Goal: Task Accomplishment & Management: Complete application form

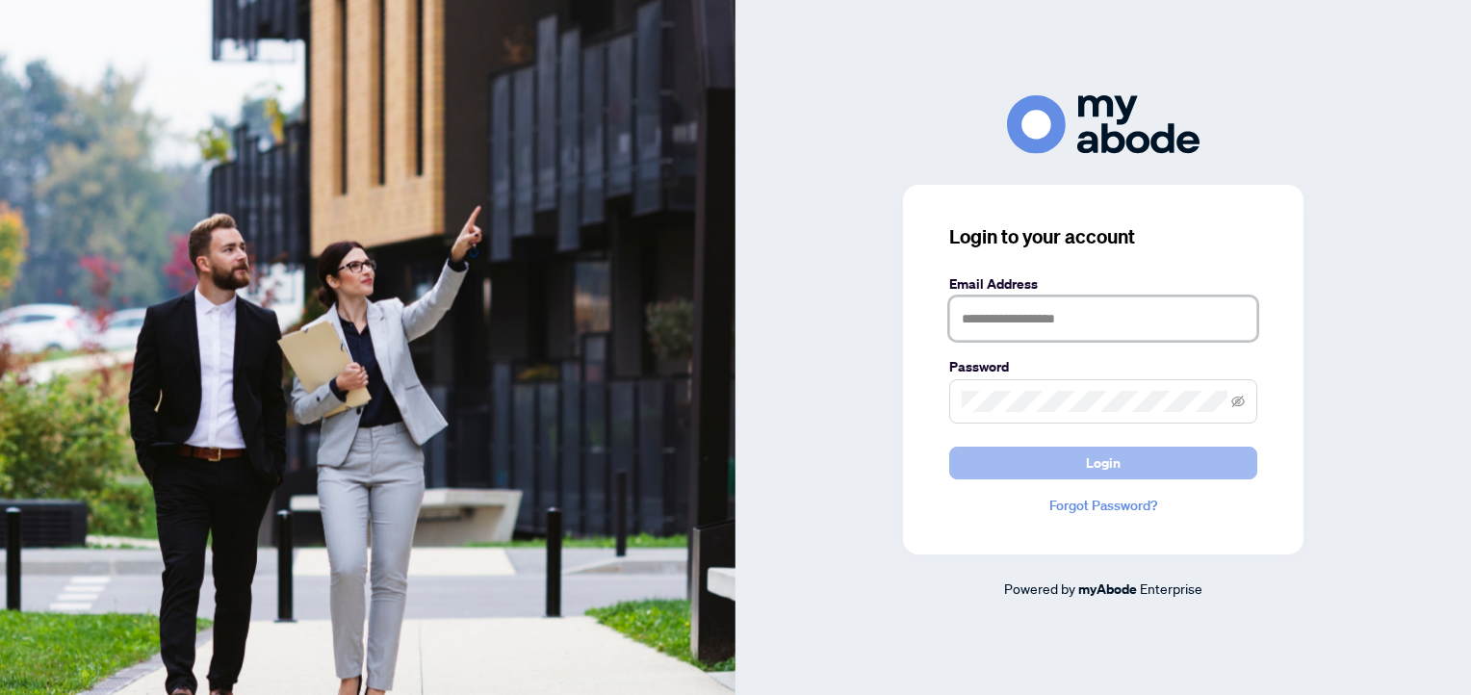
type input "**********"
click at [1134, 467] on button "Login" at bounding box center [1104, 463] width 308 height 33
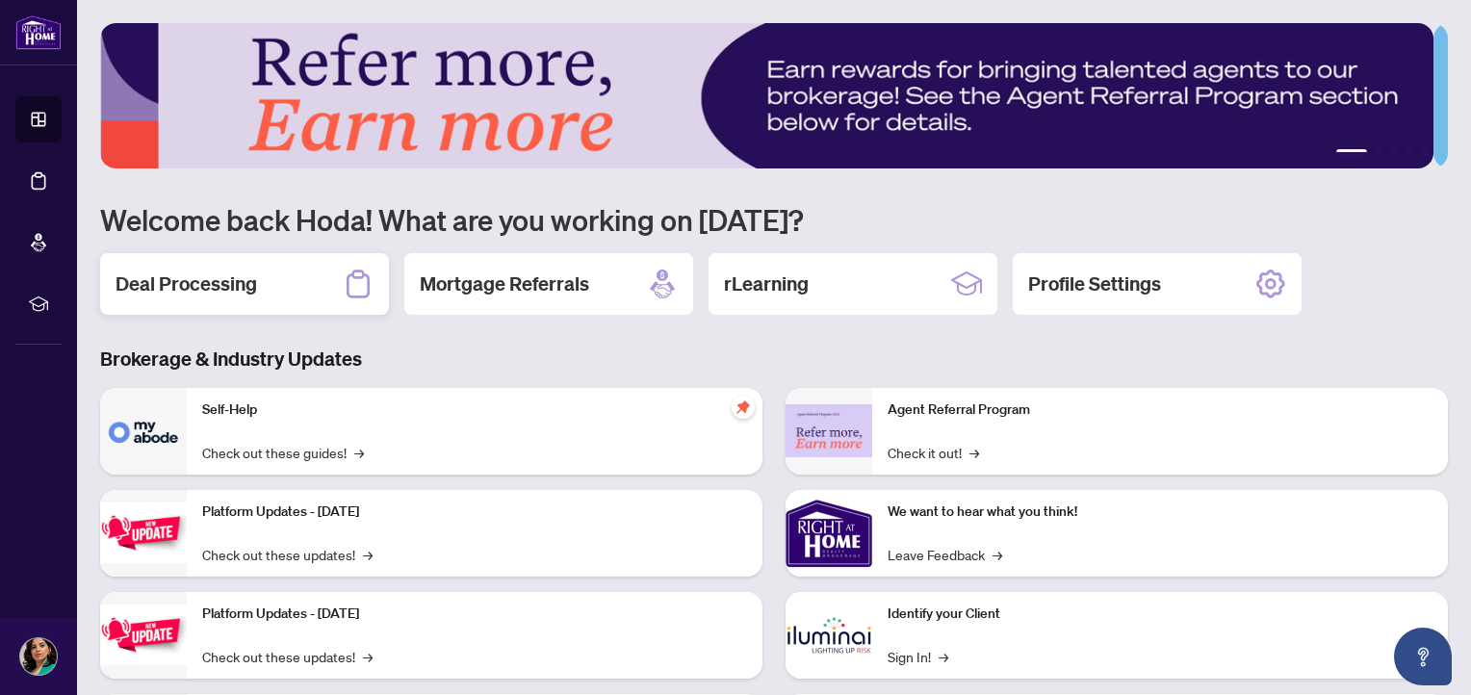
click at [286, 293] on div "Deal Processing" at bounding box center [244, 284] width 289 height 62
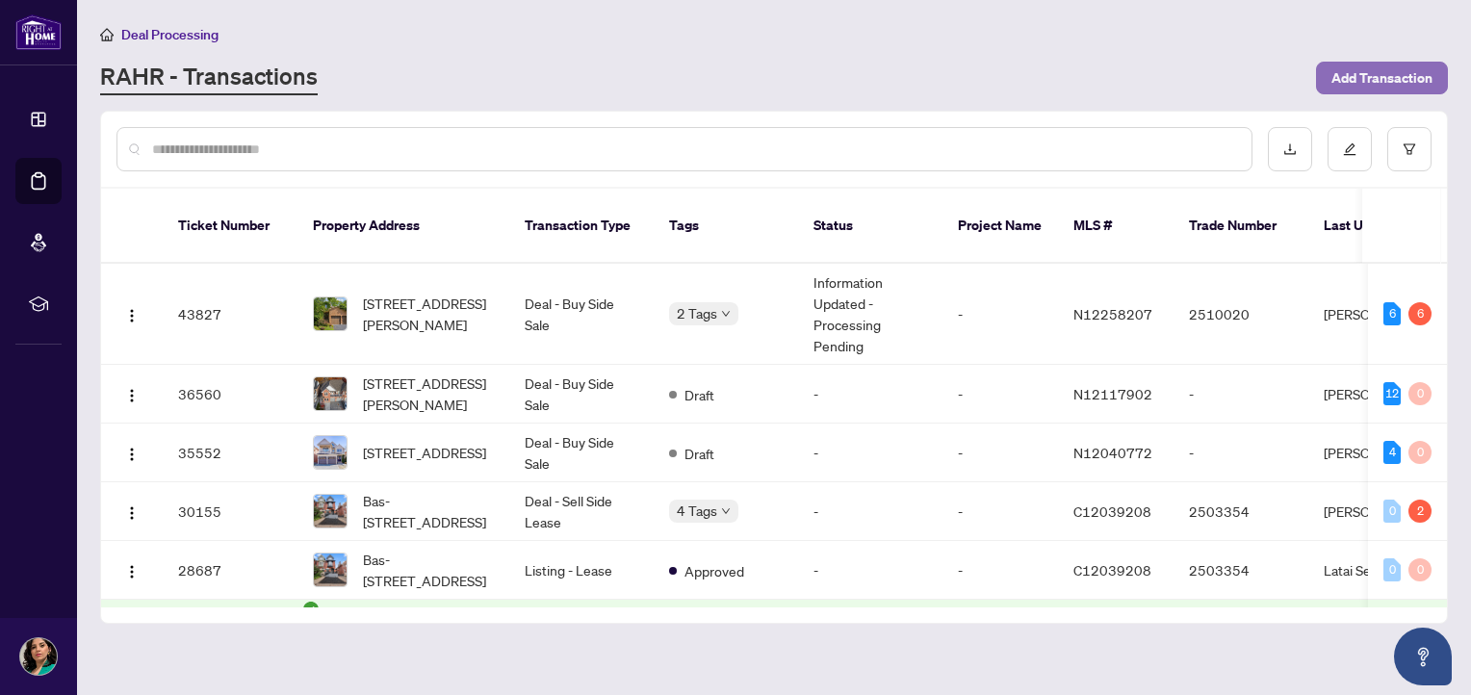
click at [1346, 83] on span "Add Transaction" at bounding box center [1382, 78] width 101 height 31
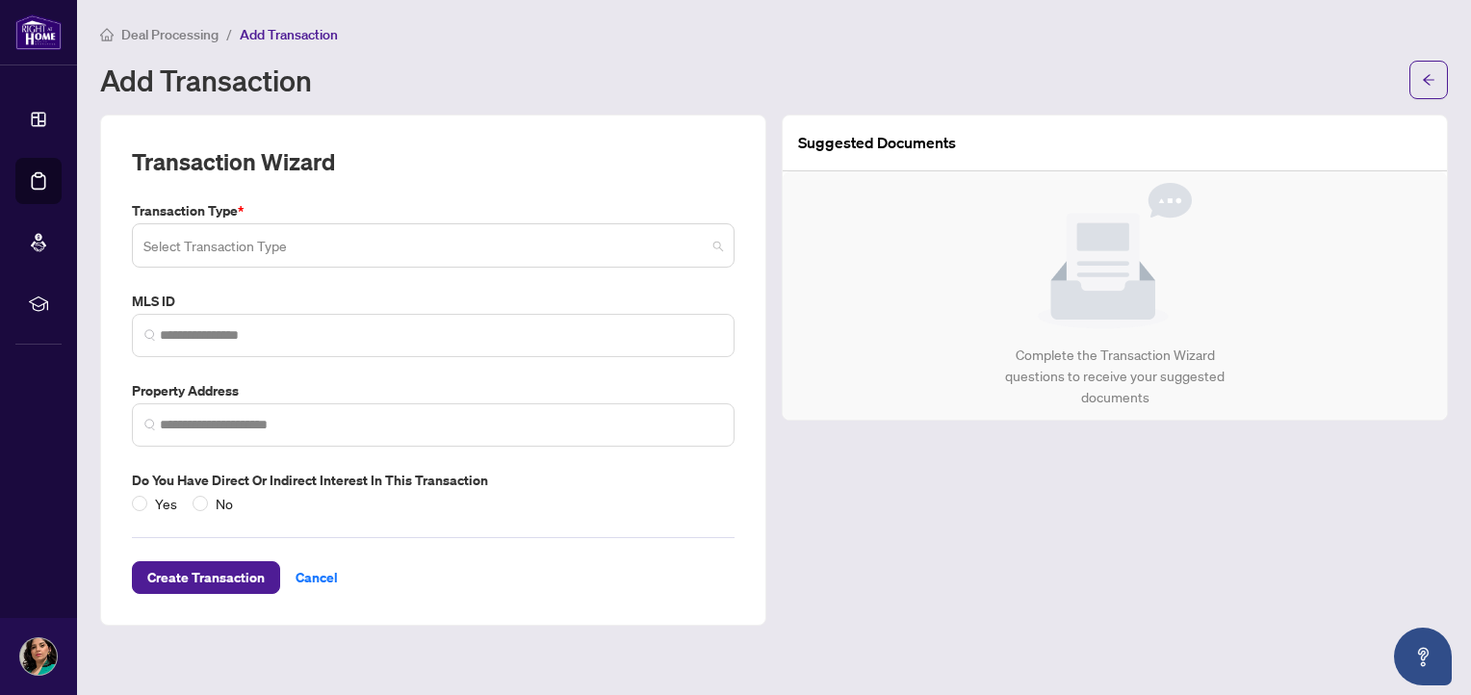
click at [357, 254] on input "search" at bounding box center [424, 248] width 562 height 42
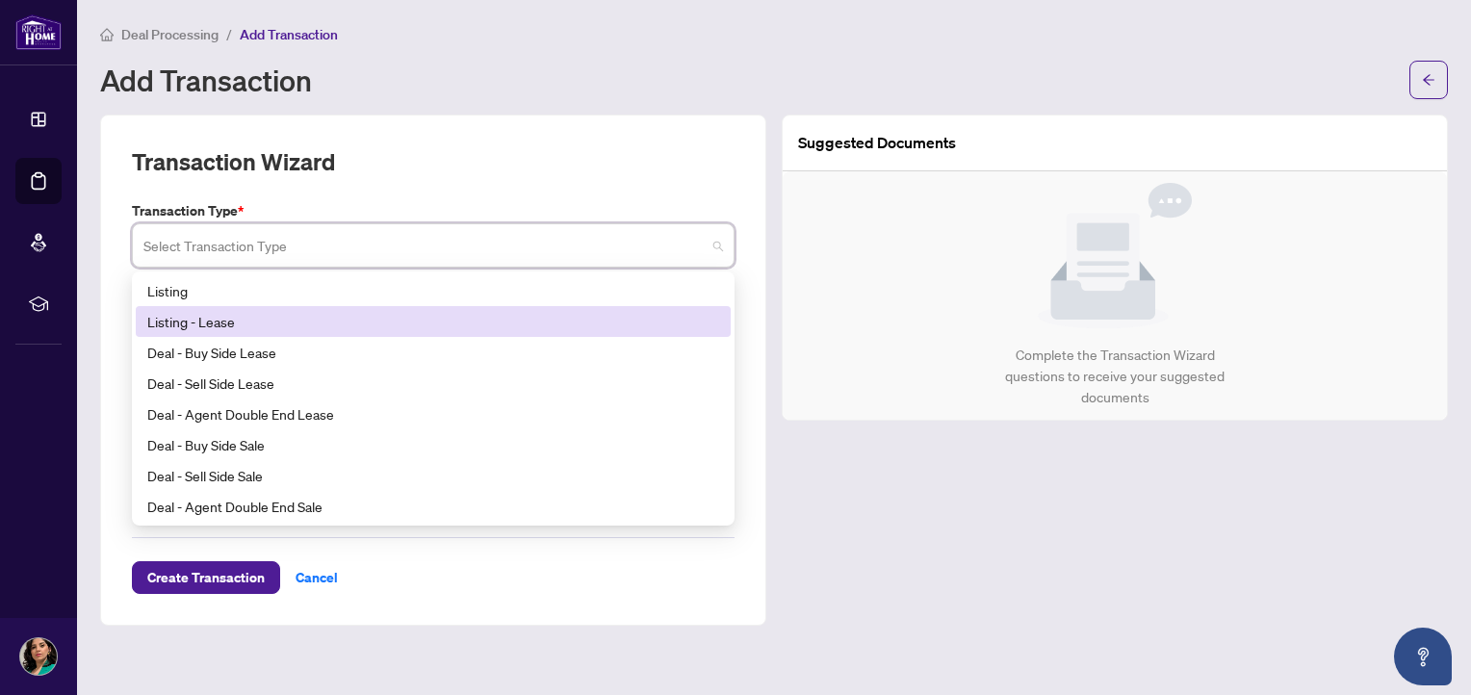
click at [370, 322] on div "Listing - Lease" at bounding box center [433, 321] width 572 height 21
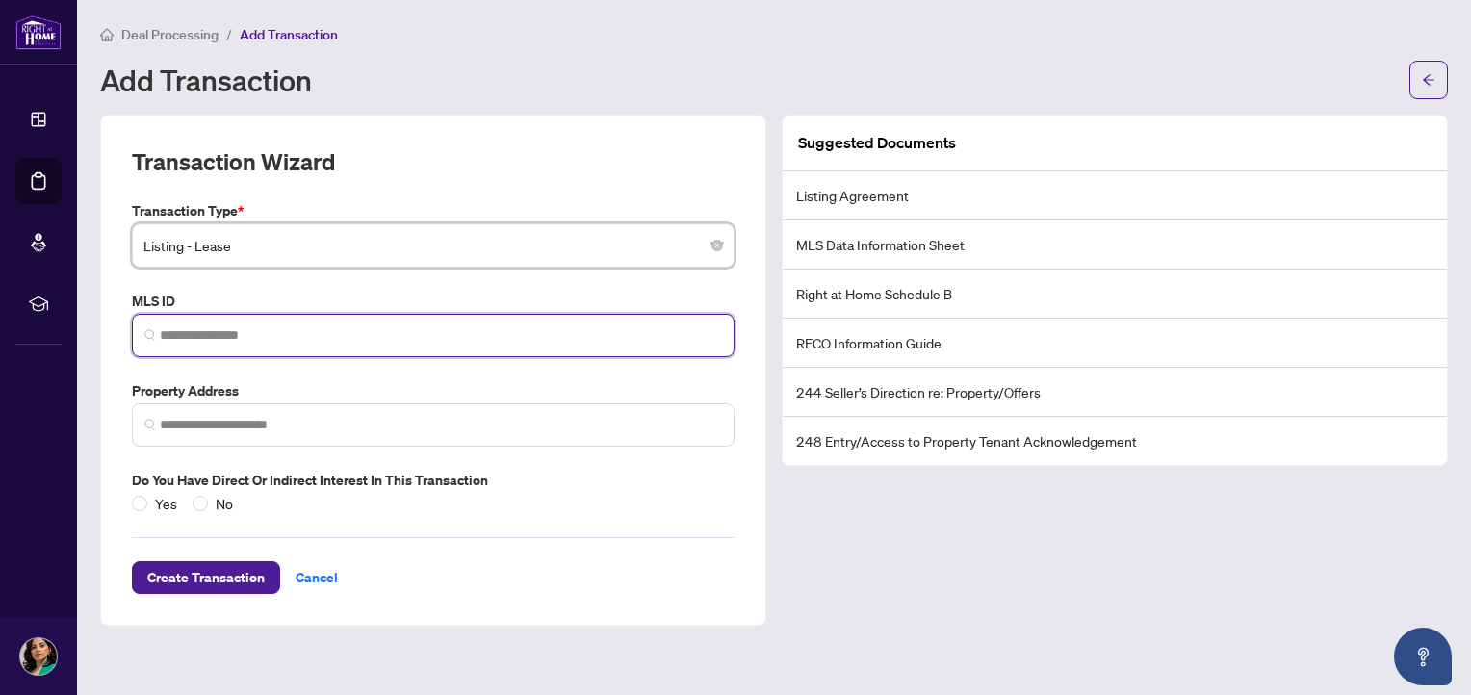
click at [359, 336] on input "search" at bounding box center [441, 335] width 562 height 20
click at [381, 318] on span at bounding box center [433, 335] width 603 height 43
paste input "*********"
type input "*********"
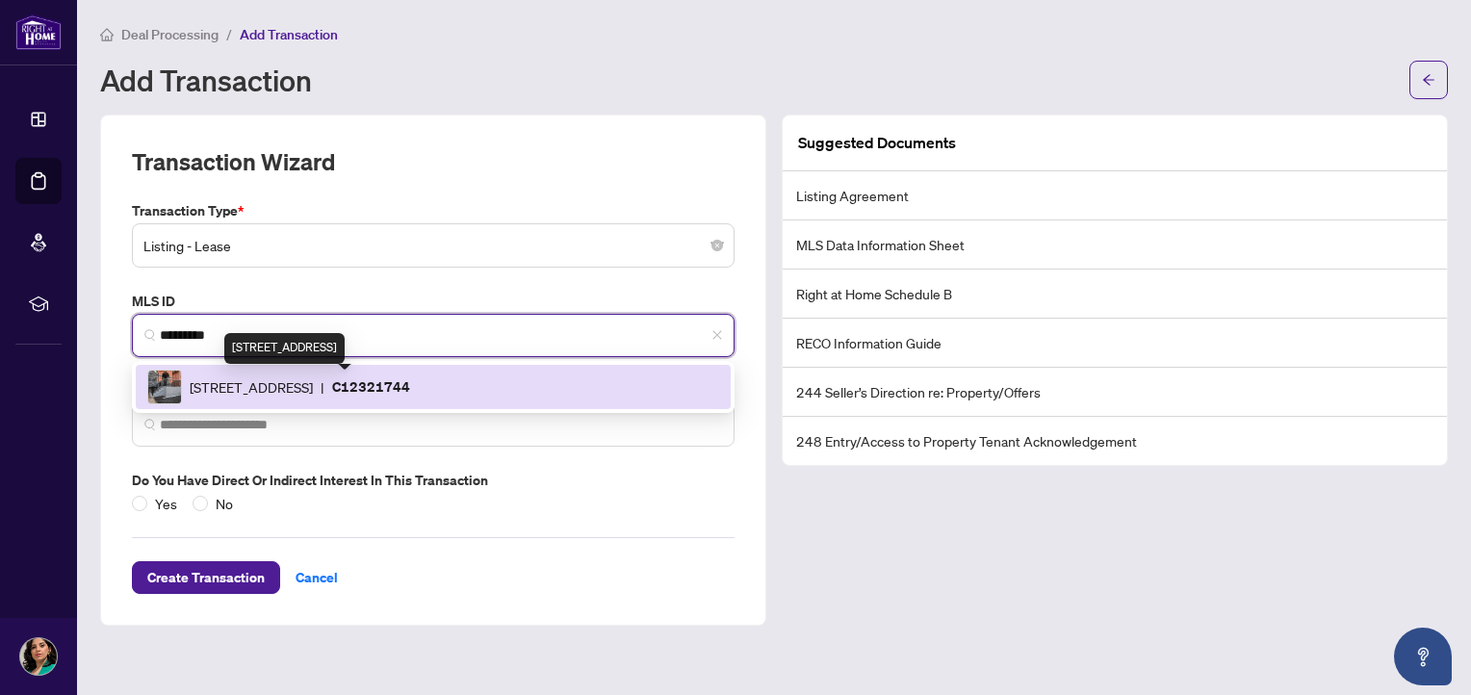
click at [313, 379] on span "94 Concord Ave, Toronto, Ontario M6H 2P3, Canada" at bounding box center [251, 387] width 123 height 21
type input "**********"
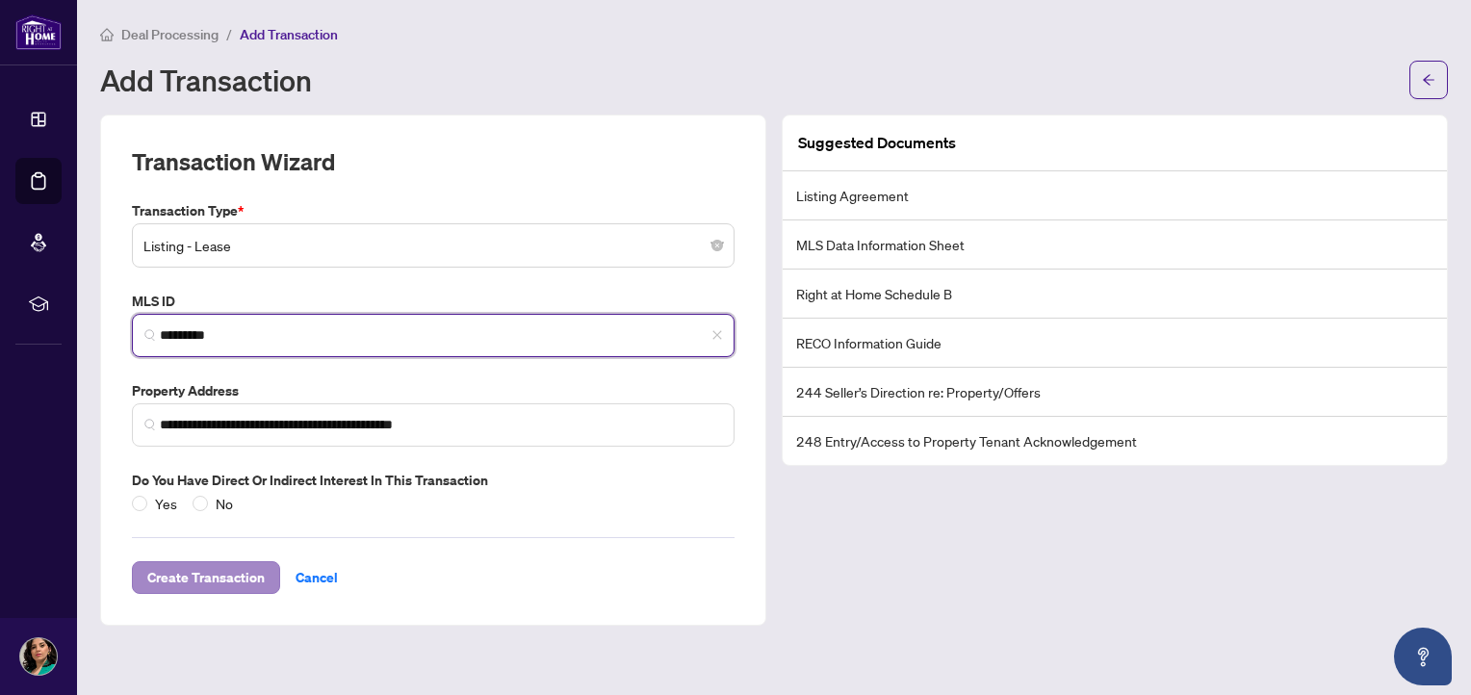
type input "*********"
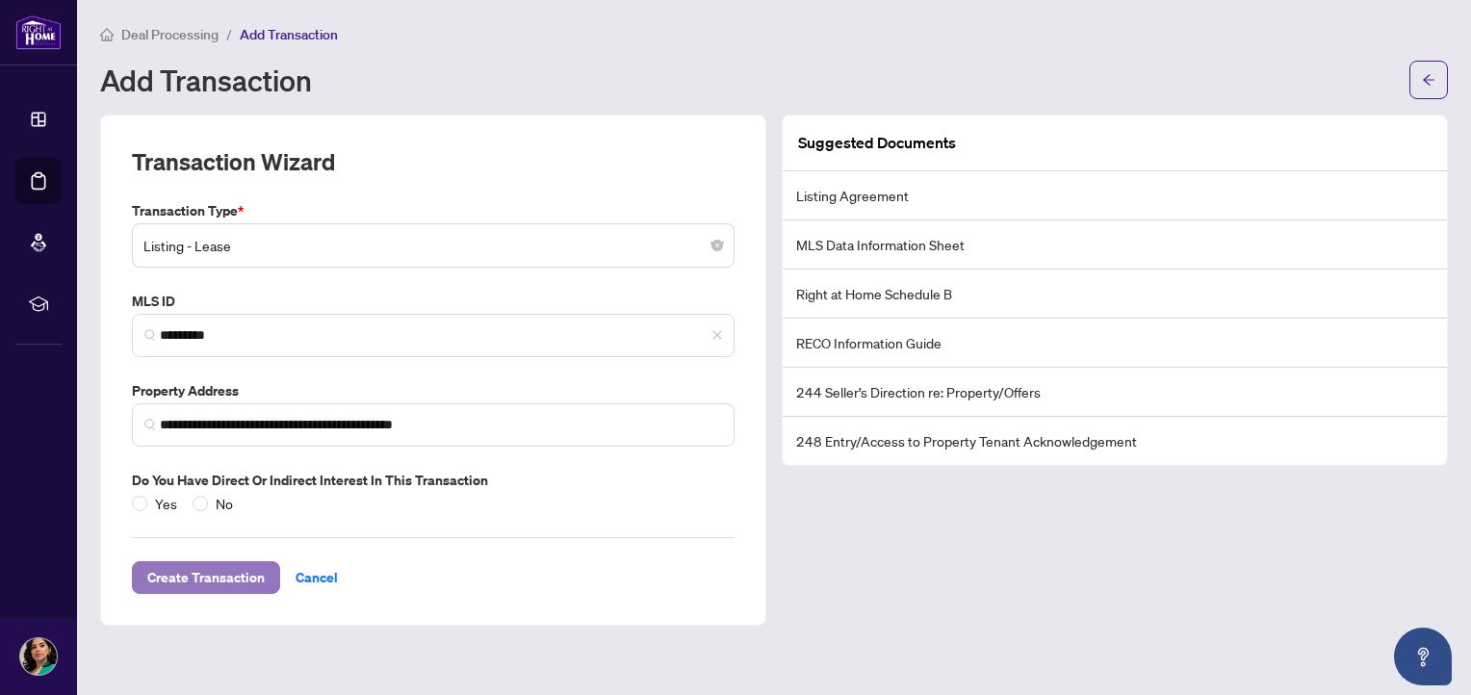
click at [241, 579] on span "Create Transaction" at bounding box center [205, 577] width 117 height 31
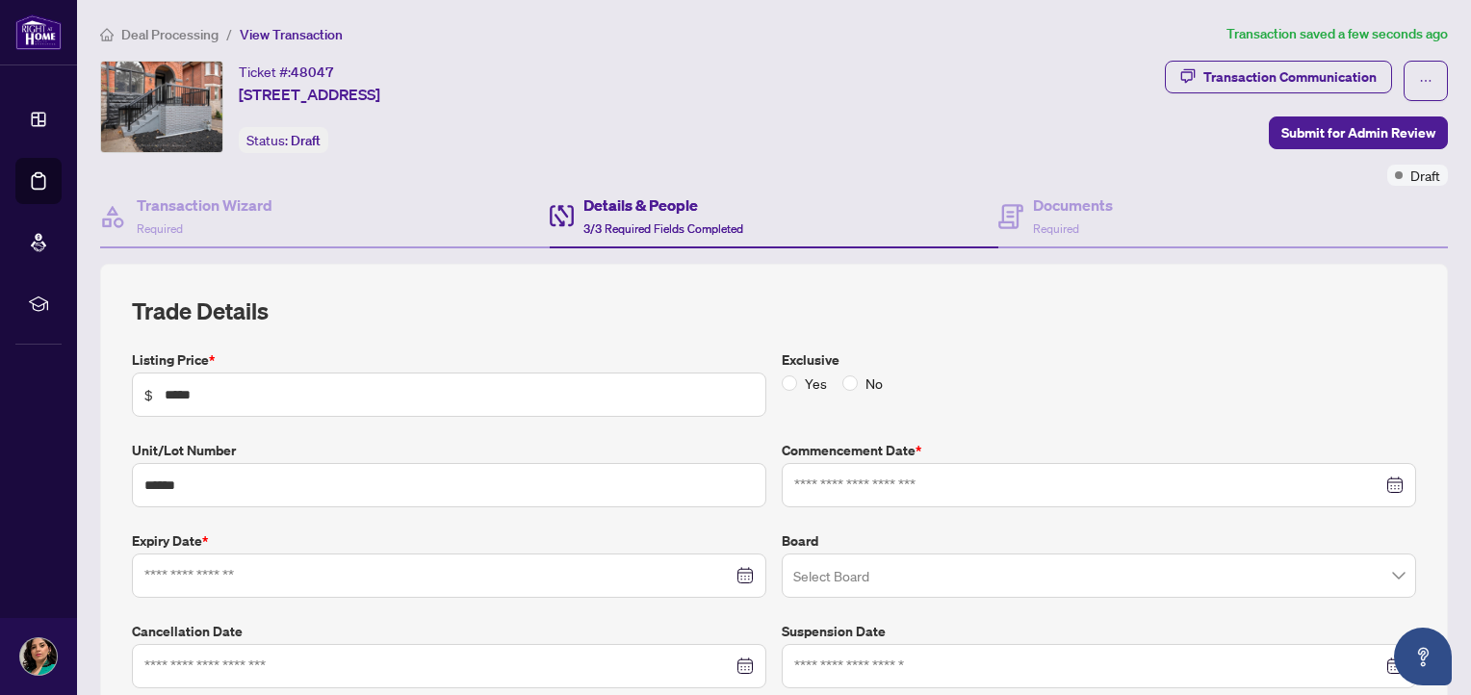
type input "**********"
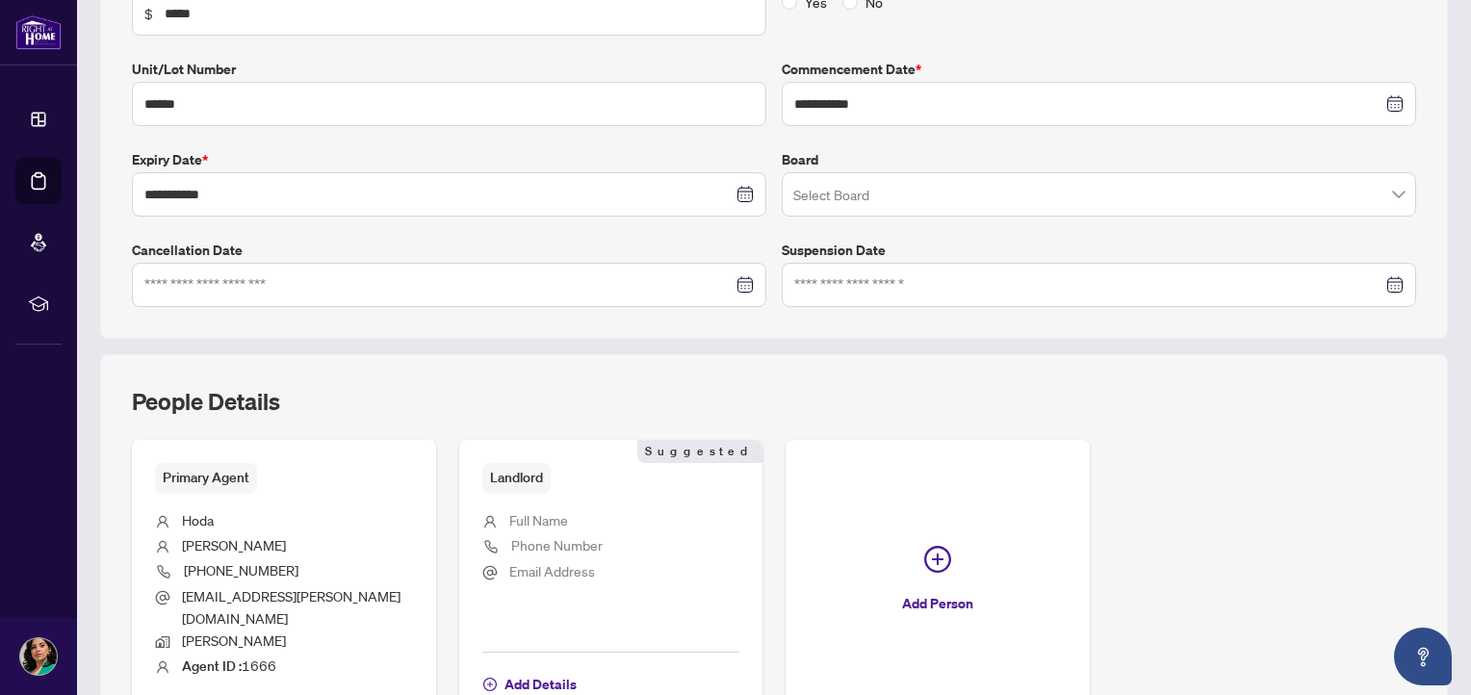
scroll to position [385, 0]
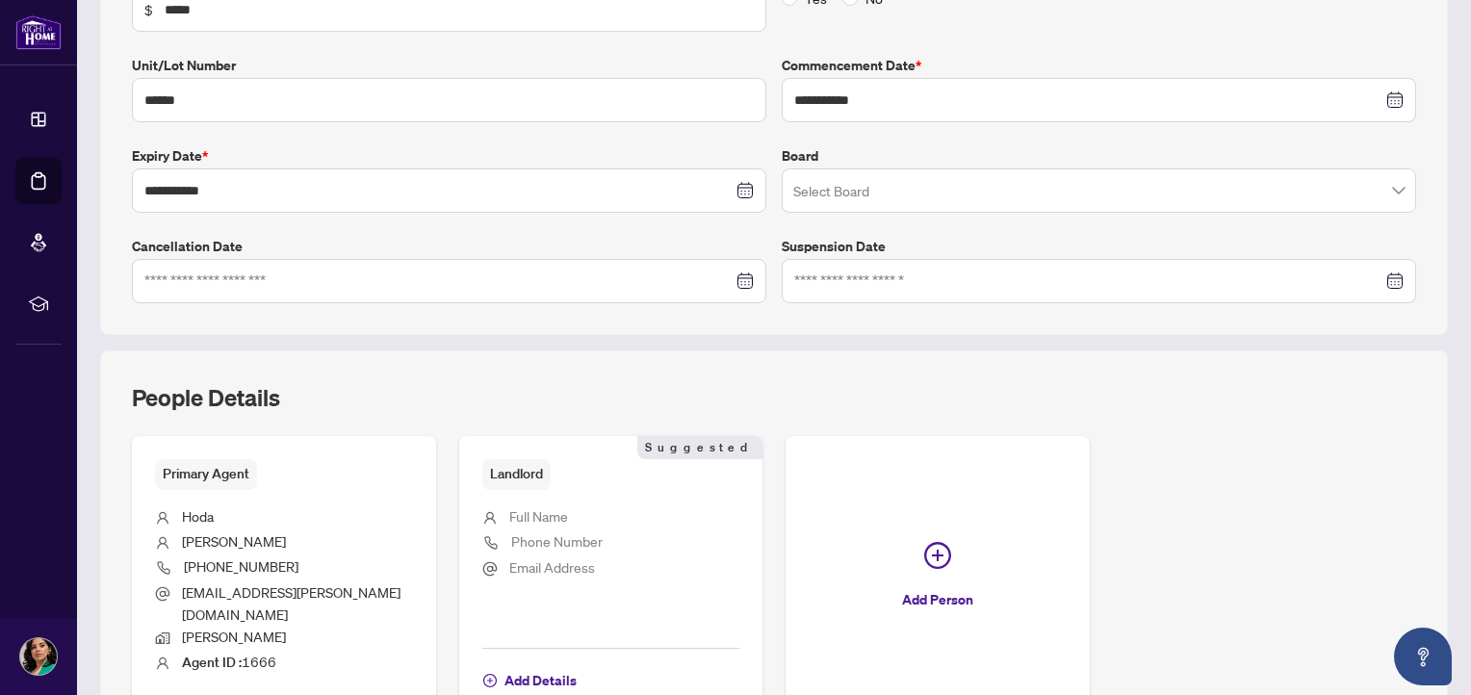
click at [561, 514] on span "Full Name" at bounding box center [538, 515] width 59 height 17
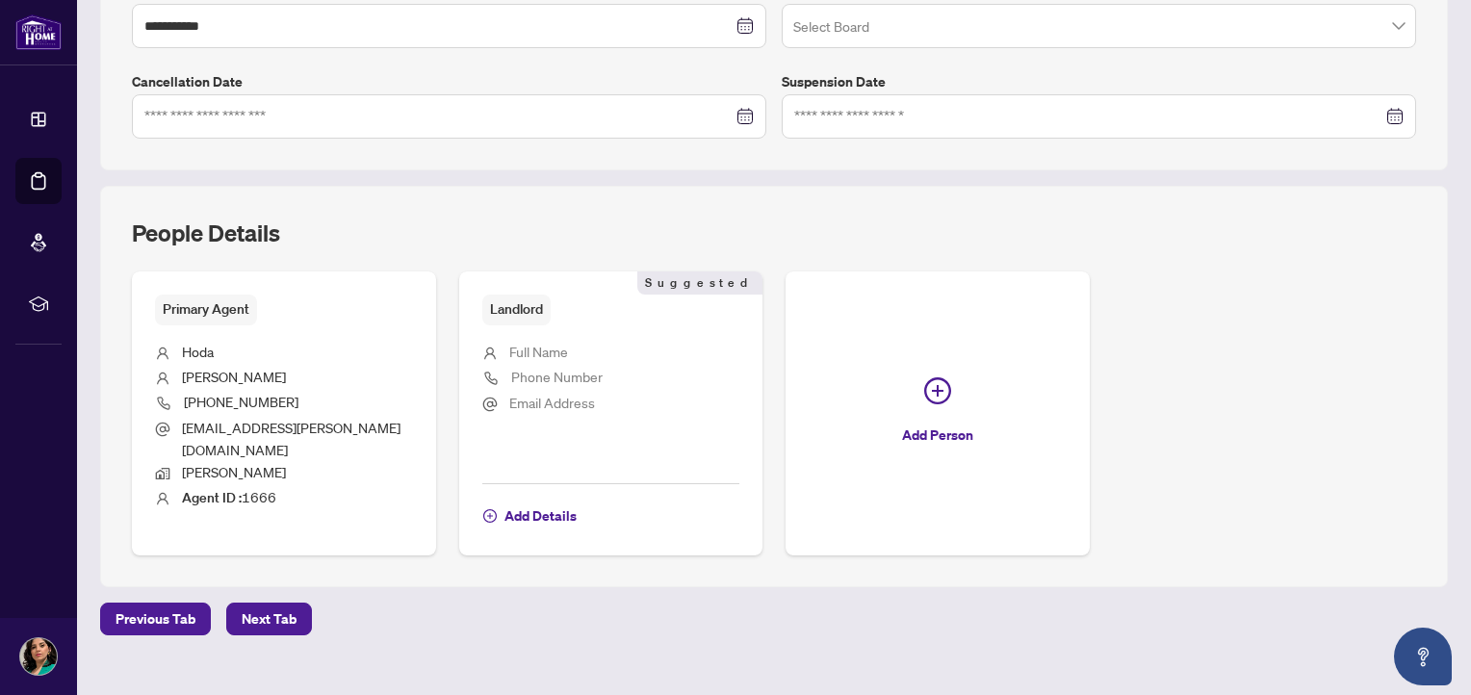
scroll to position [557, 0]
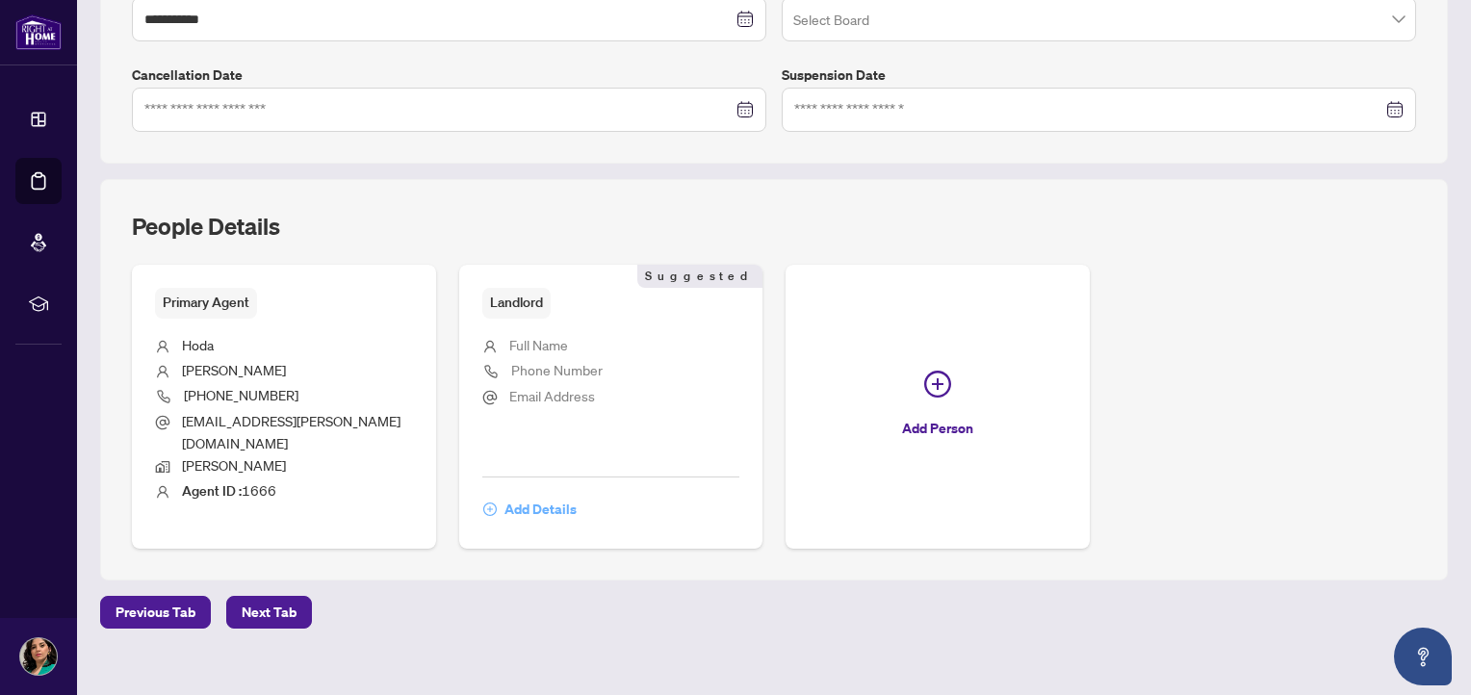
click at [555, 494] on span "Add Details" at bounding box center [541, 509] width 72 height 31
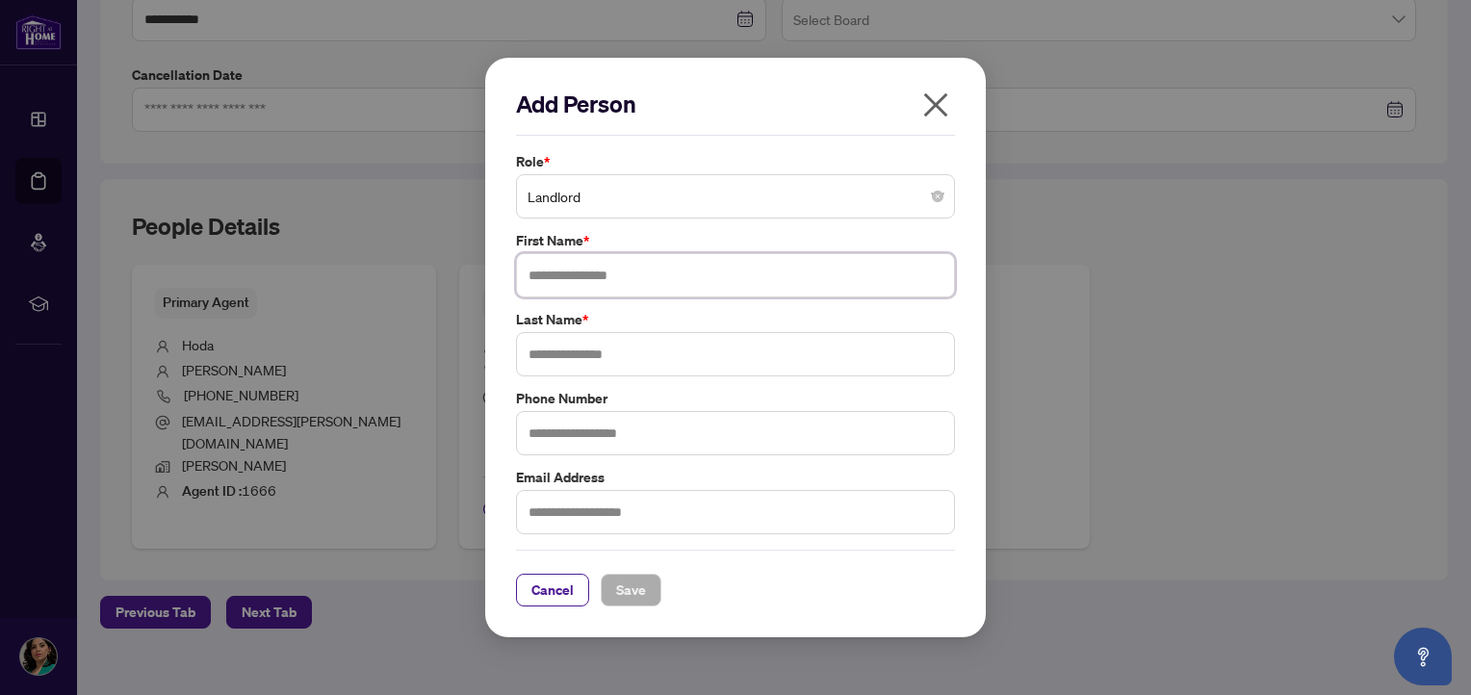
click at [582, 271] on input "text" at bounding box center [735, 275] width 439 height 44
type input "***"
click at [581, 347] on input "text" at bounding box center [735, 354] width 439 height 44
type input "*******"
click at [632, 422] on input "text" at bounding box center [735, 433] width 439 height 44
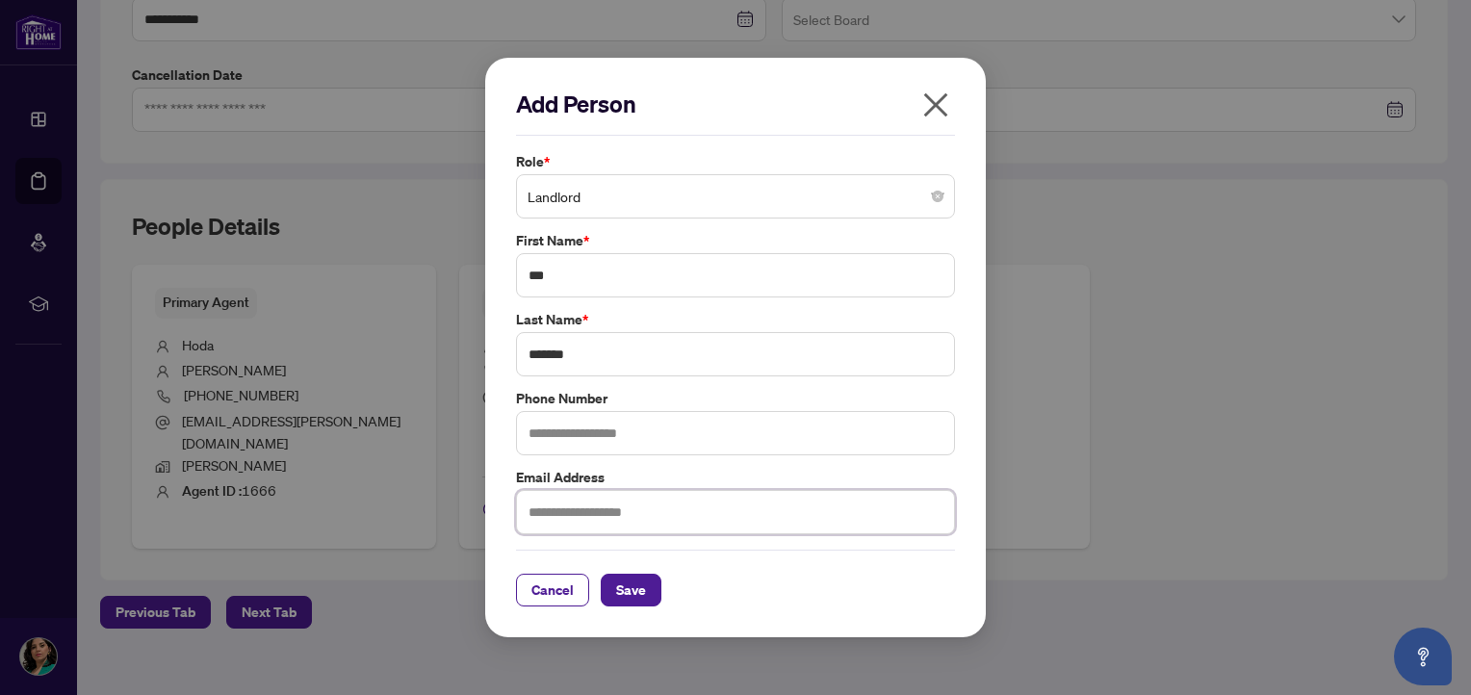
click at [578, 515] on input "text" at bounding box center [735, 512] width 439 height 44
type input "**********"
click at [645, 587] on button "Save" at bounding box center [631, 590] width 61 height 33
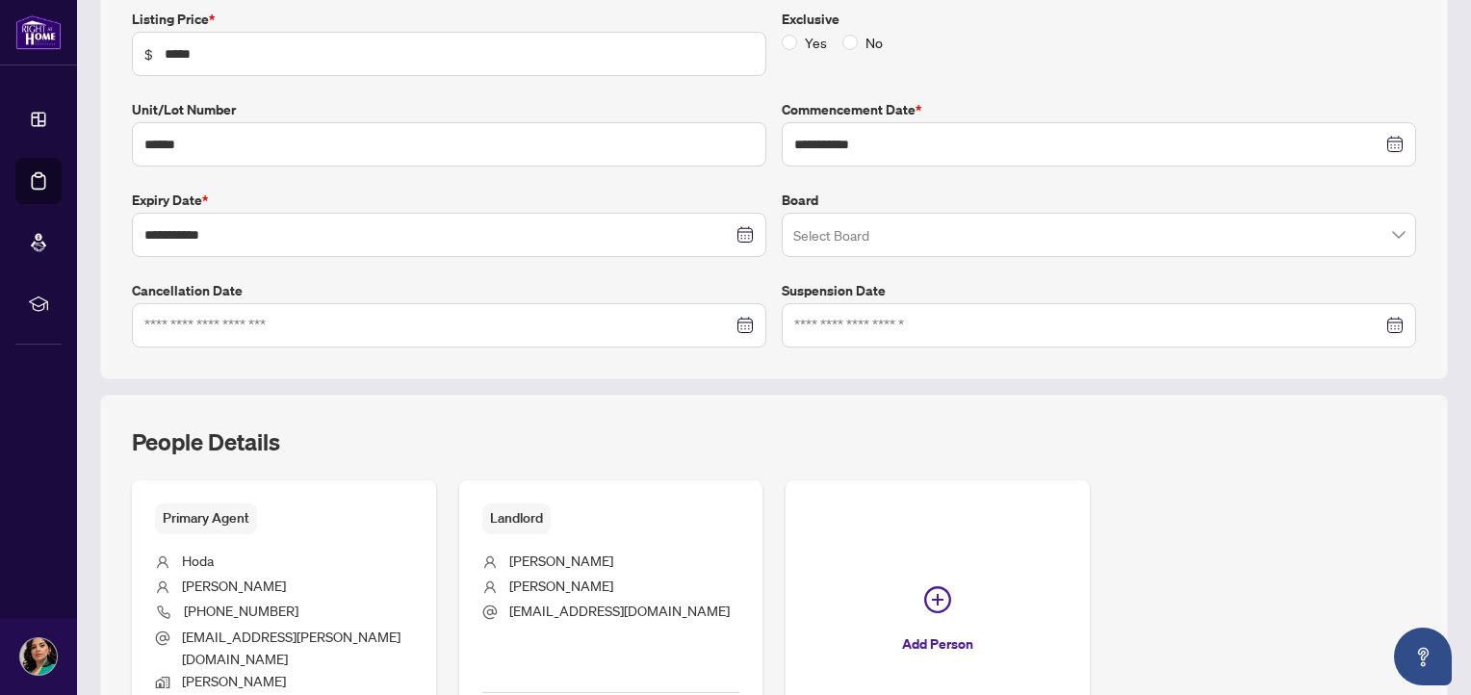
scroll to position [385, 0]
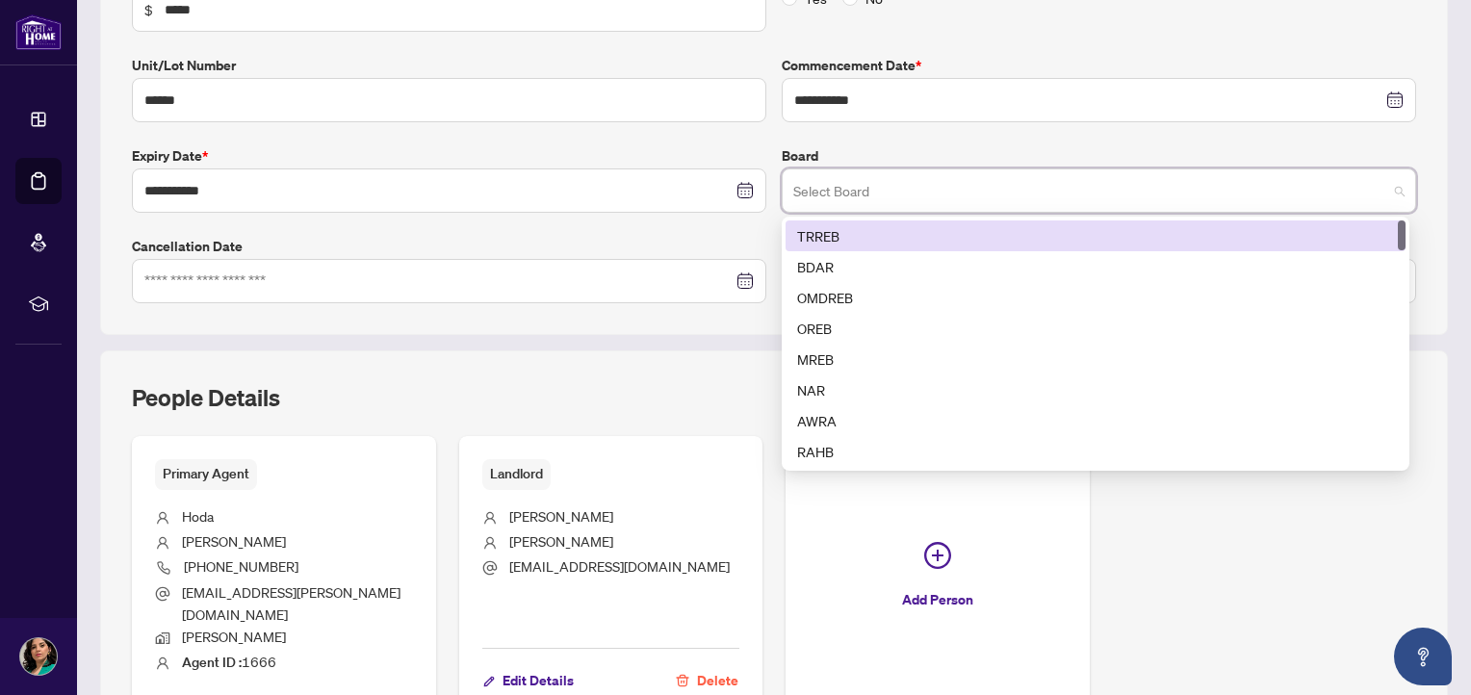
click at [949, 197] on input "search" at bounding box center [1091, 193] width 594 height 42
click at [950, 197] on input "search" at bounding box center [1091, 193] width 594 height 42
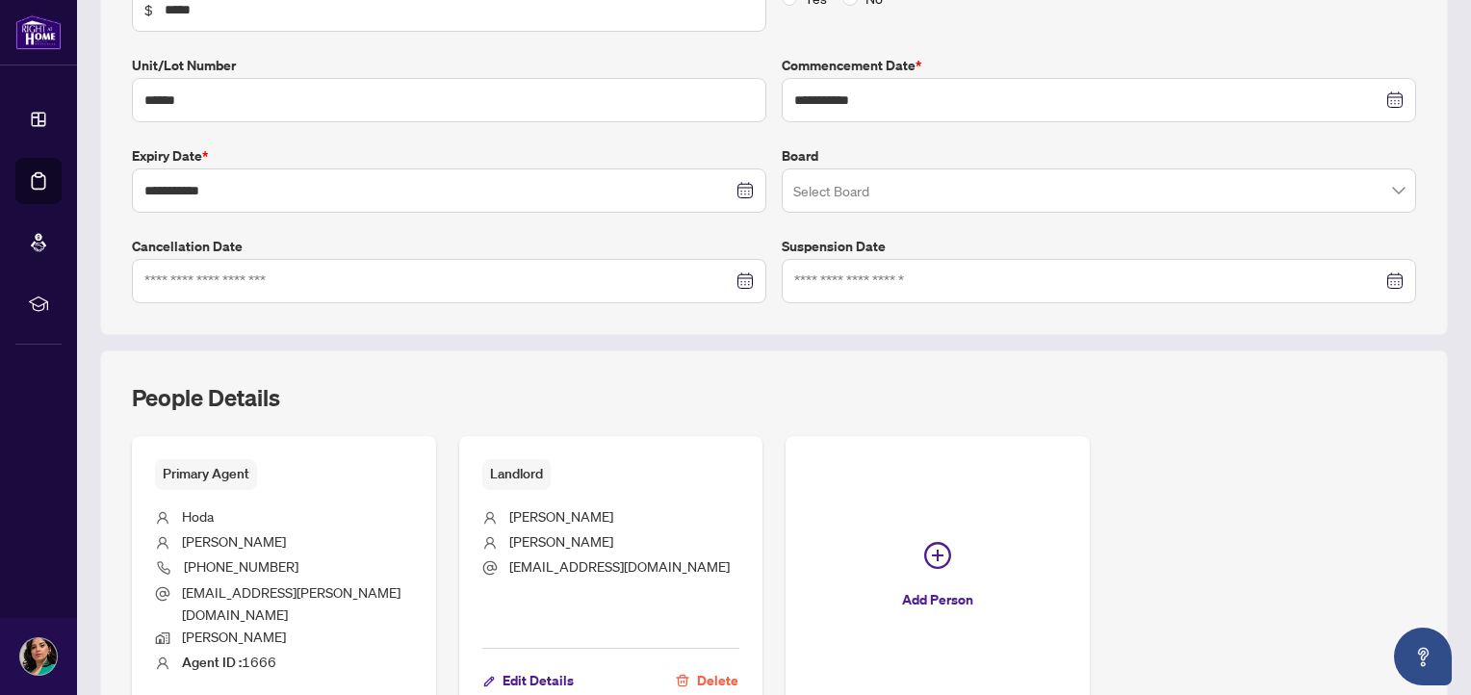
click at [1239, 591] on div "Primary Agent Hoda Salehi 416-880-6460 hoda.salehi@gmail.com Vaughan Agent ID :…" at bounding box center [774, 578] width 1285 height 284
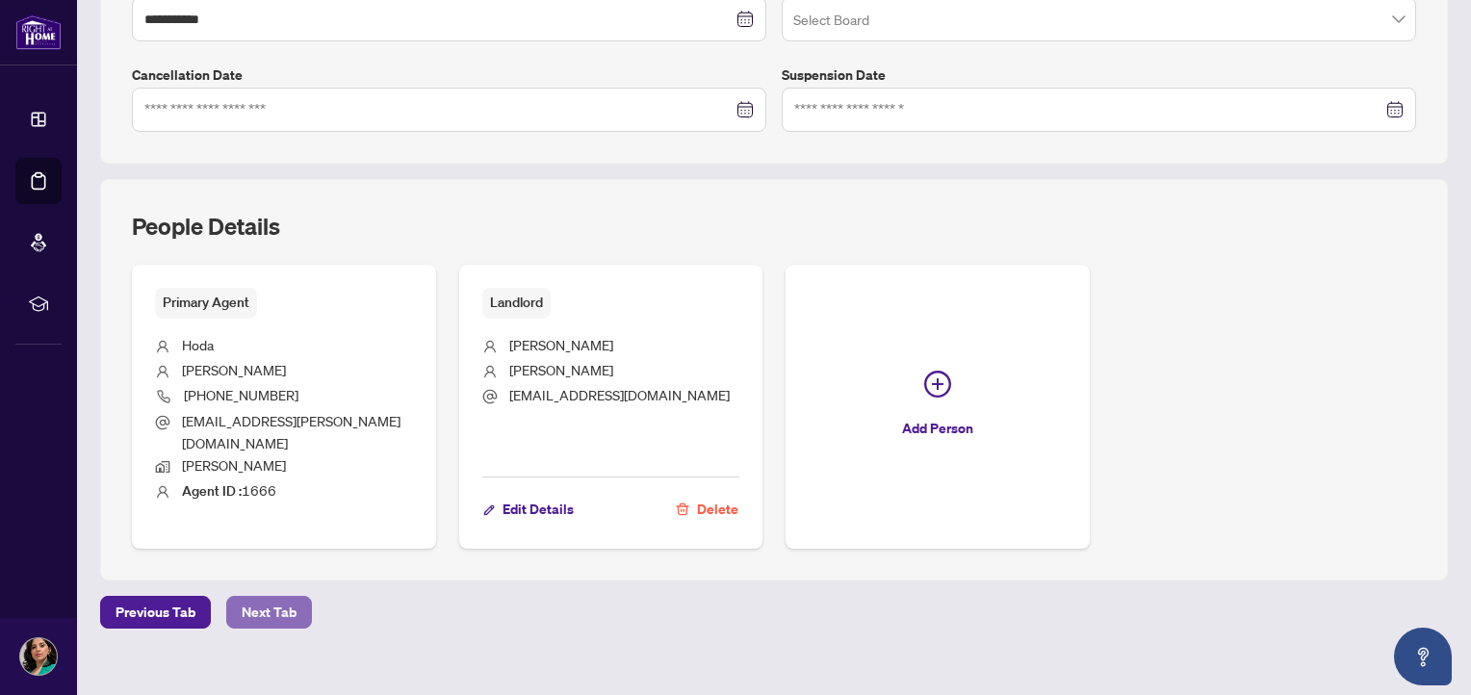
click at [265, 597] on span "Next Tab" at bounding box center [269, 612] width 55 height 31
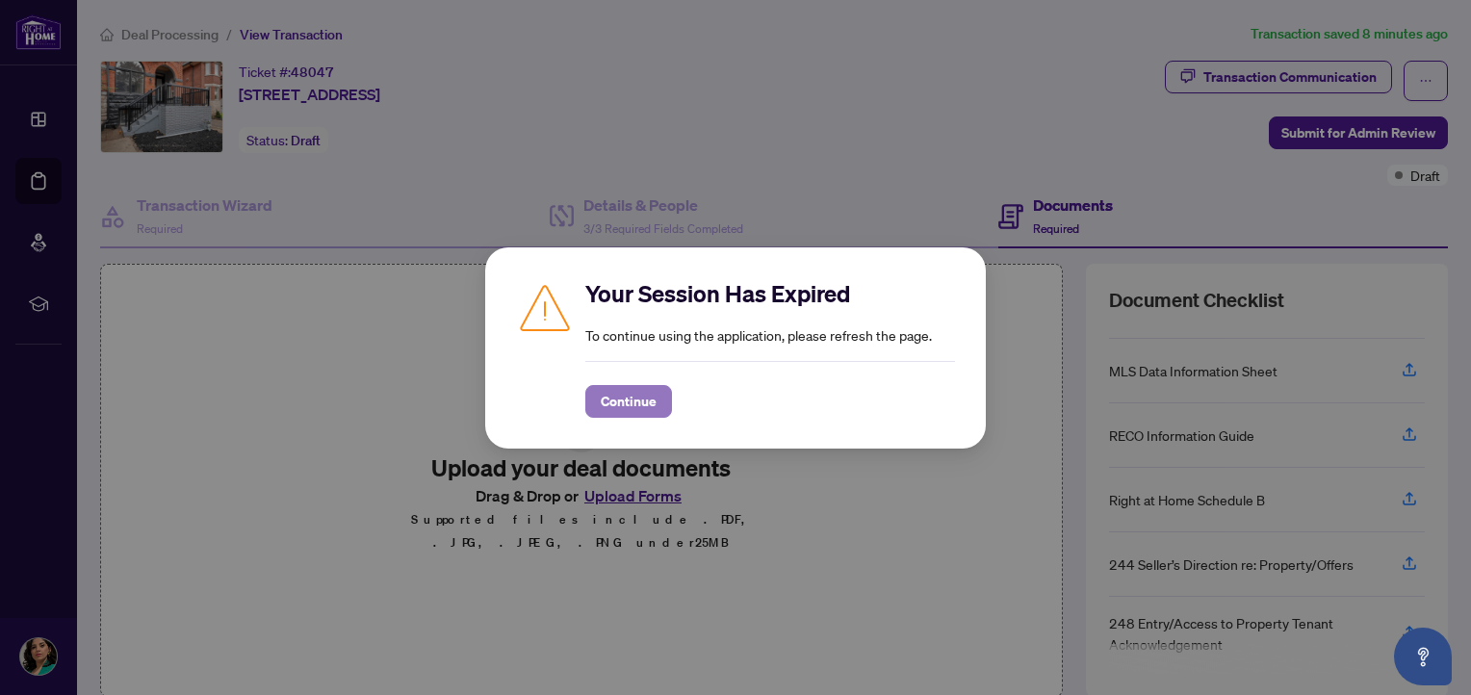
click at [607, 407] on span "Continue" at bounding box center [629, 401] width 56 height 31
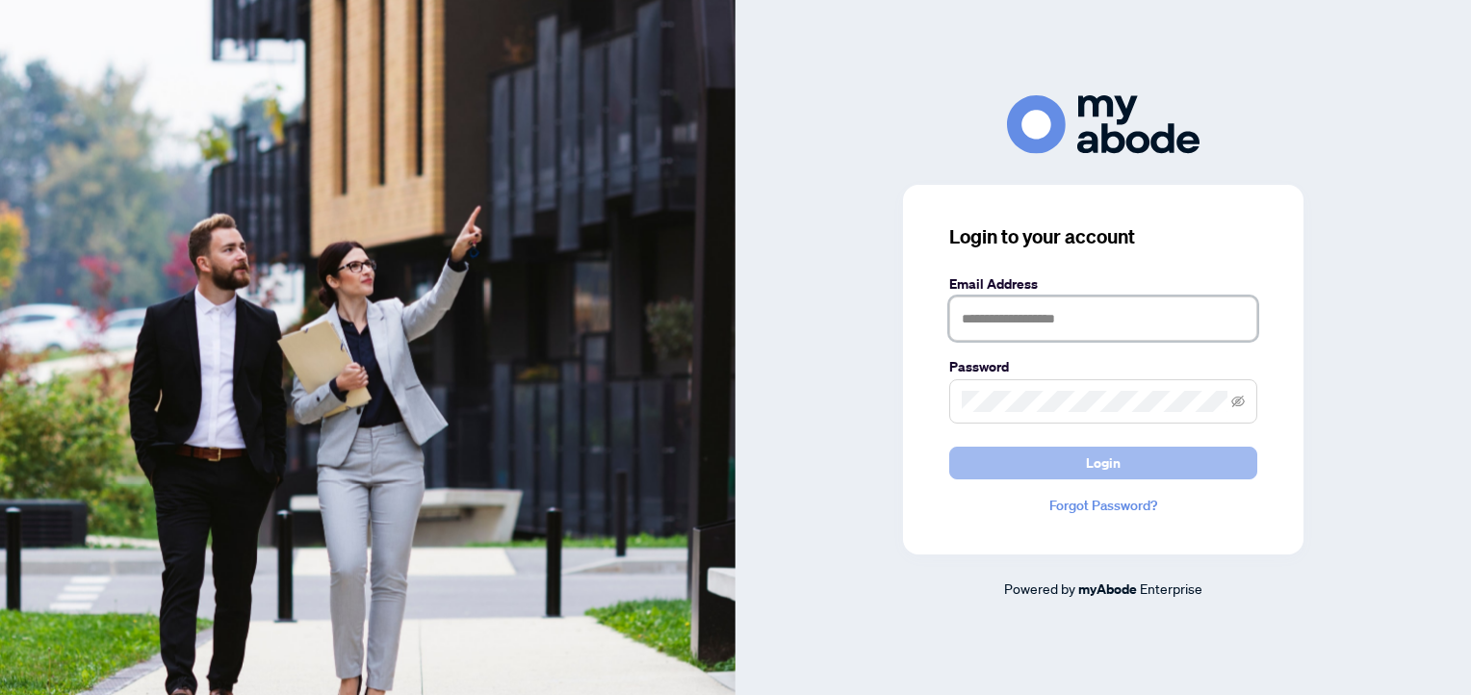
type input "**********"
click at [1041, 455] on button "Login" at bounding box center [1104, 463] width 308 height 33
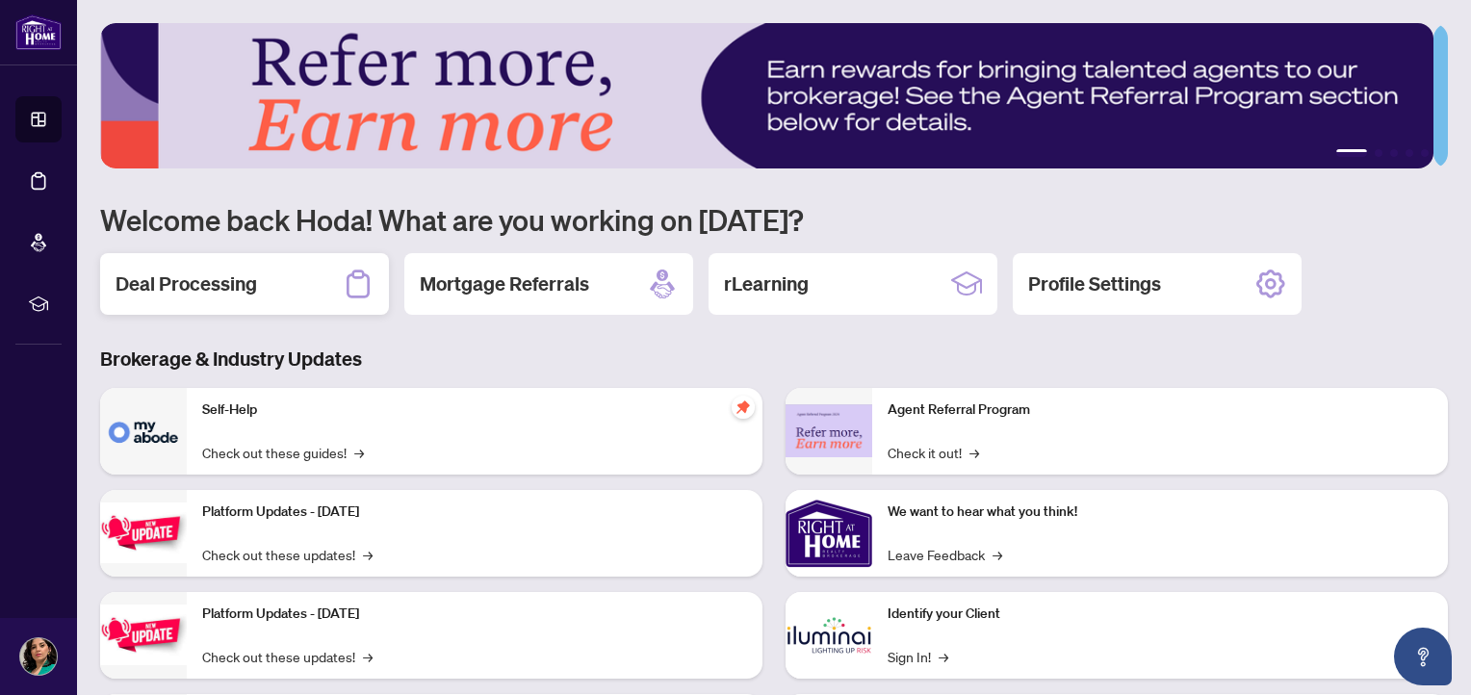
click at [162, 258] on div "Deal Processing" at bounding box center [244, 284] width 289 height 62
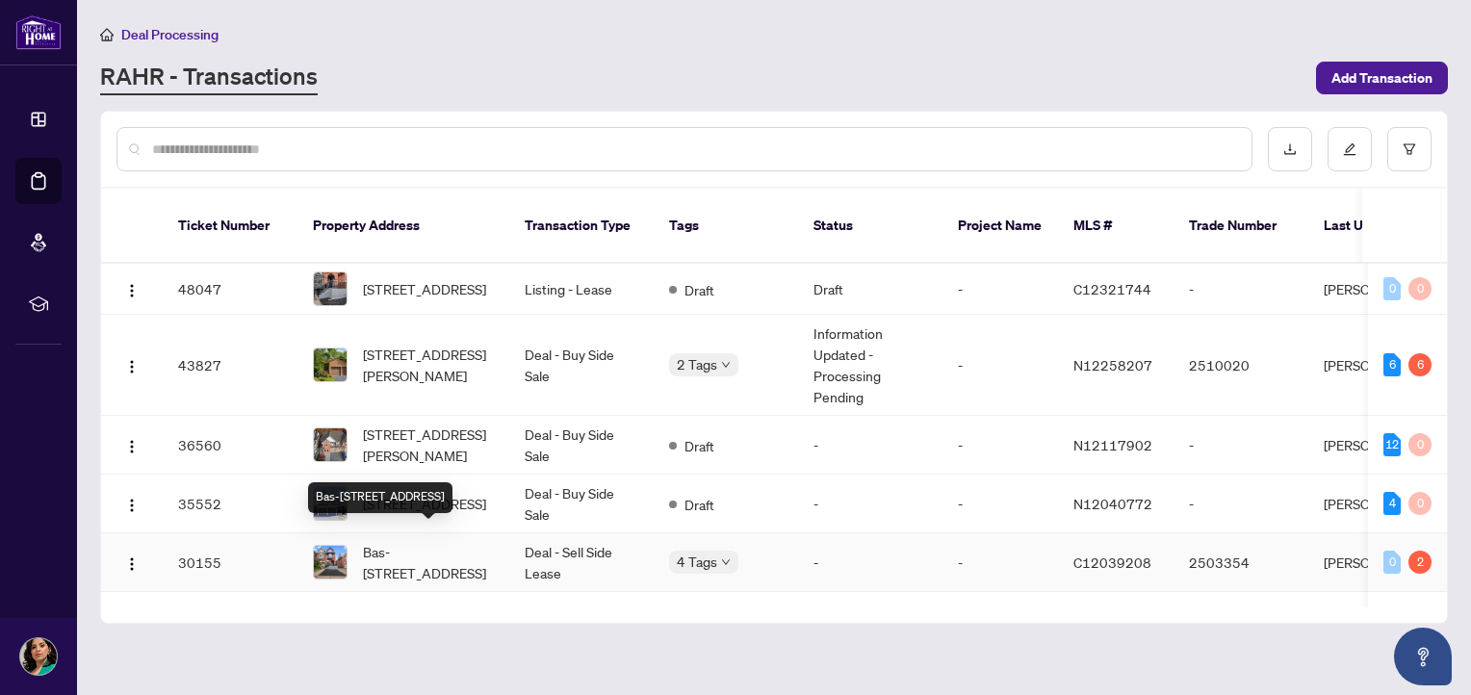
click at [446, 548] on span "Bas-[STREET_ADDRESS]" at bounding box center [428, 562] width 131 height 42
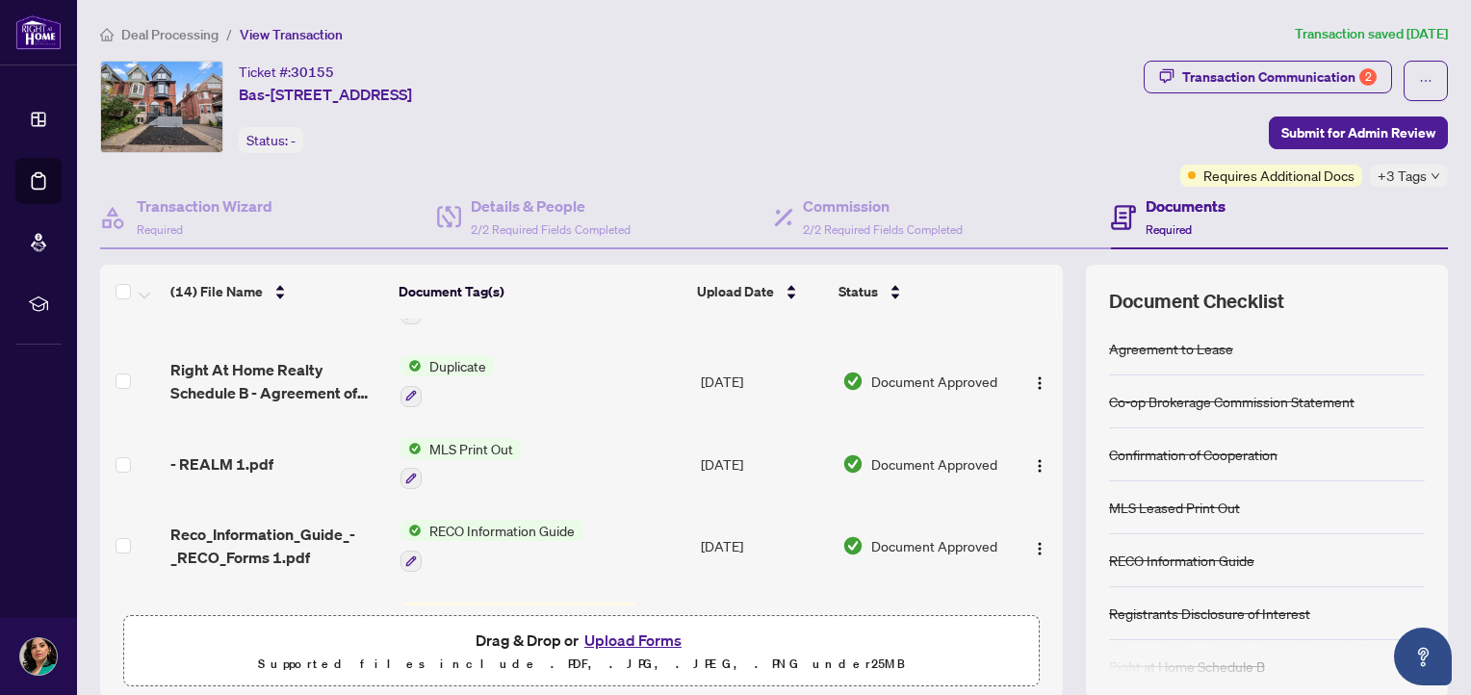
scroll to position [812, 0]
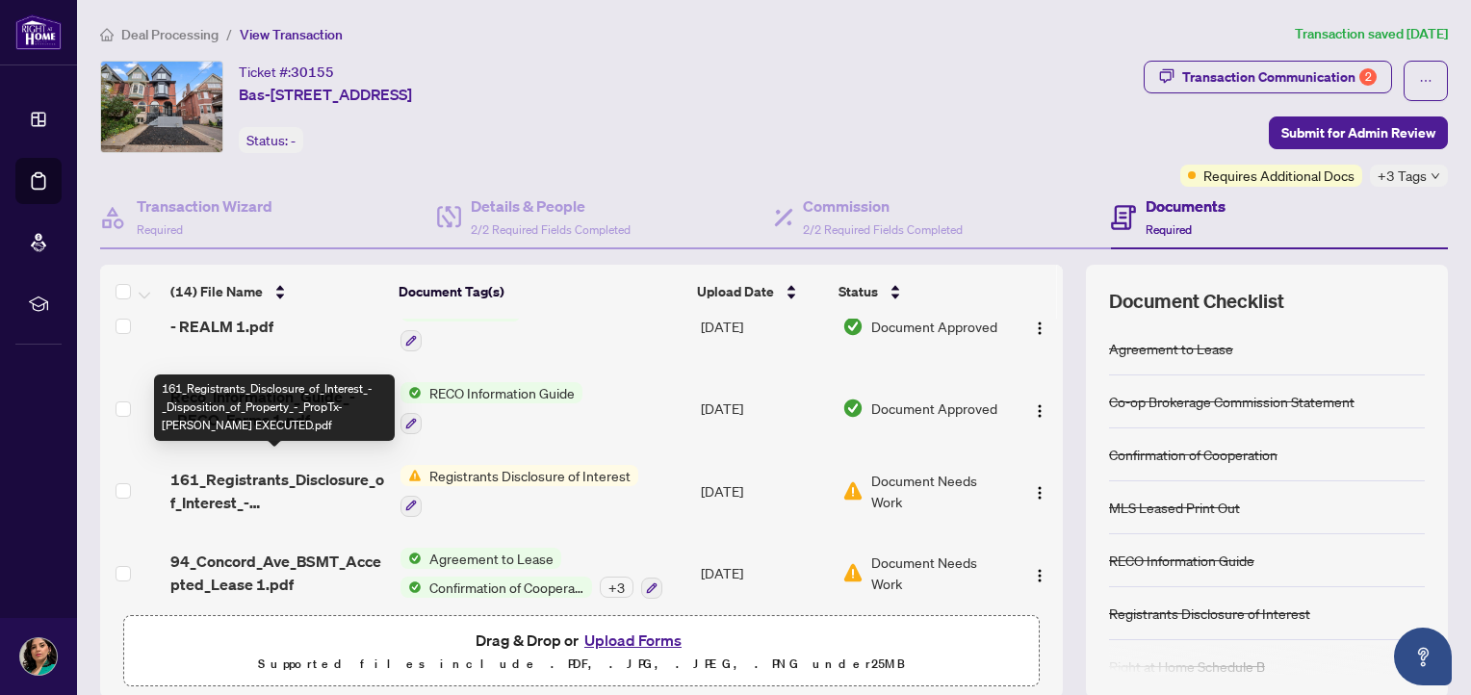
click at [219, 468] on span "161_Registrants_Disclosure_of_Interest_-_Disposition_of_Property_-_PropTx-[PERS…" at bounding box center [277, 491] width 215 height 46
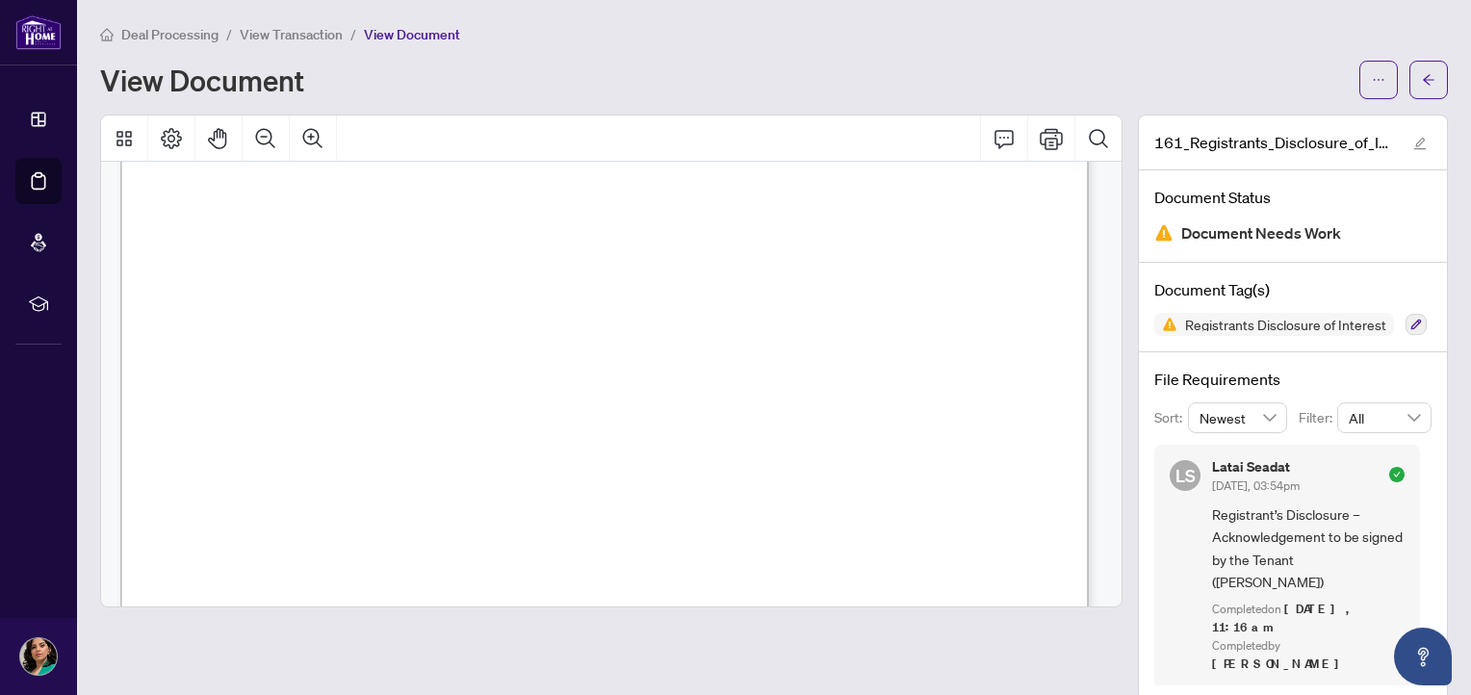
scroll to position [846, 0]
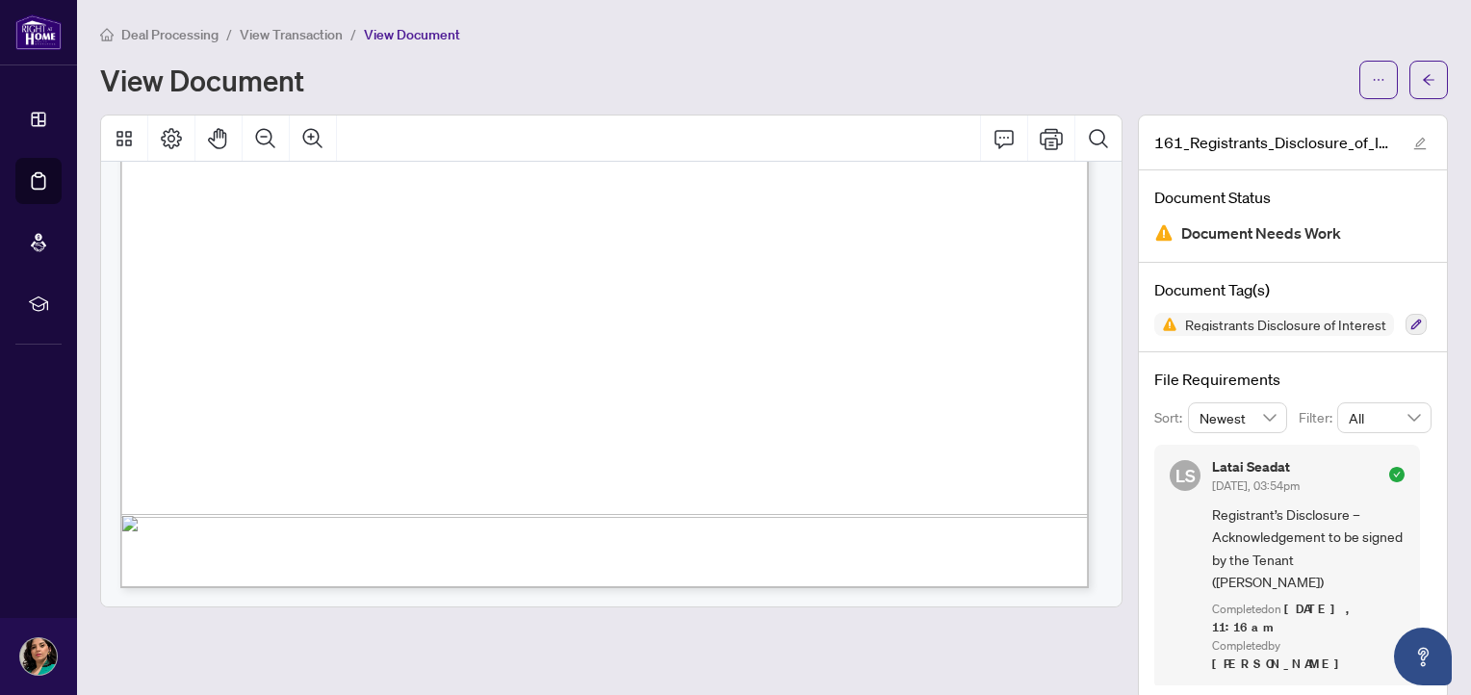
click at [308, 26] on span "View Transaction" at bounding box center [291, 34] width 103 height 17
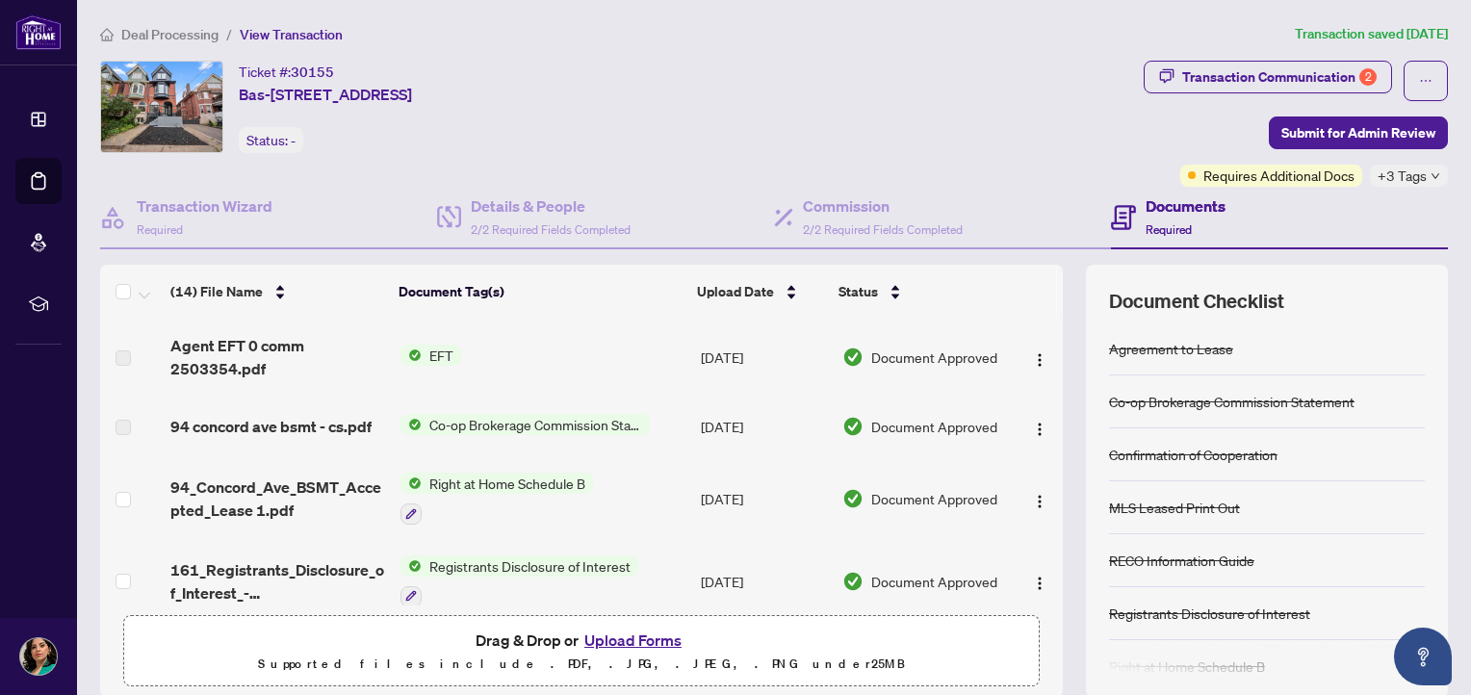
click at [512, 425] on span "Co-op Brokerage Commission Statement" at bounding box center [536, 424] width 228 height 21
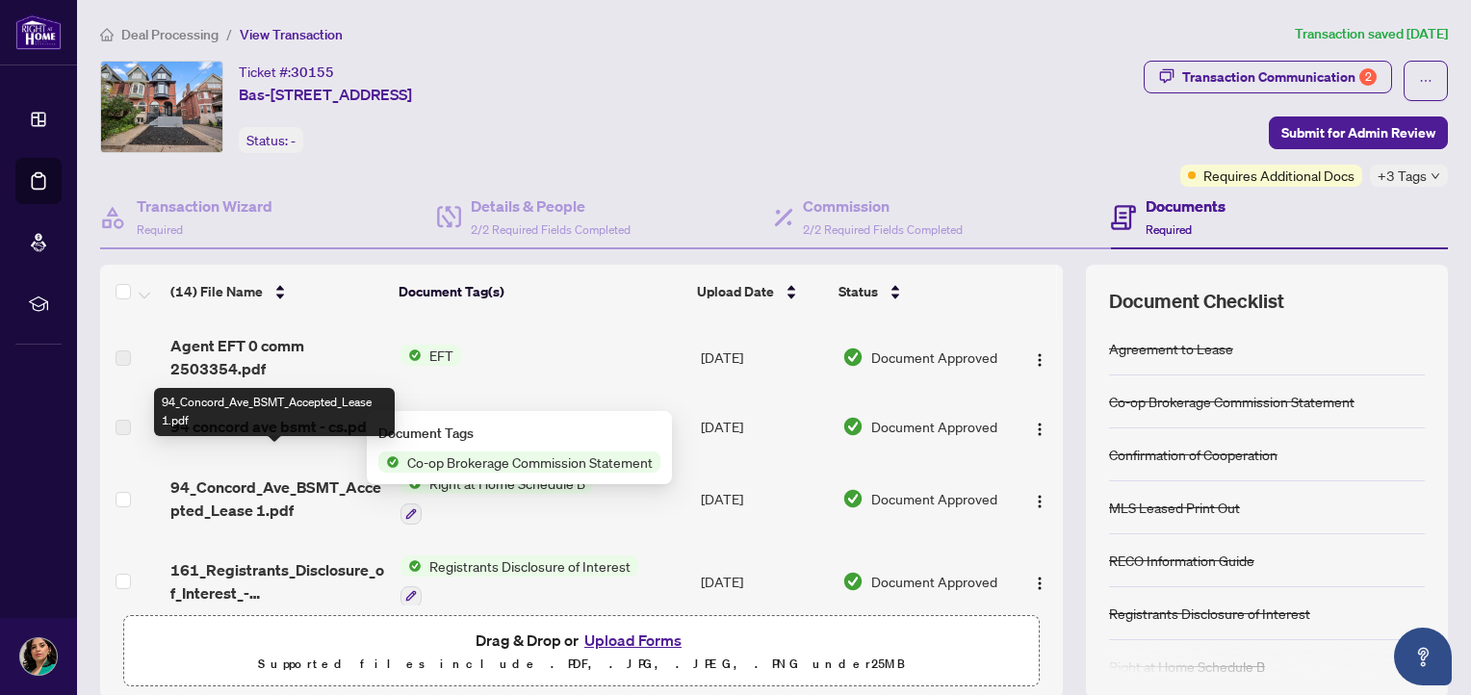
scroll to position [96, 0]
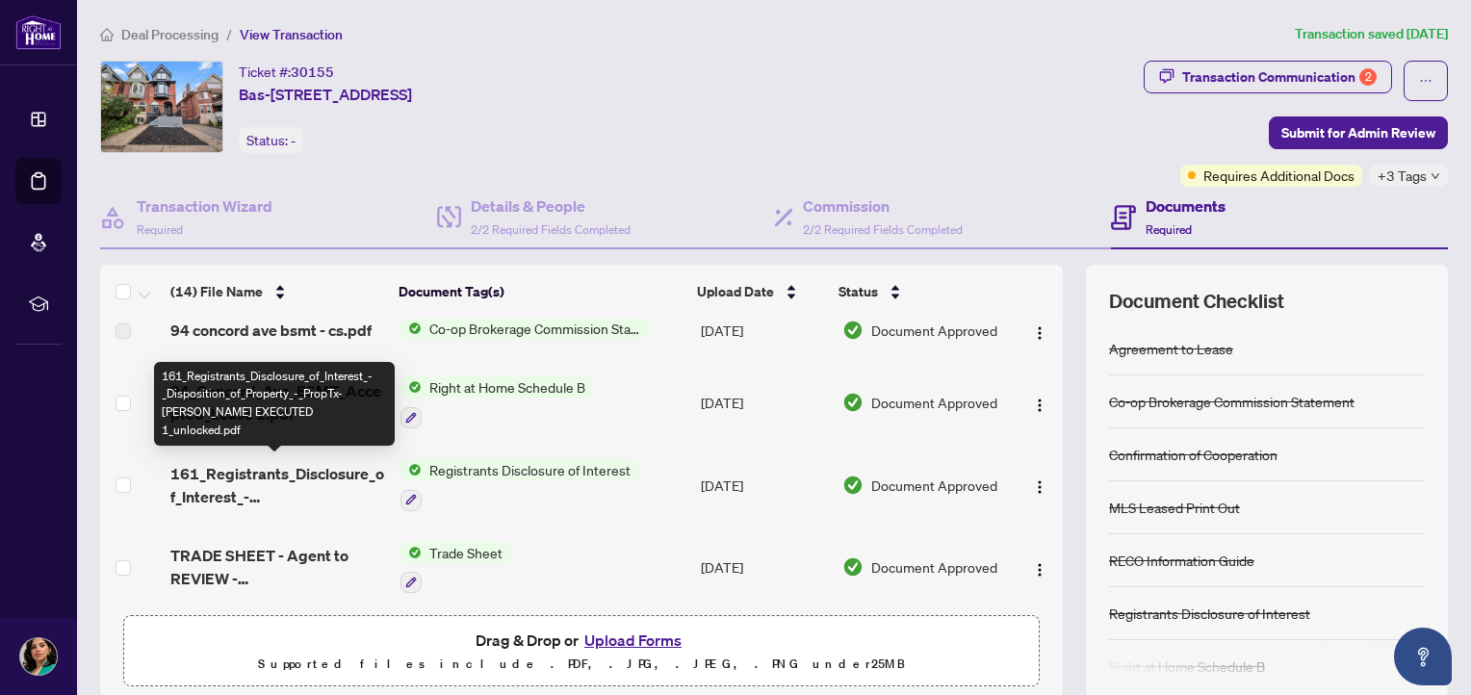
click at [297, 467] on span "161_Registrants_Disclosure_of_Interest_-_Disposition_of_Property_-_PropTx-OREA …" at bounding box center [277, 485] width 215 height 46
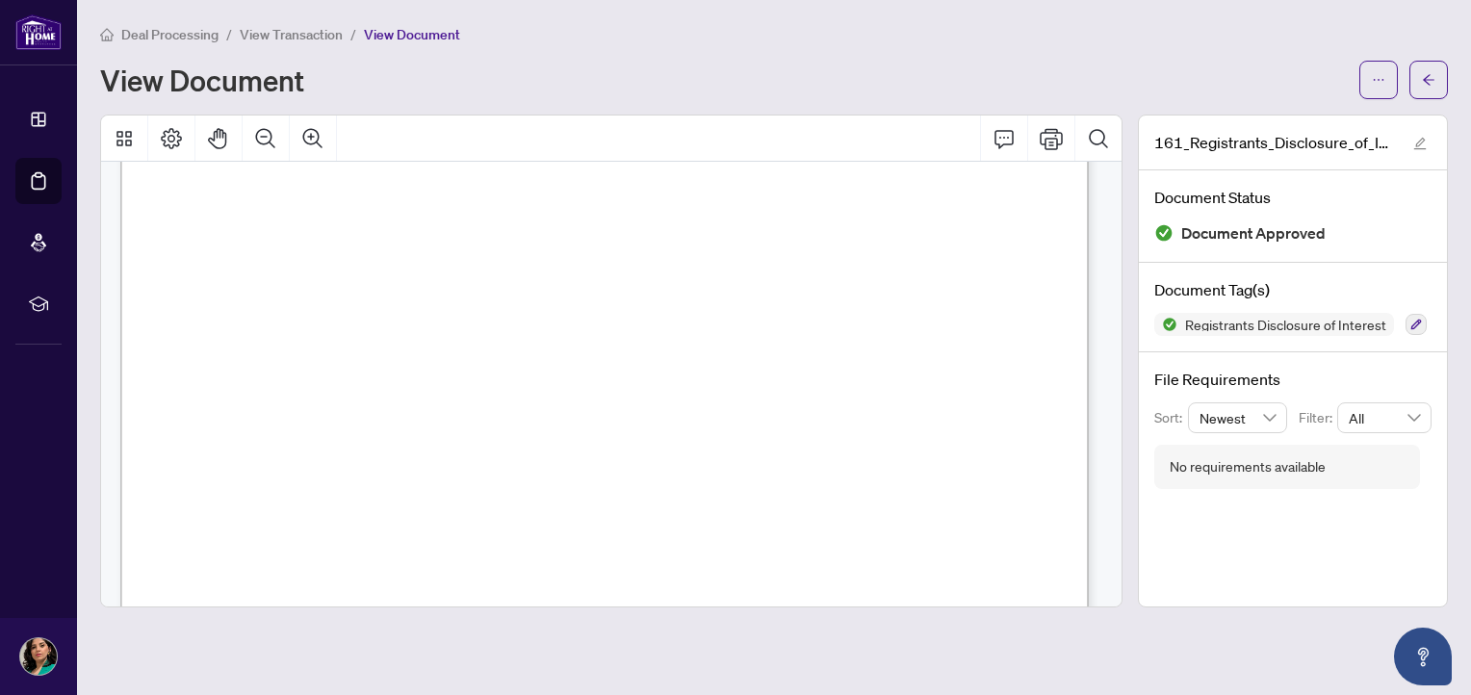
scroll to position [385, 0]
click at [300, 36] on span "View Transaction" at bounding box center [291, 34] width 103 height 17
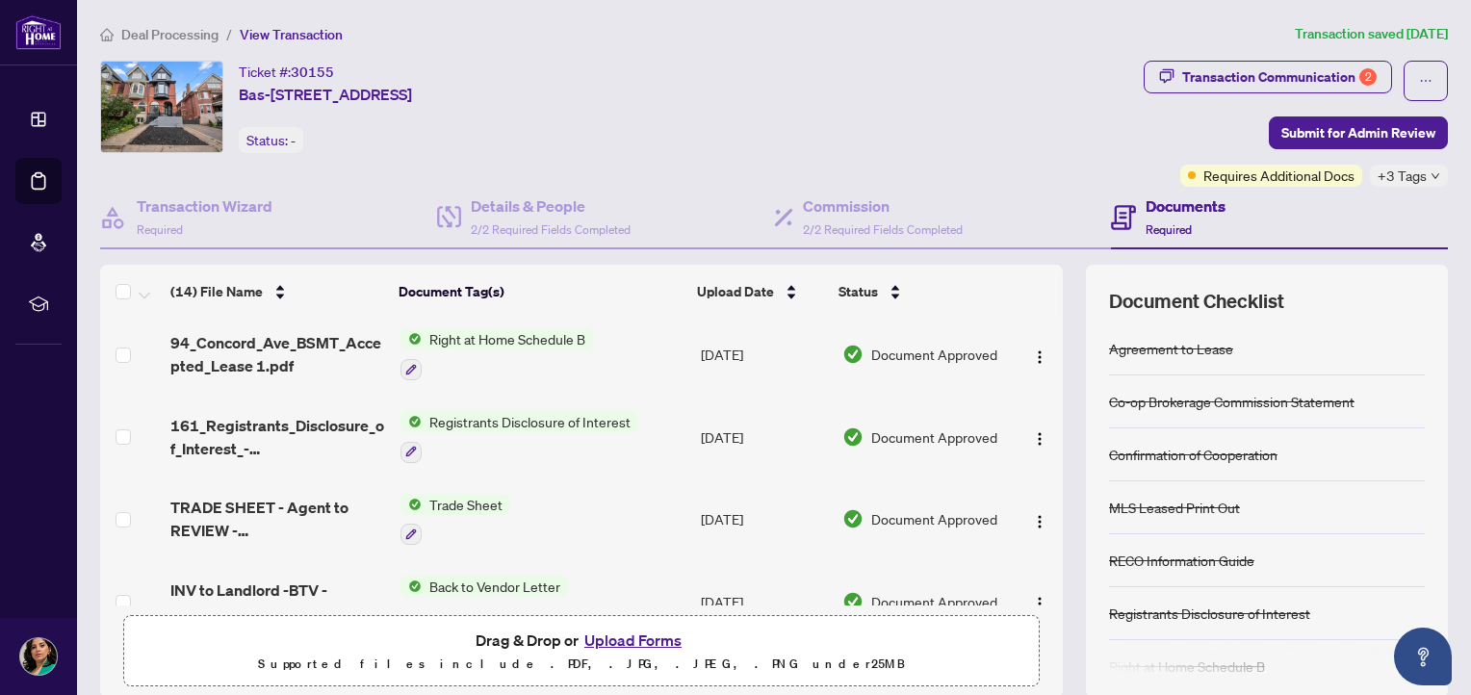
scroll to position [193, 0]
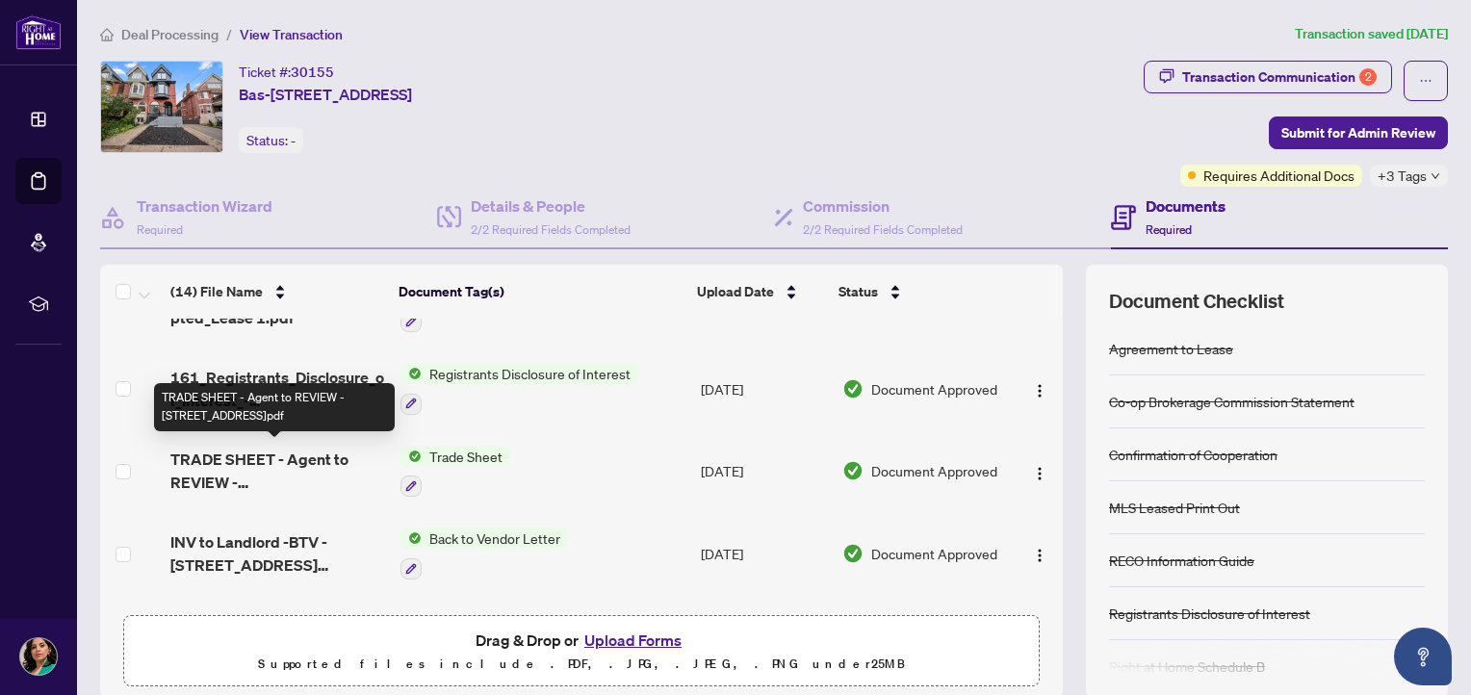
click at [306, 455] on span "TRADE SHEET - Agent to REVIEW - 94 Concord Ave Bsmt.pdf" at bounding box center [277, 471] width 215 height 46
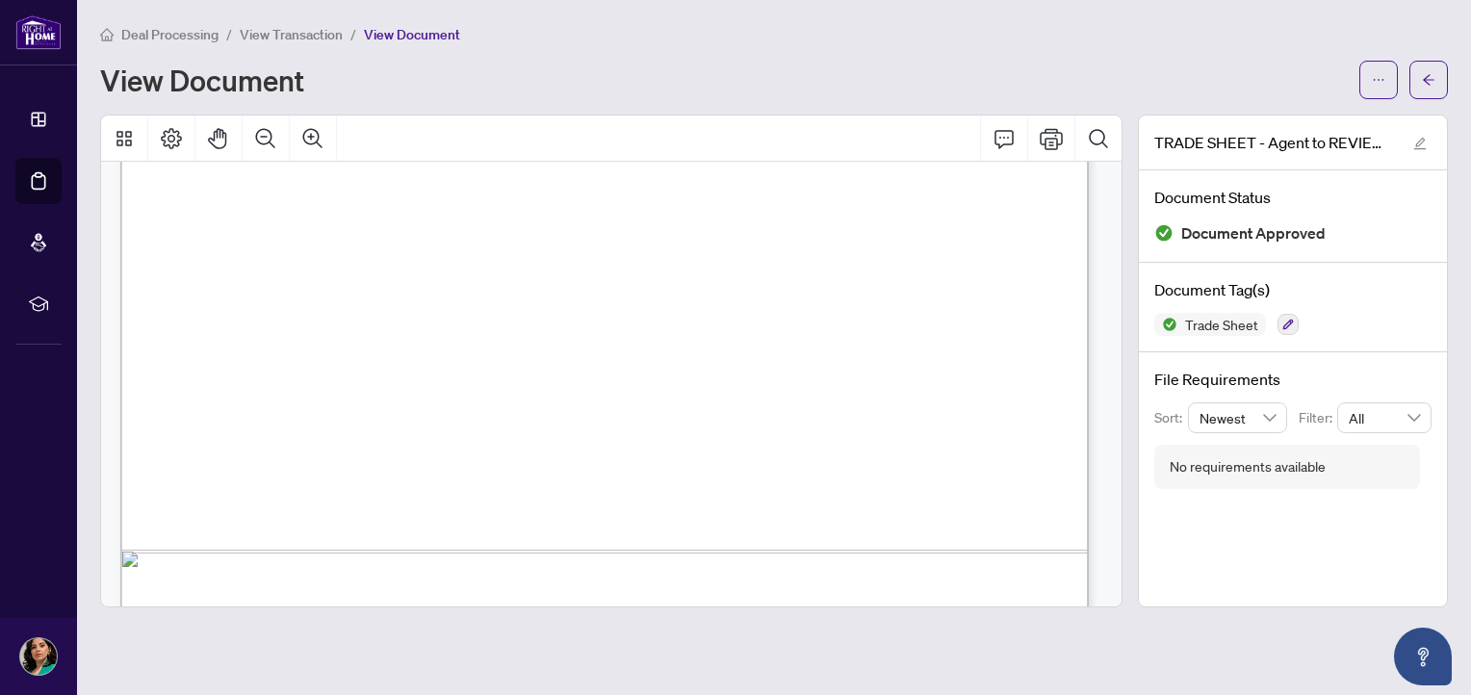
scroll to position [846, 0]
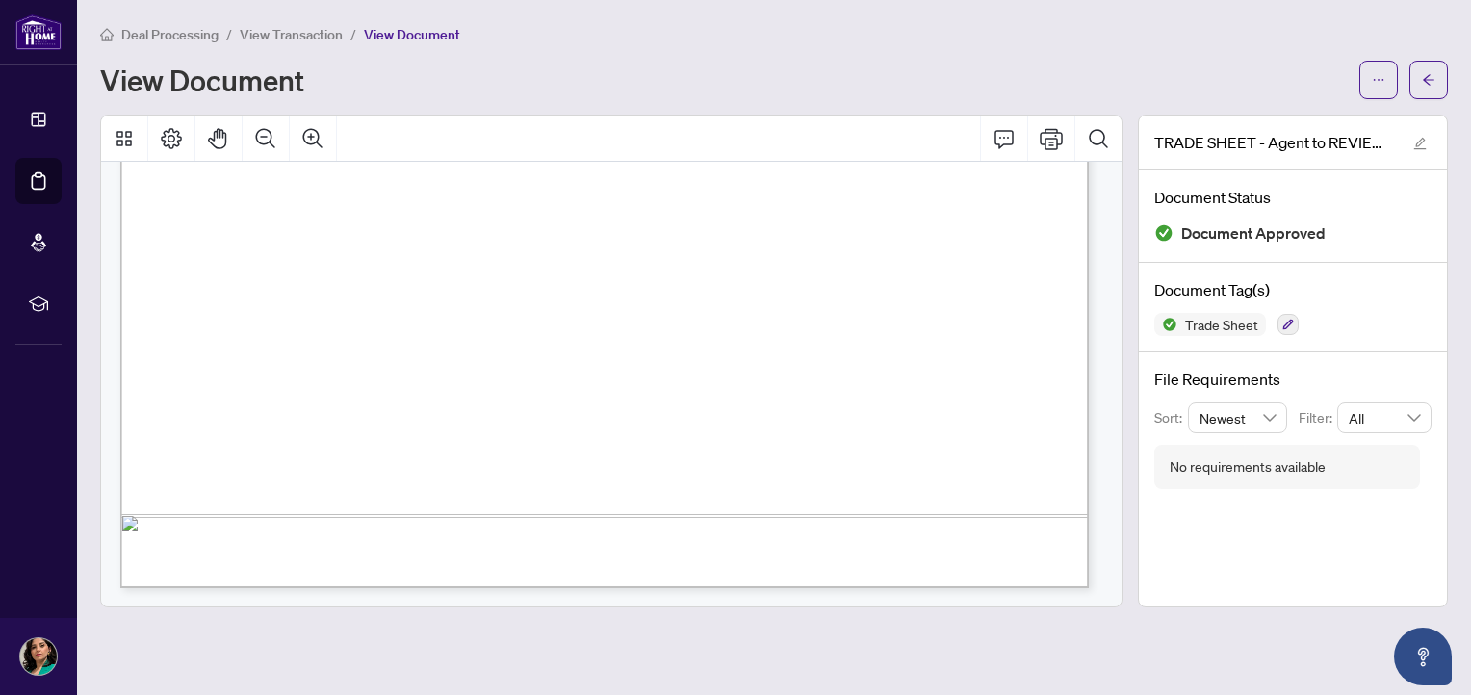
click at [312, 29] on span "View Transaction" at bounding box center [291, 34] width 103 height 17
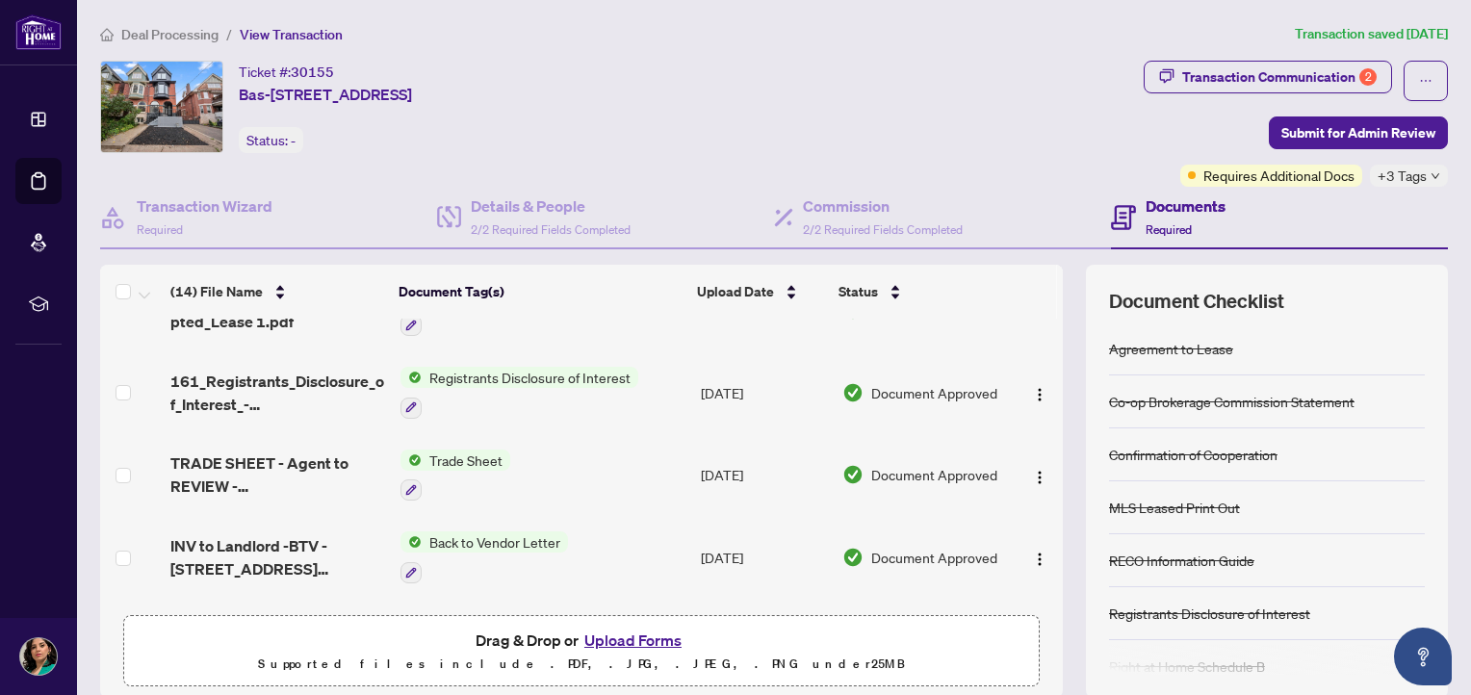
scroll to position [193, 0]
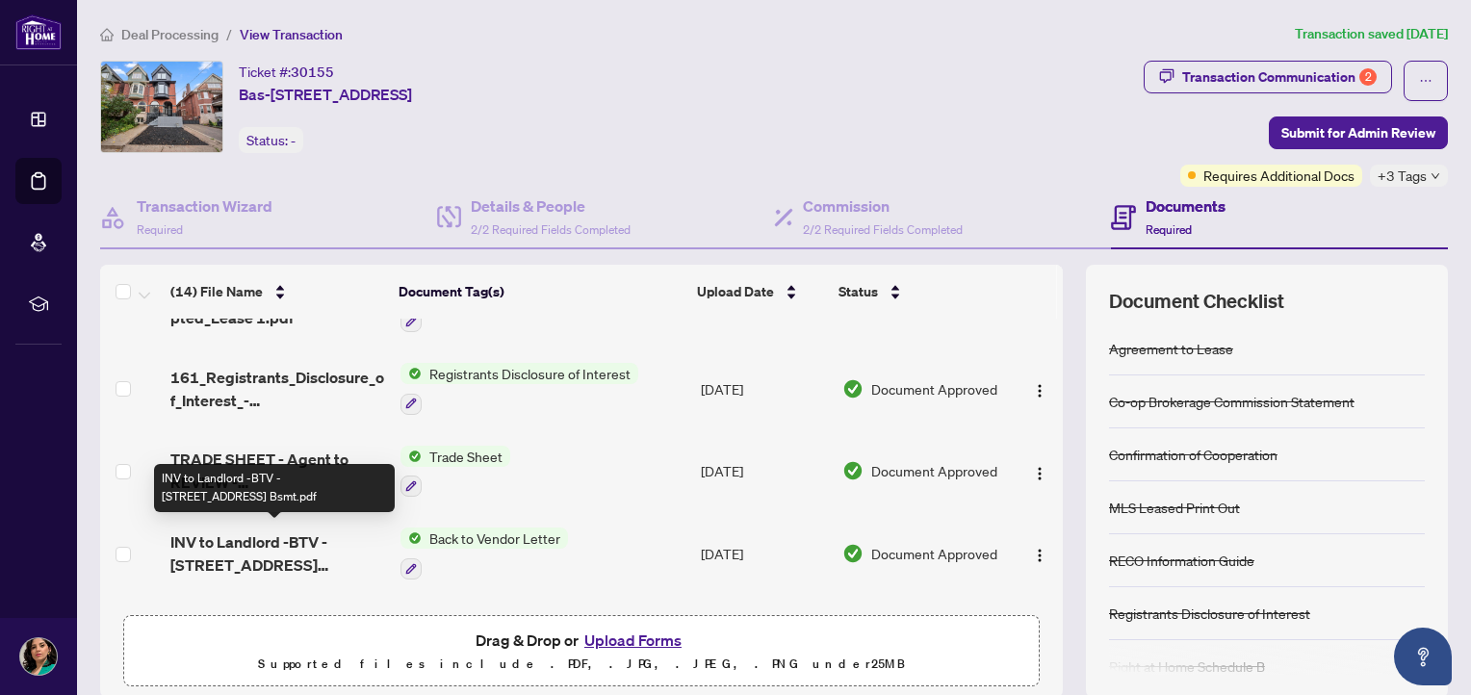
click at [297, 531] on span "INV to Landlord -BTV - 94 Concord Ave Bsmt.pdf" at bounding box center [277, 554] width 215 height 46
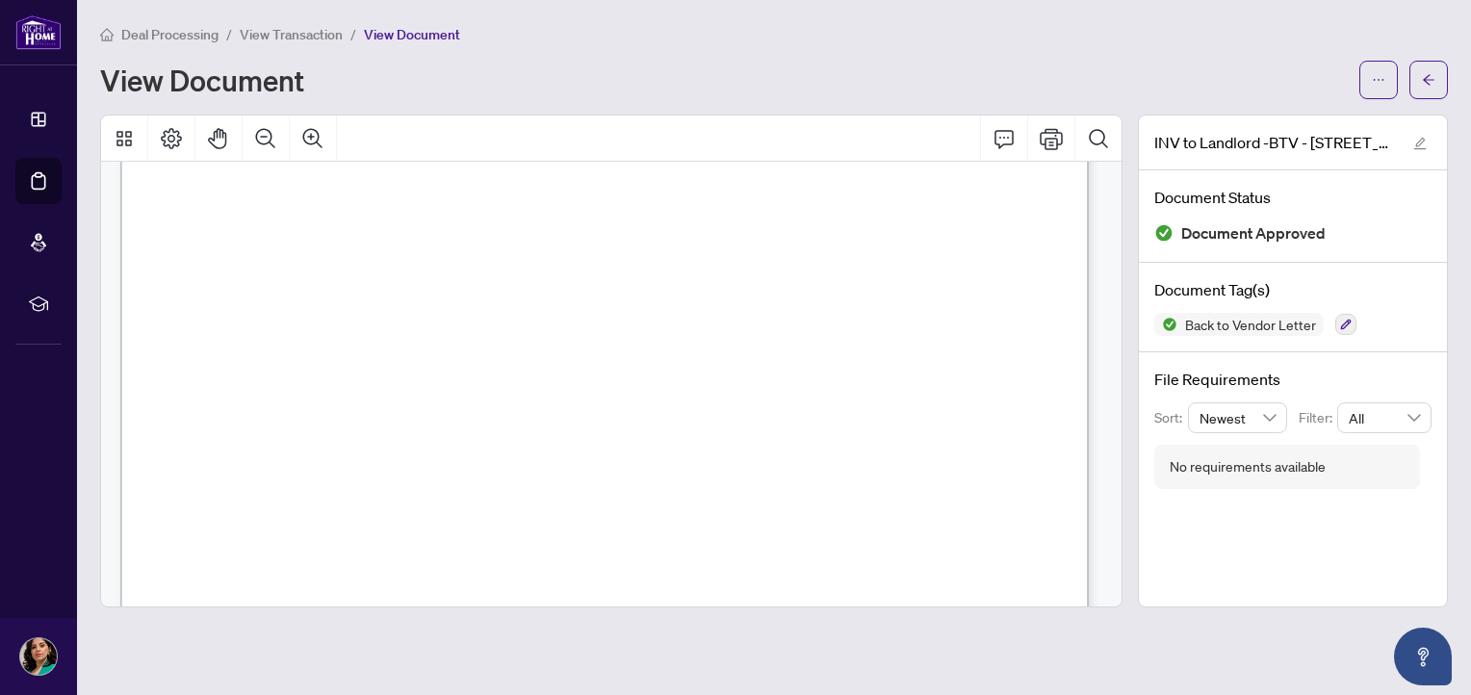
scroll to position [385, 0]
click at [271, 32] on span "View Transaction" at bounding box center [291, 34] width 103 height 17
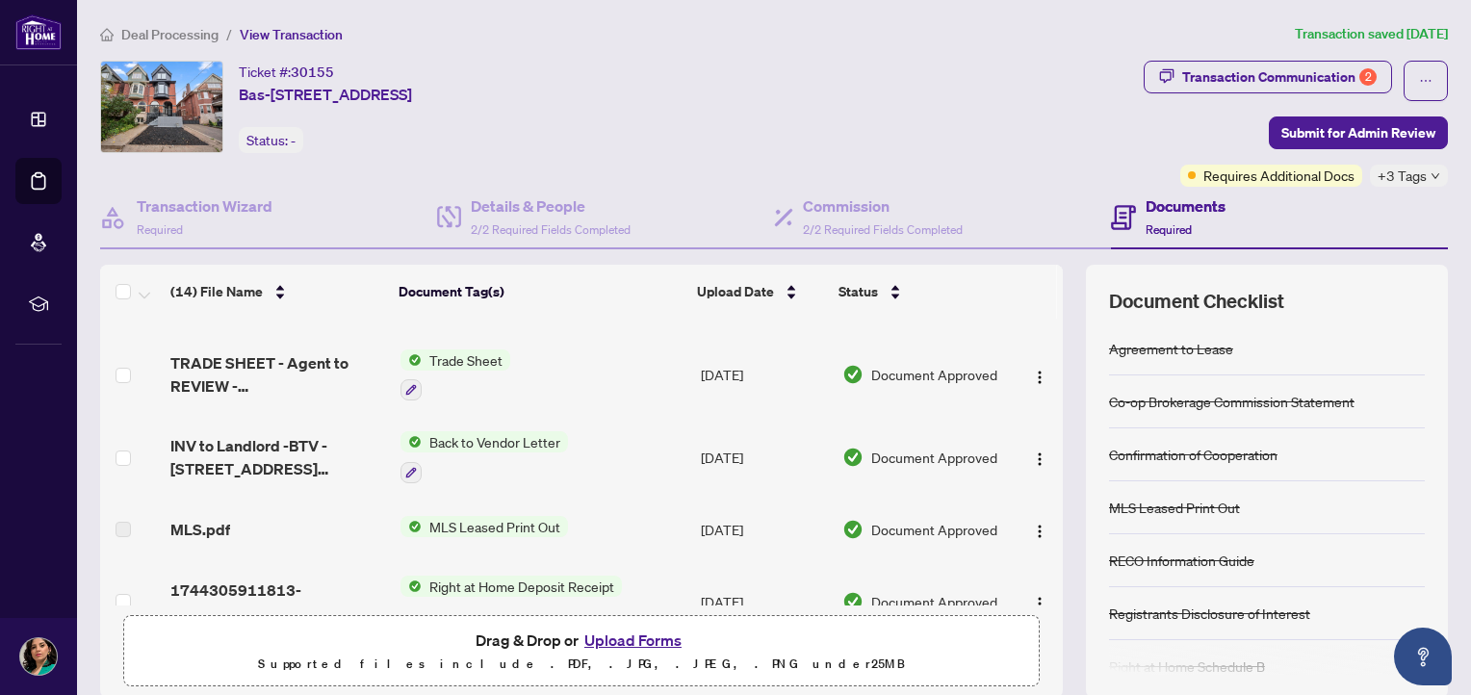
scroll to position [385, 0]
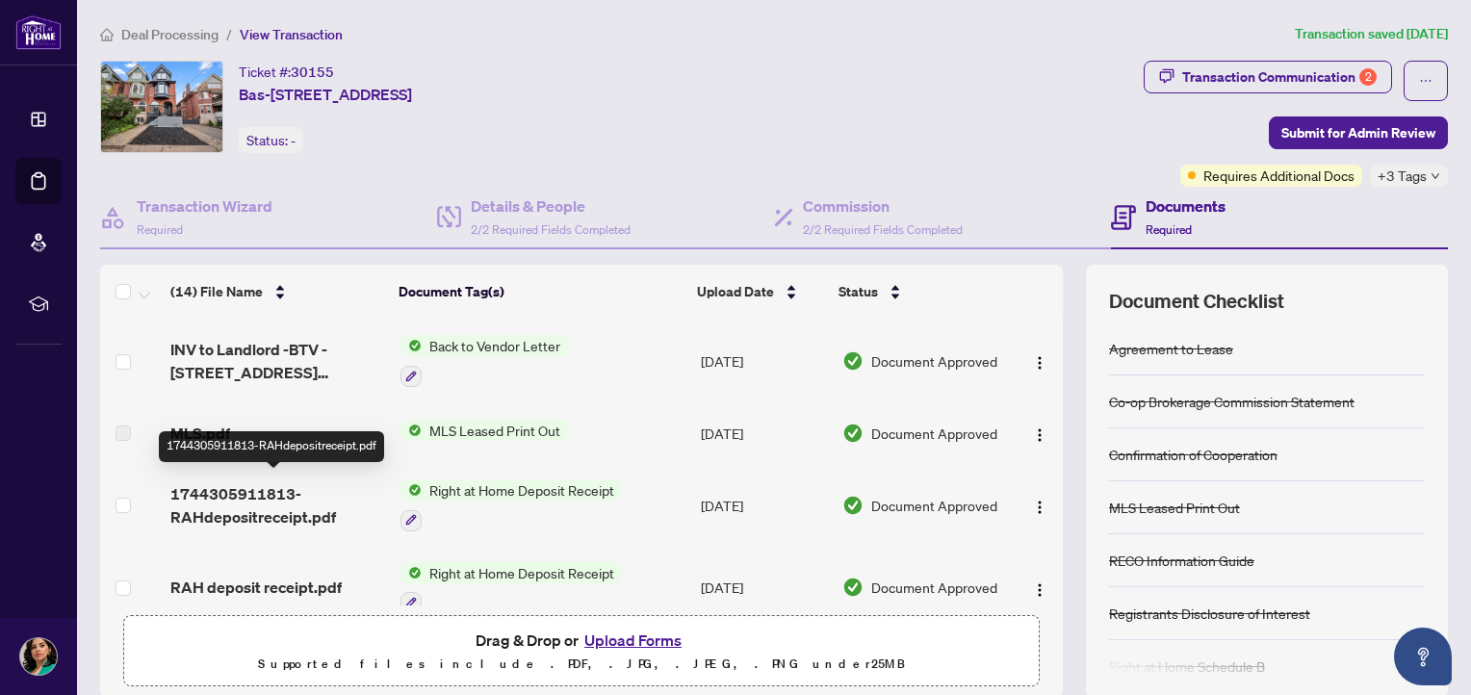
click at [273, 494] on span "1744305911813-RAHdepositreceipt.pdf" at bounding box center [277, 505] width 215 height 46
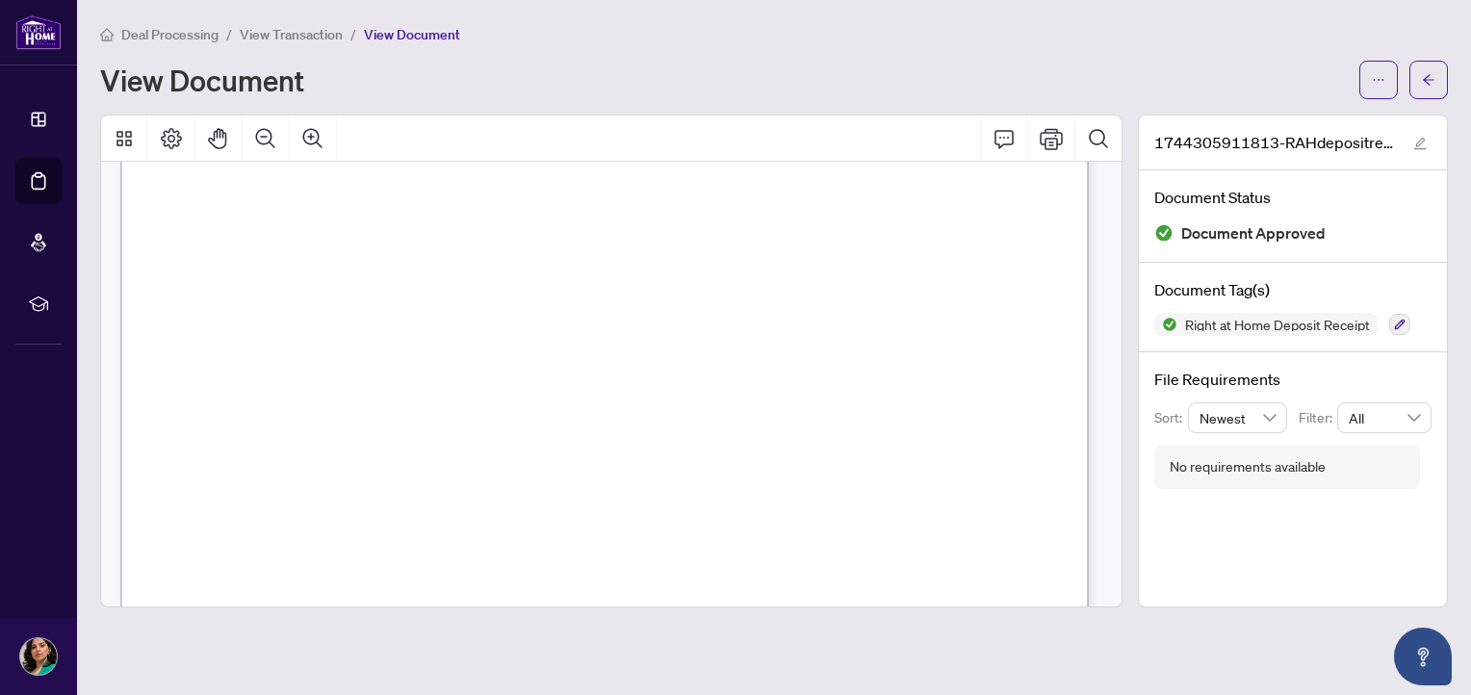
scroll to position [674, 0]
click at [312, 36] on span "View Transaction" at bounding box center [291, 34] width 103 height 17
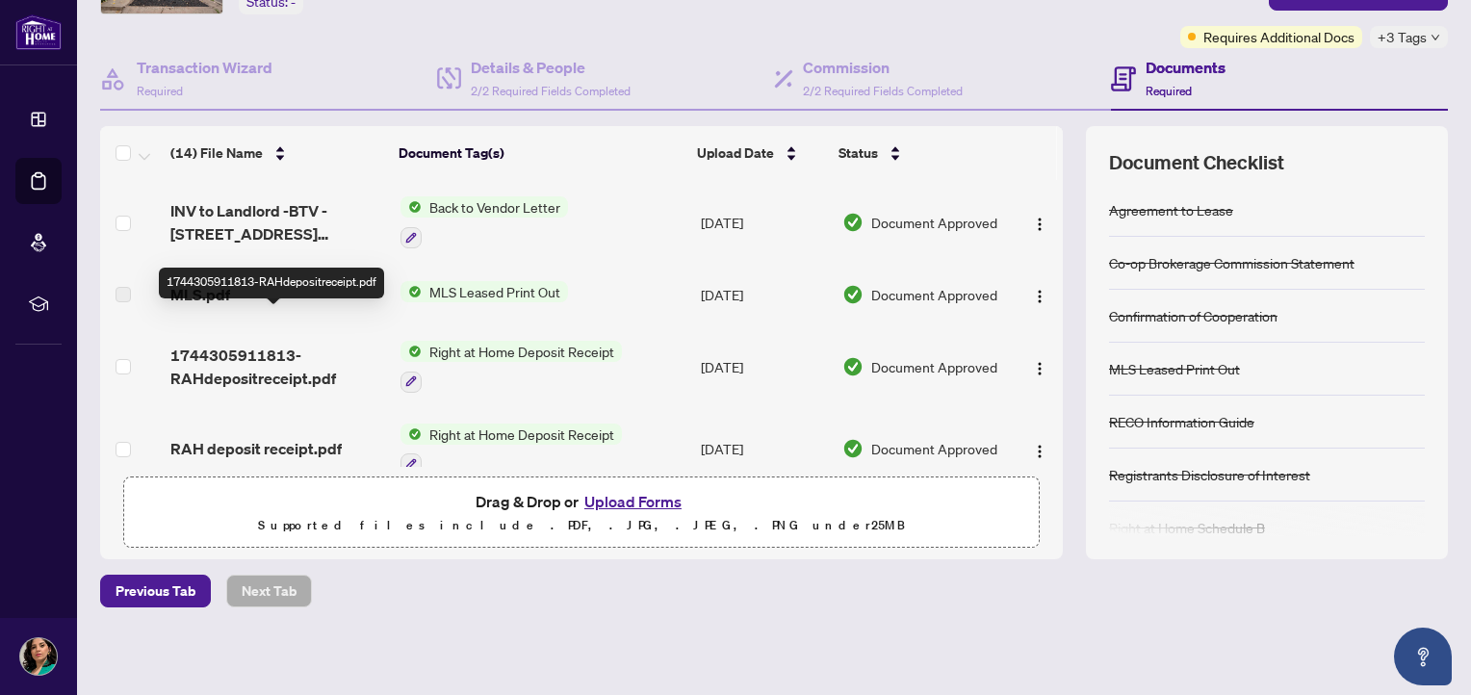
scroll to position [481, 0]
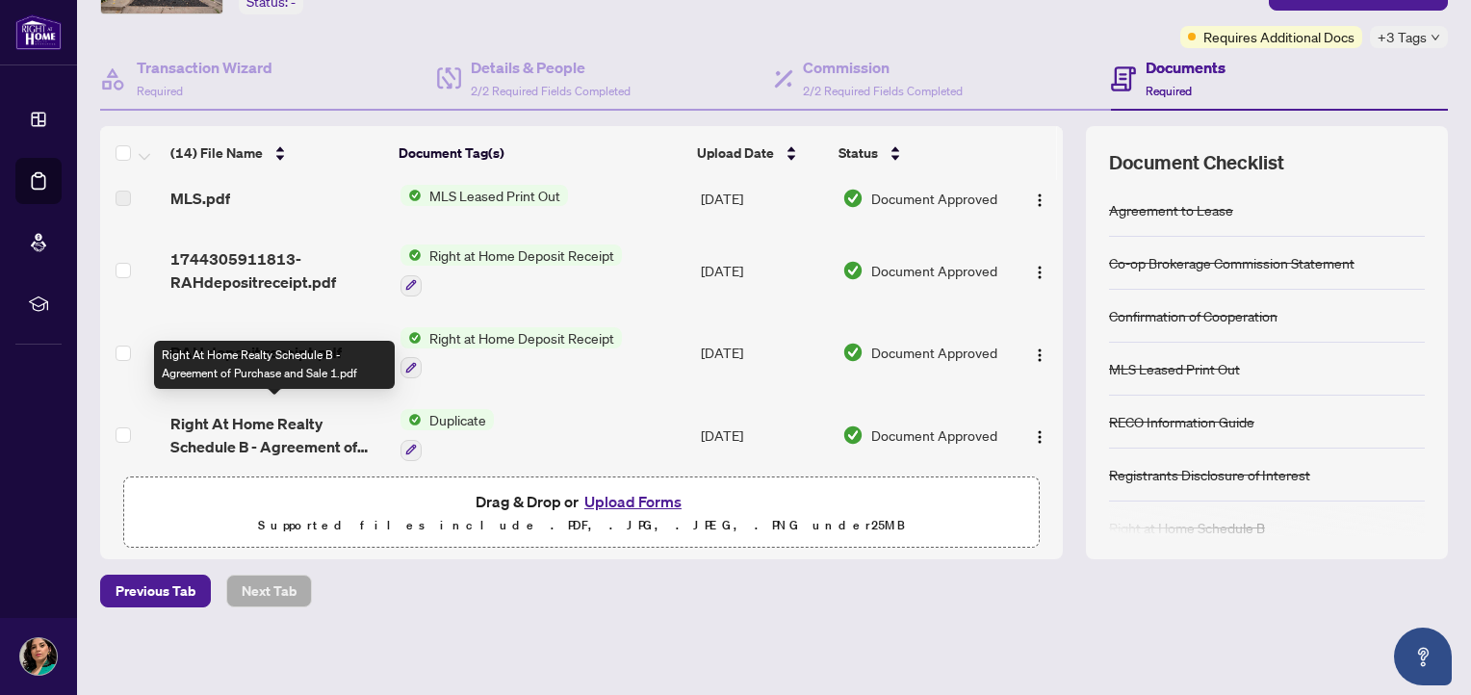
click at [293, 416] on span "Right At Home Realty Schedule B - Agreement of Purchase and Sale 1.pdf" at bounding box center [277, 435] width 215 height 46
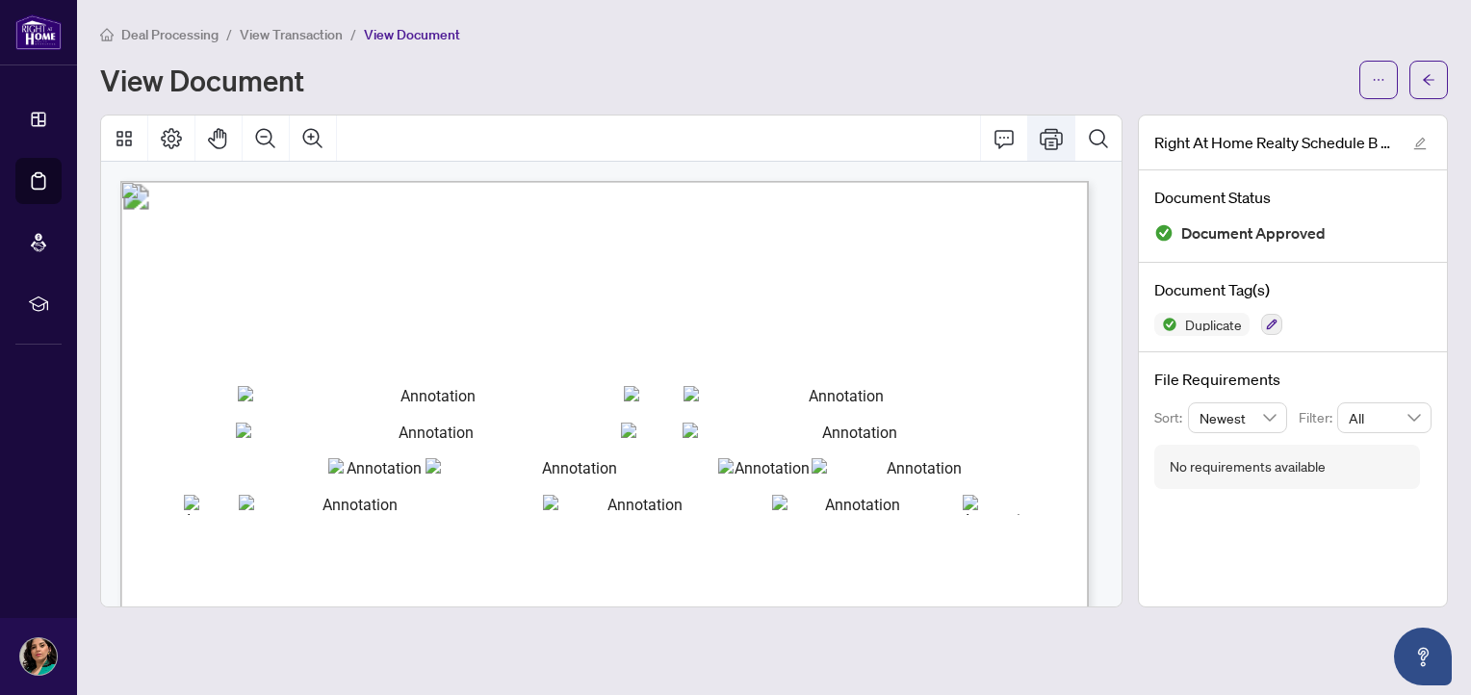
click at [1049, 141] on icon "Print" at bounding box center [1051, 138] width 23 height 23
click at [306, 26] on span "View Transaction" at bounding box center [291, 34] width 103 height 17
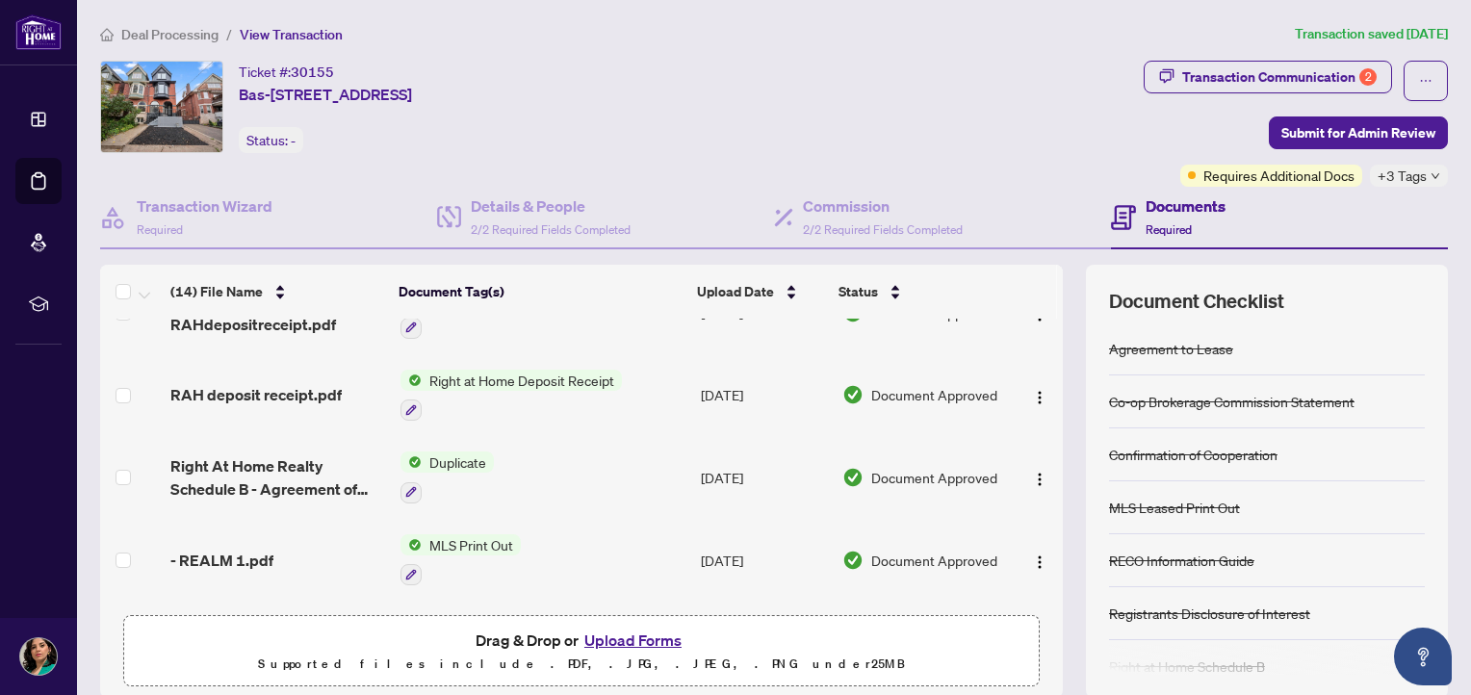
scroll to position [674, 0]
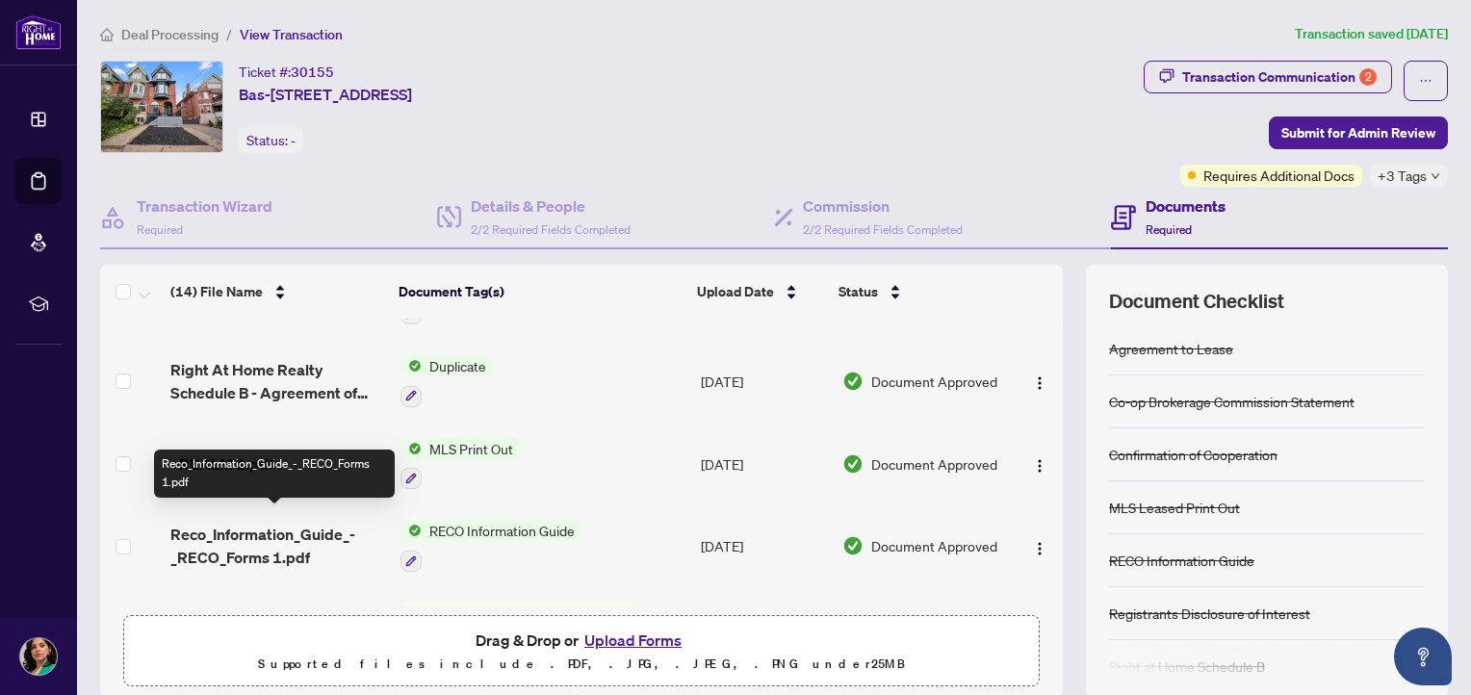
click at [281, 525] on span "Reco_Information_Guide_-_RECO_Forms 1.pdf" at bounding box center [277, 546] width 215 height 46
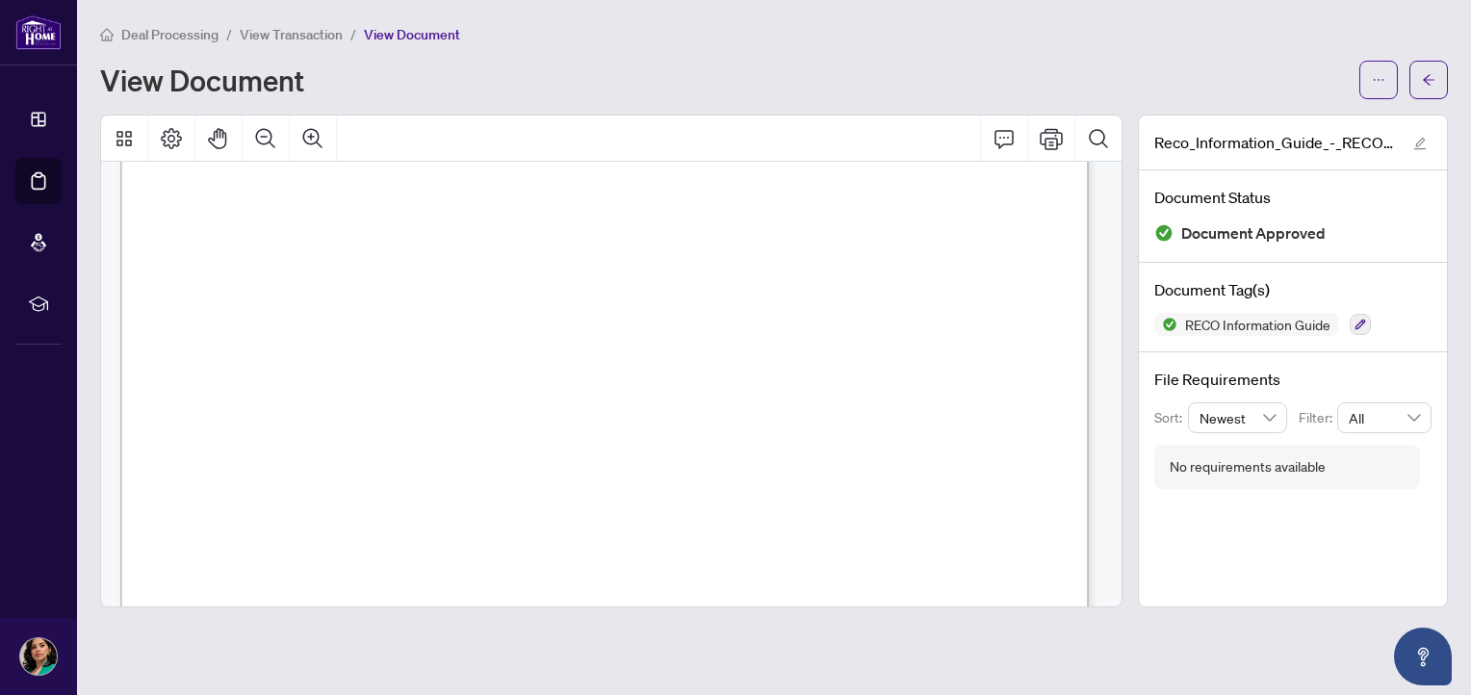
scroll to position [15504, 0]
click at [281, 32] on span "View Transaction" at bounding box center [291, 34] width 103 height 17
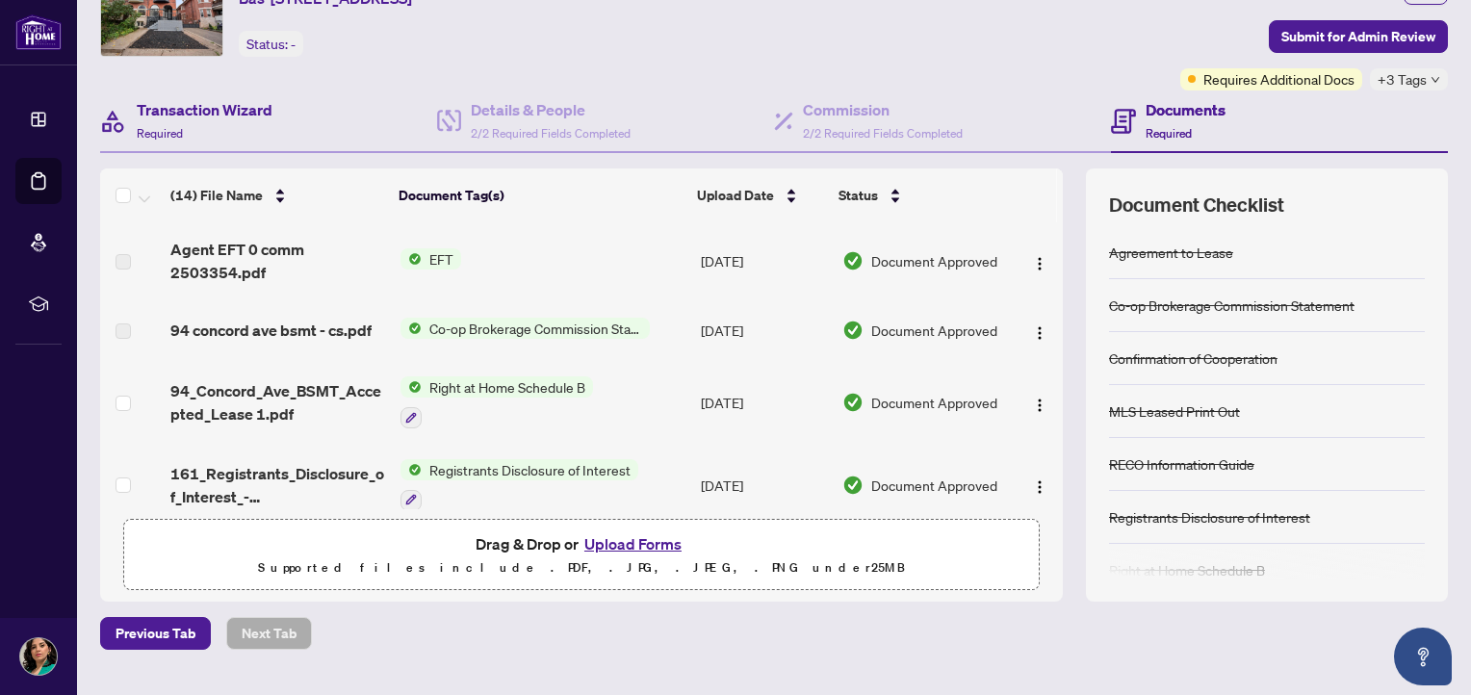
scroll to position [139, 0]
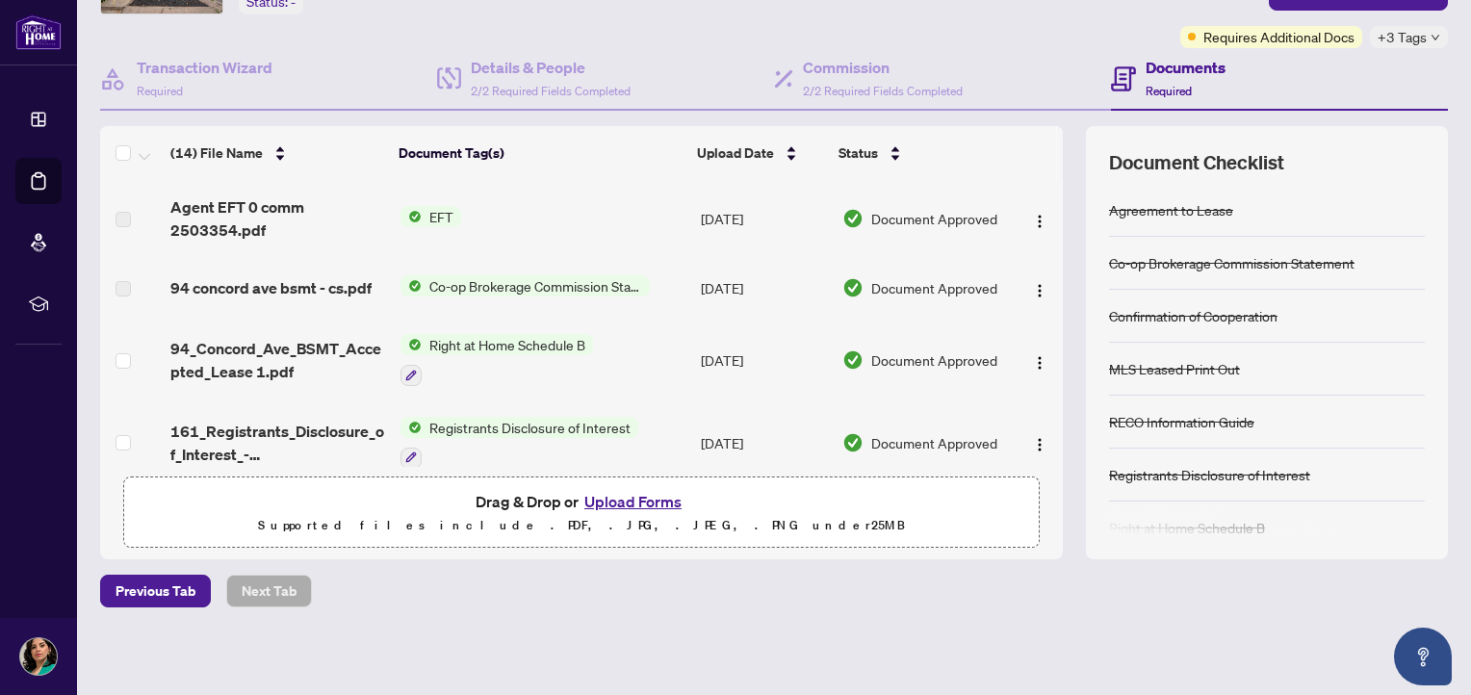
drag, startPoint x: 1050, startPoint y: 220, endPoint x: 1050, endPoint y: 236, distance: 16.4
click at [1050, 236] on div "(14) File Name Document Tag(s) Upload Date Status Agent EFT 0 comm 2503354.pdf …" at bounding box center [774, 342] width 1348 height 433
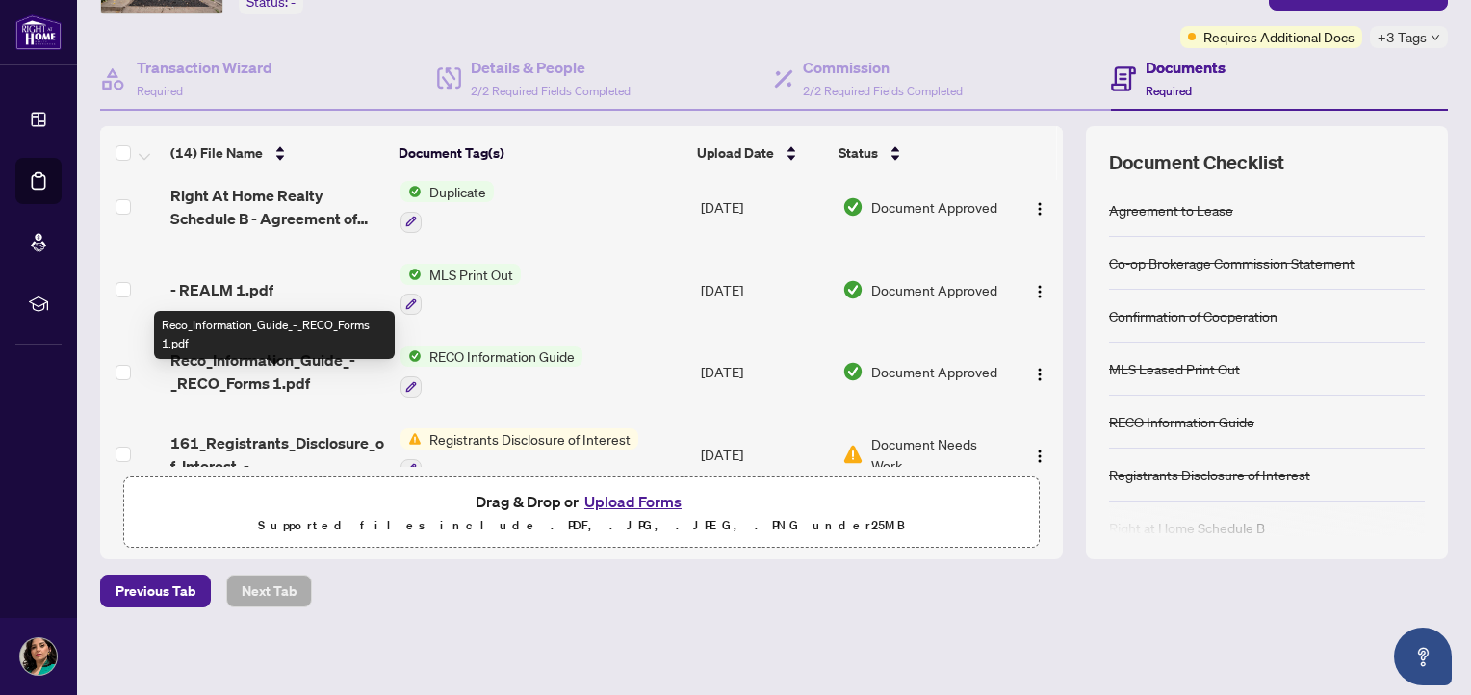
scroll to position [757, 0]
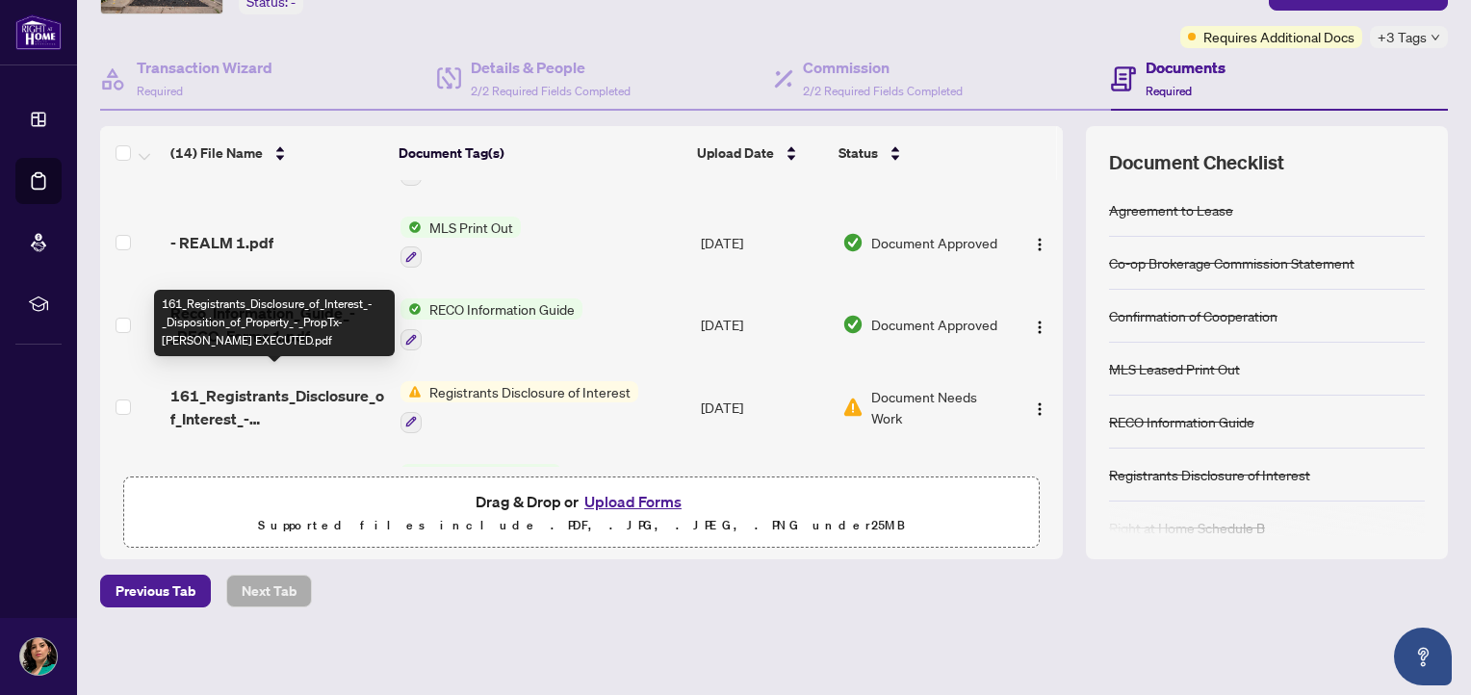
click at [267, 384] on span "161_Registrants_Disclosure_of_Interest_-_Disposition_of_Property_-_PropTx-OREA …" at bounding box center [277, 407] width 215 height 46
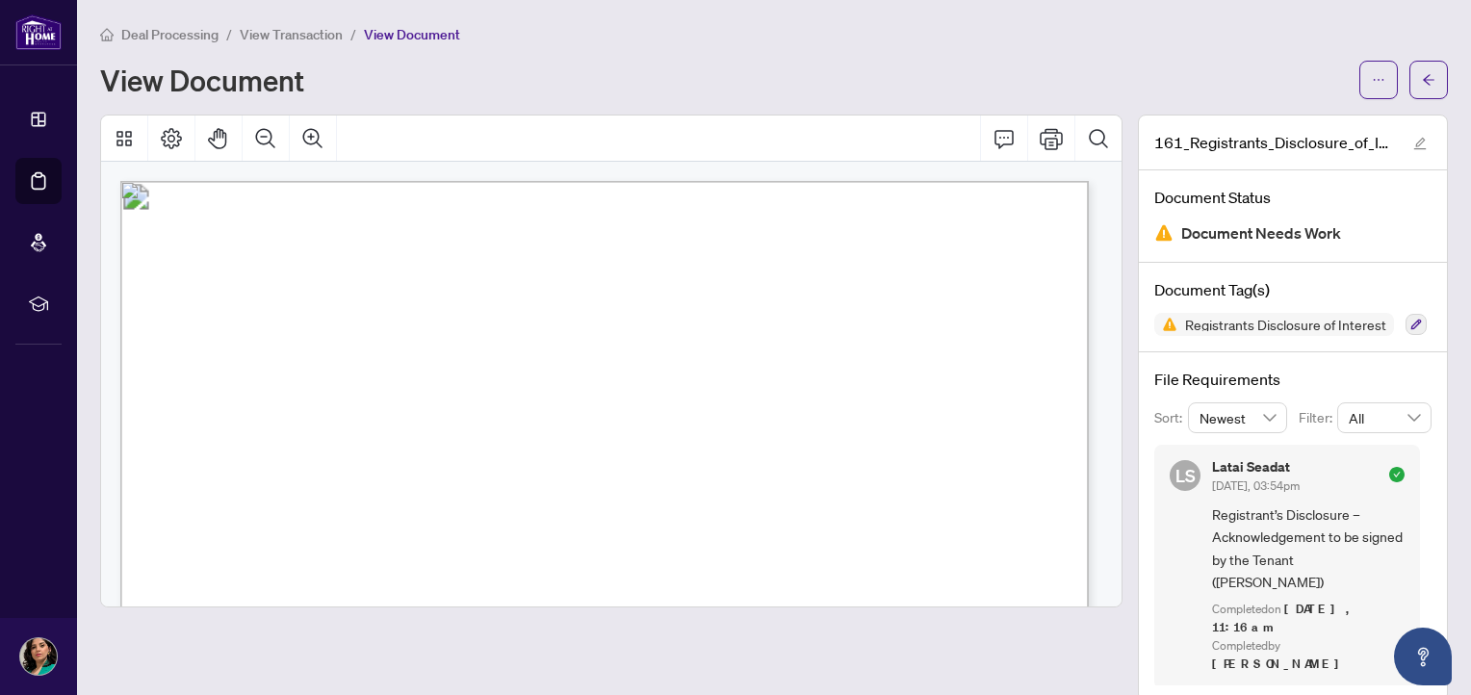
click at [282, 26] on span "View Transaction" at bounding box center [291, 34] width 103 height 17
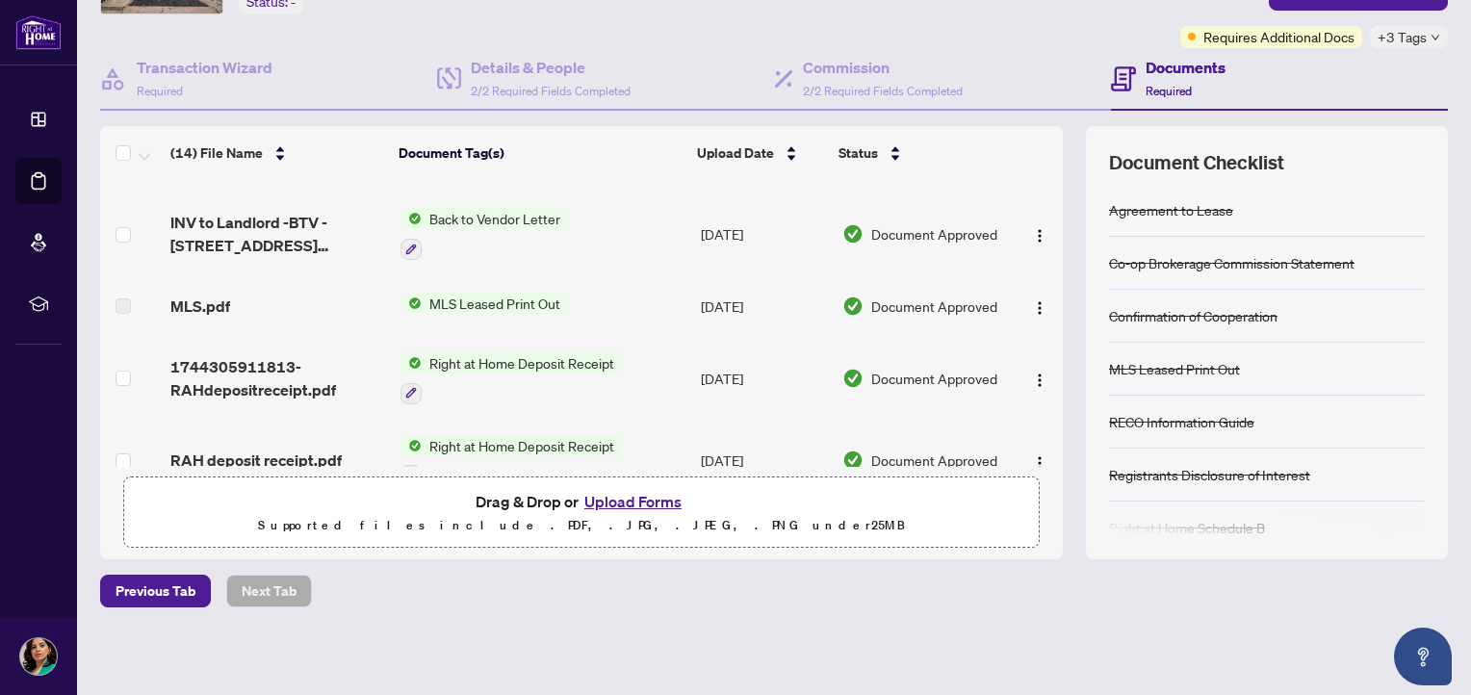
scroll to position [385, 0]
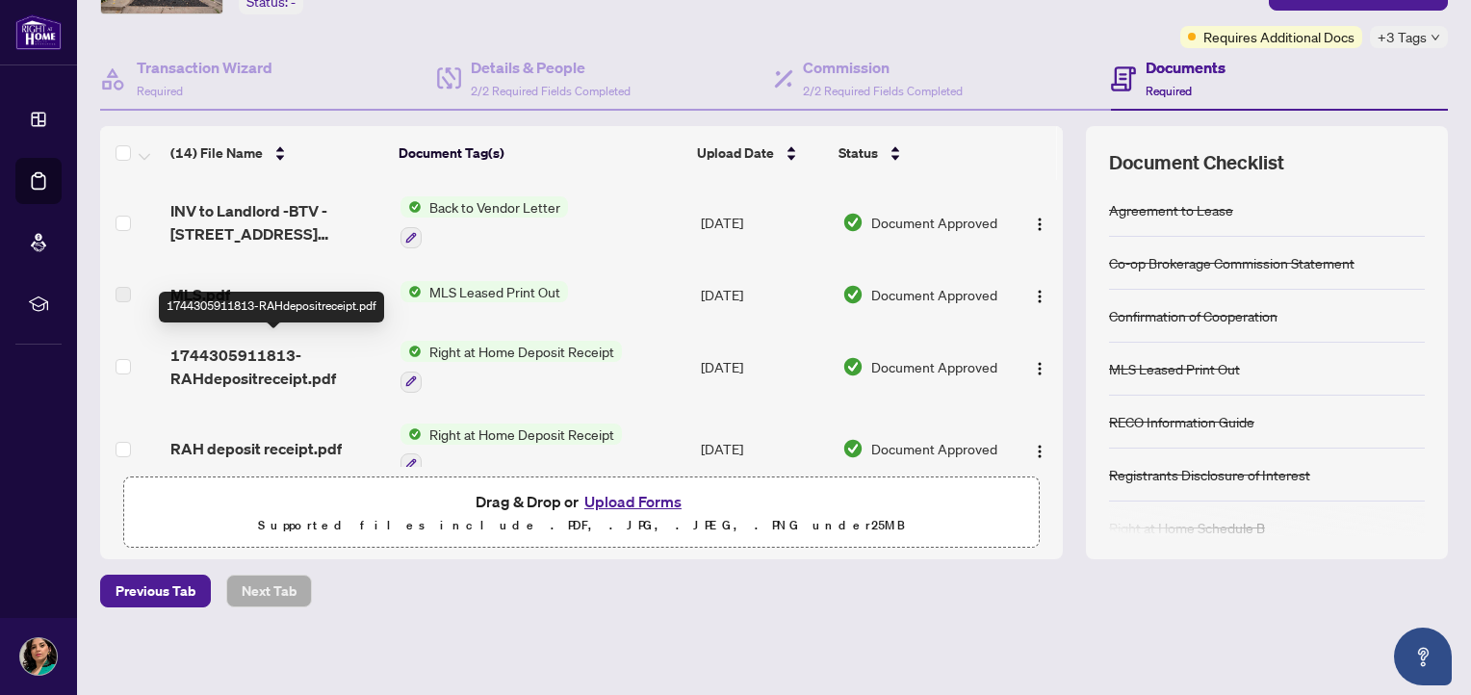
click at [285, 351] on span "1744305911813-RAHdepositreceipt.pdf" at bounding box center [277, 367] width 215 height 46
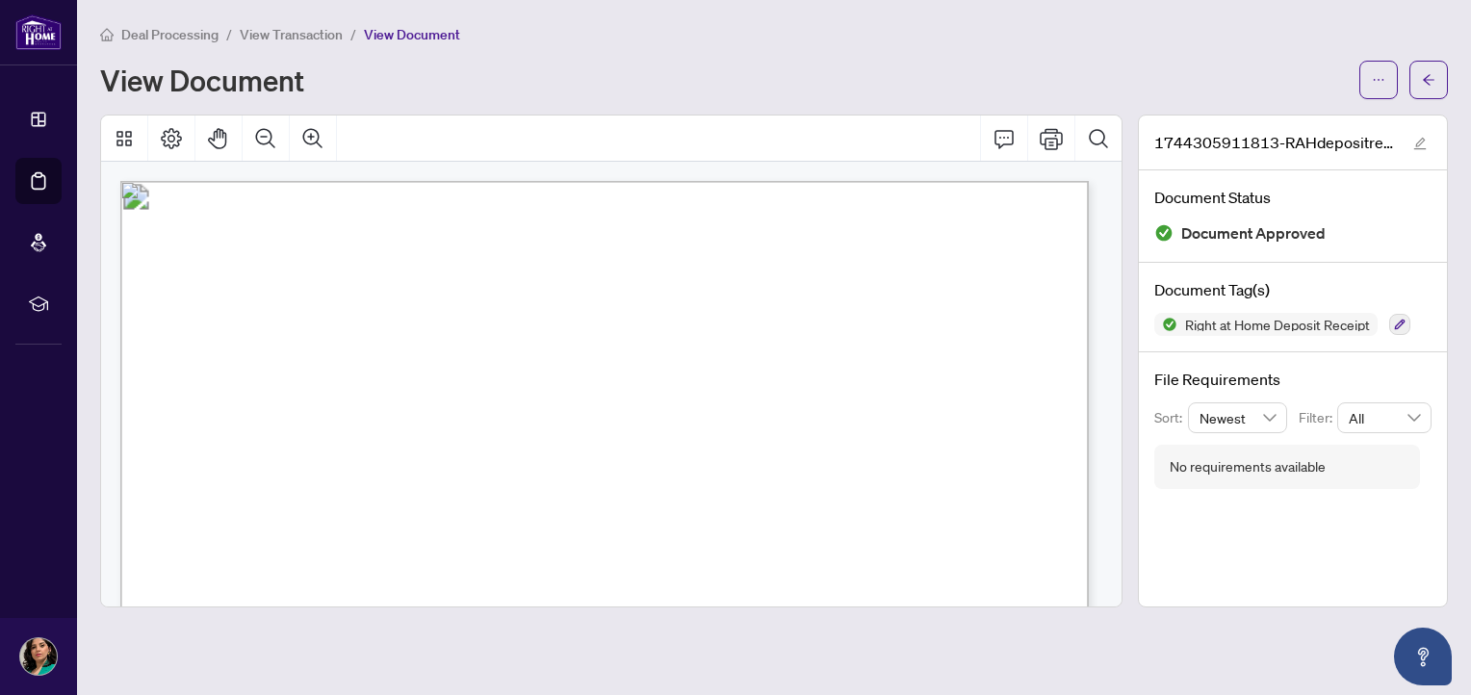
click at [301, 35] on span "View Transaction" at bounding box center [291, 34] width 103 height 17
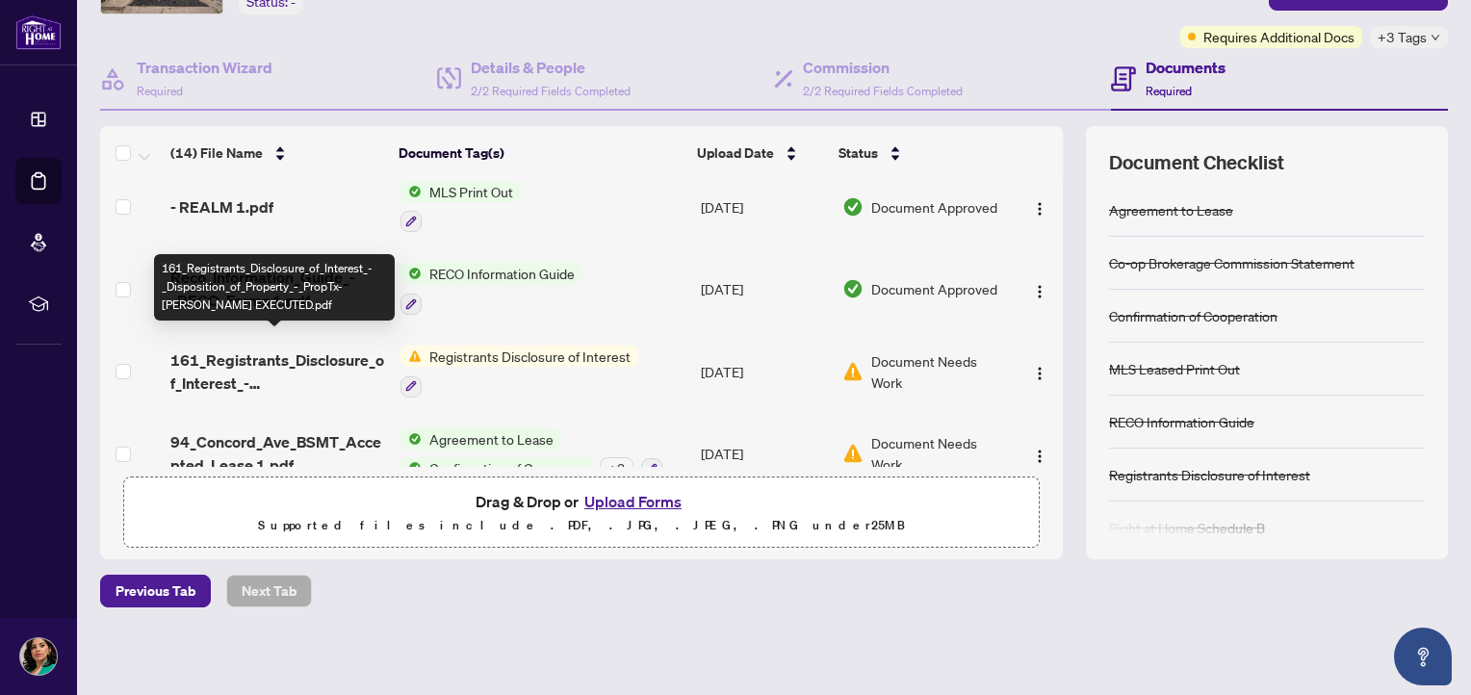
scroll to position [812, 0]
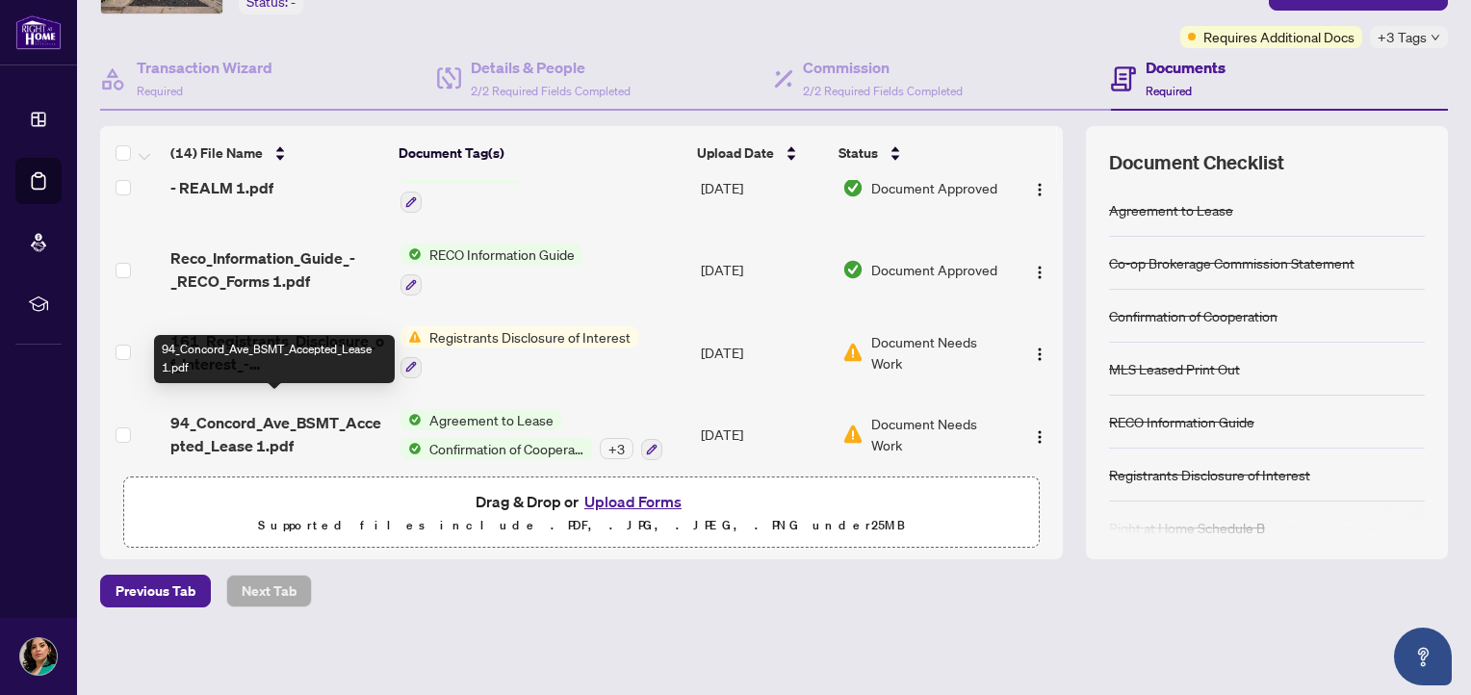
click at [275, 411] on span "94_Concord_Ave_BSMT_Accepted_Lease 1.pdf" at bounding box center [277, 434] width 215 height 46
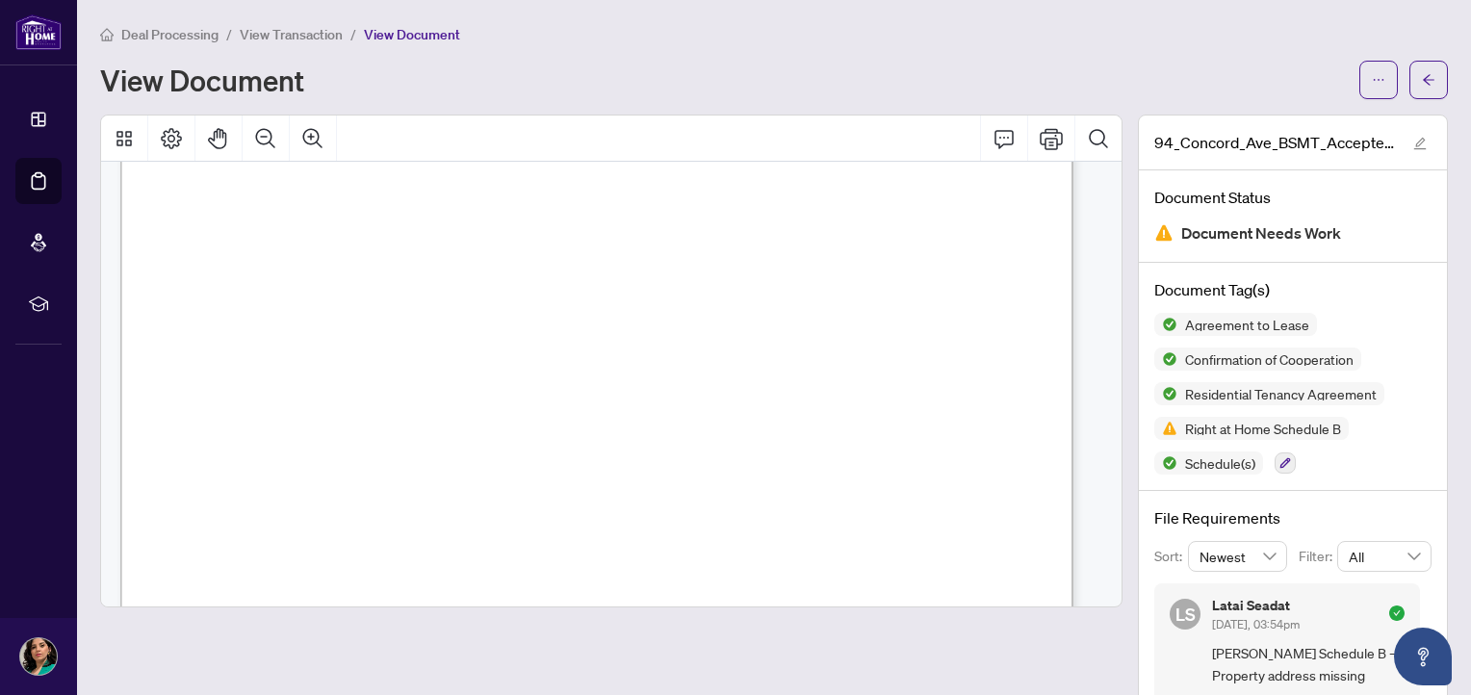
scroll to position [11171, 0]
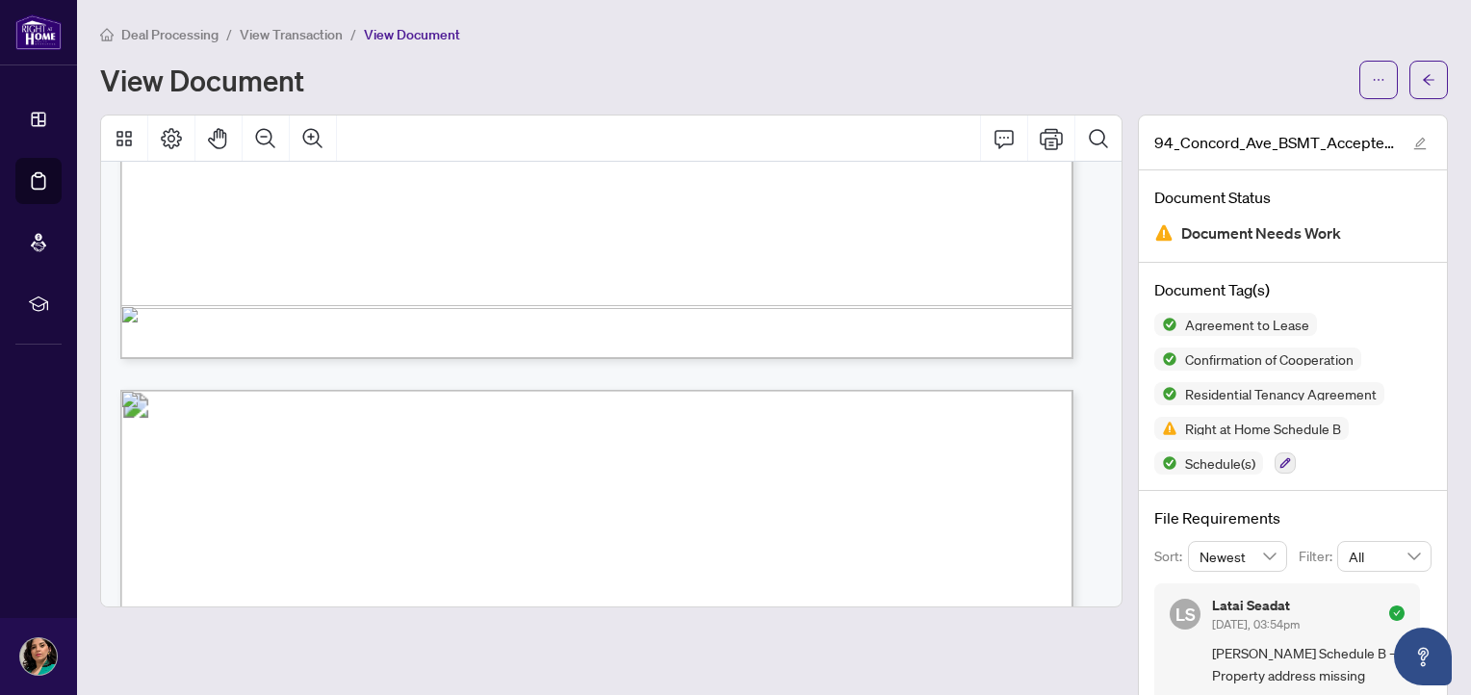
click at [273, 37] on span "View Transaction" at bounding box center [291, 34] width 103 height 17
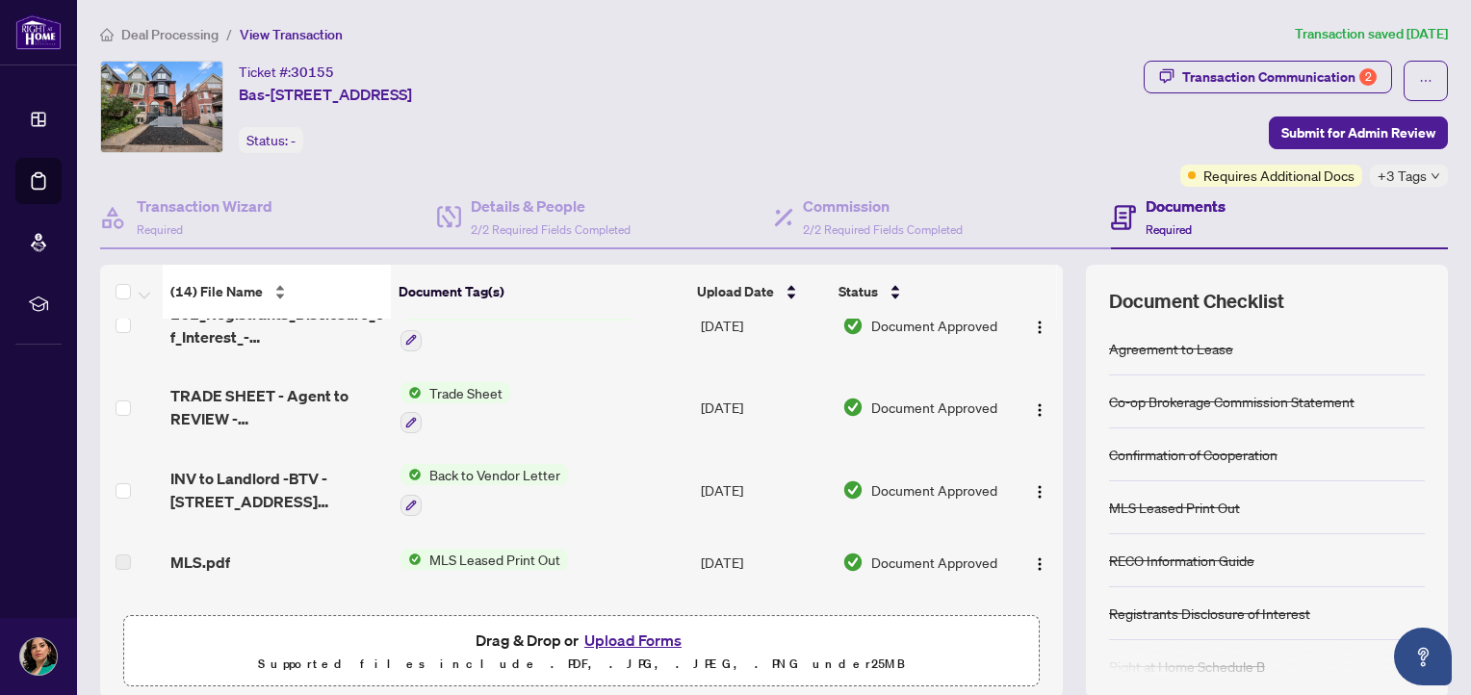
scroll to position [234, 0]
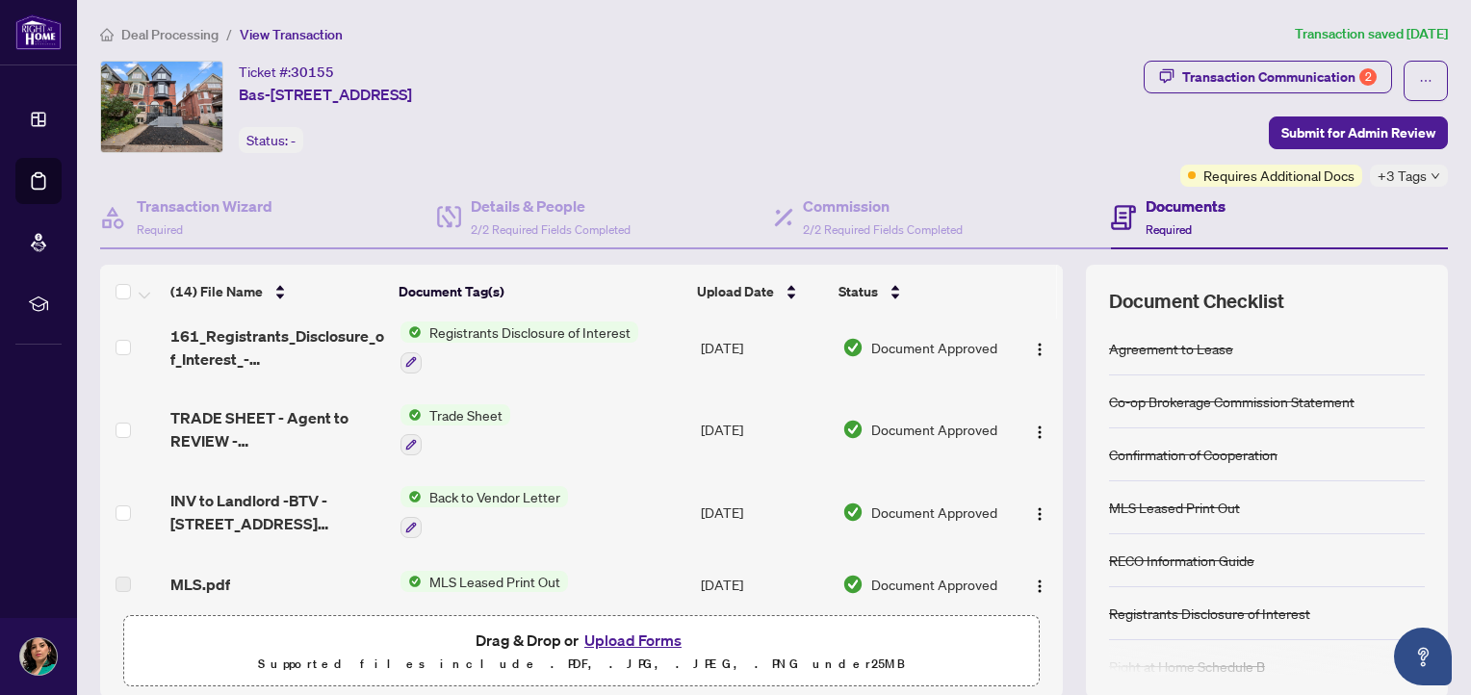
click at [125, 38] on span "Deal Processing" at bounding box center [169, 34] width 97 height 17
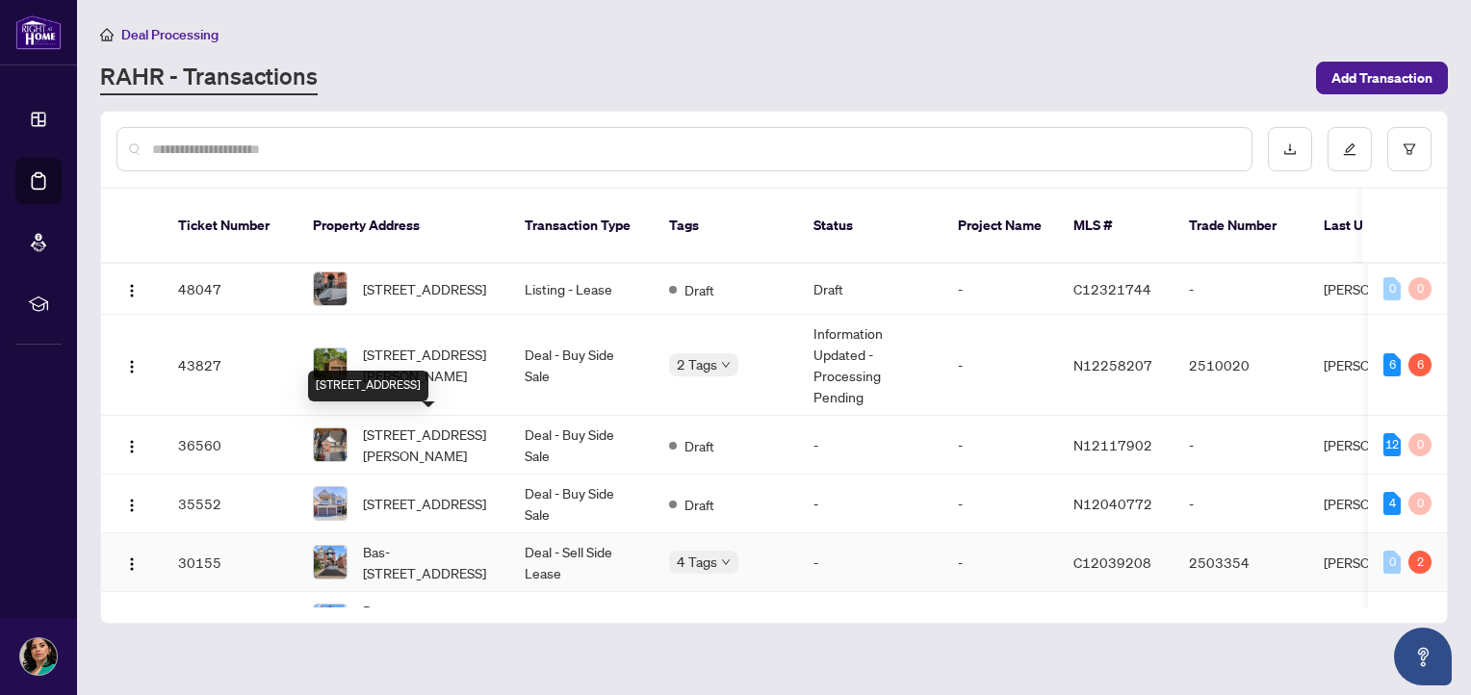
scroll to position [114, 0]
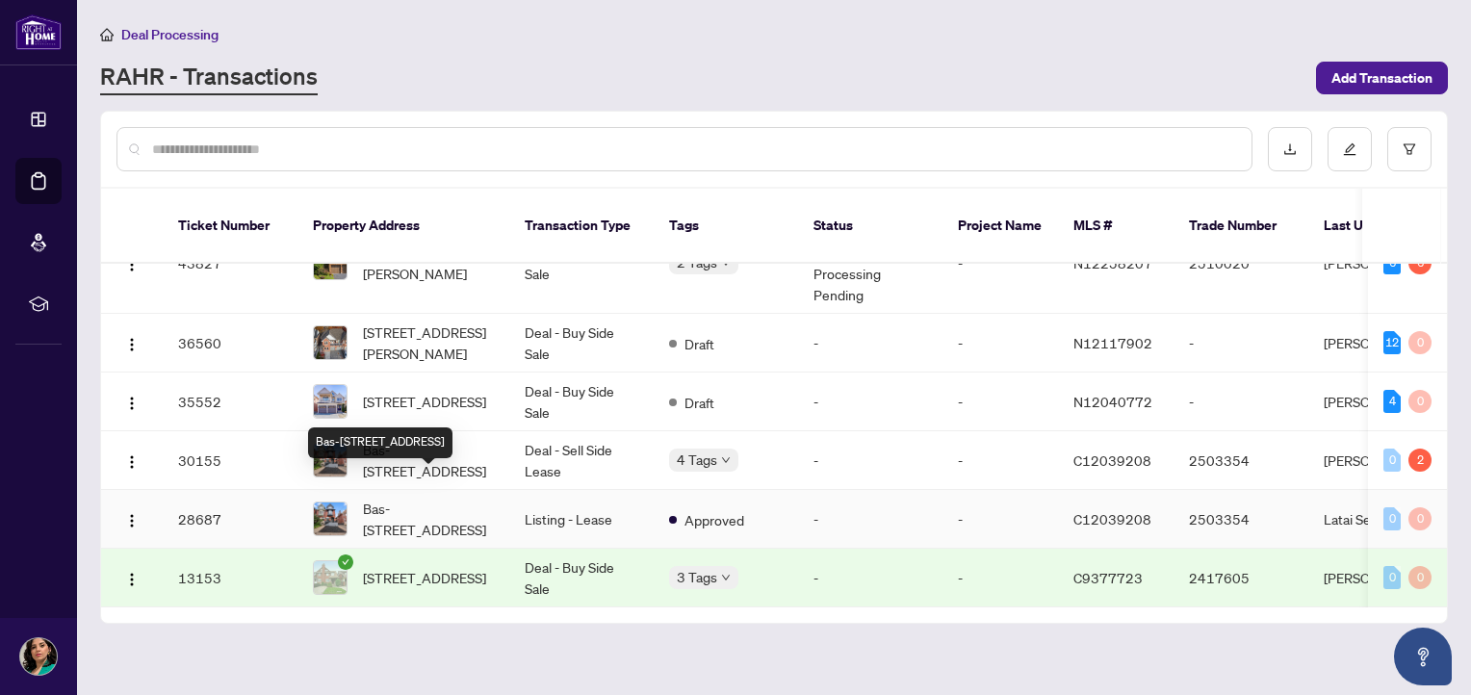
click at [464, 498] on span "Bas-94 Concord Ave, Toronto, Ontario M6H 2P3, Canada" at bounding box center [428, 519] width 131 height 42
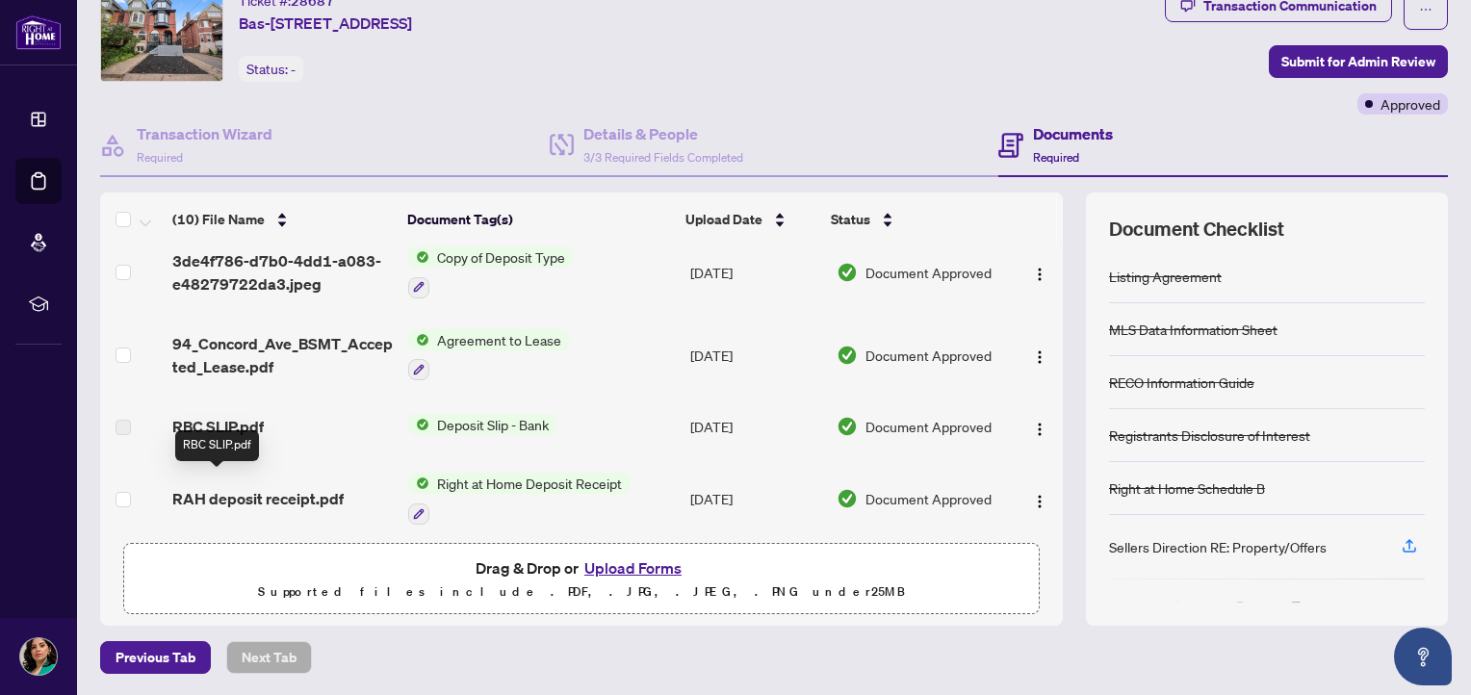
scroll to position [138, 0]
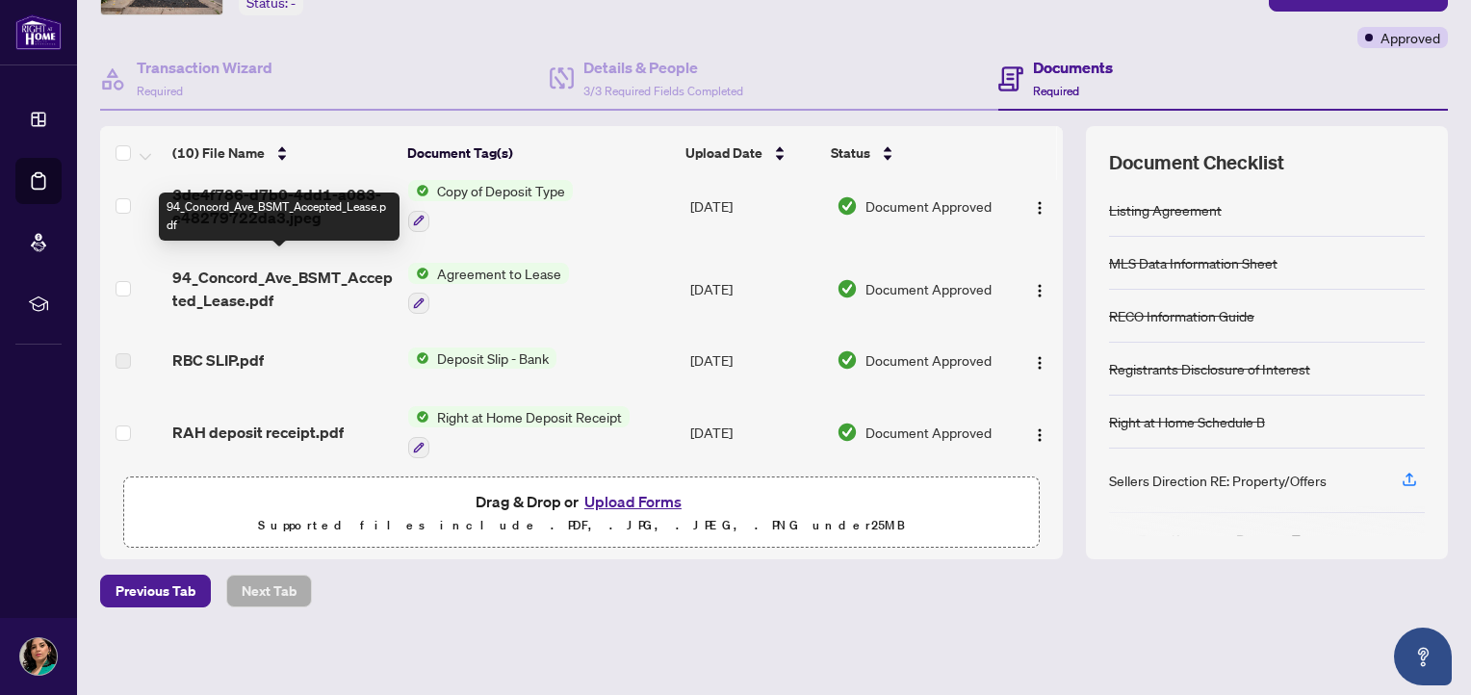
click at [244, 286] on span "94_Concord_Ave_BSMT_Accepted_Lease.pdf" at bounding box center [282, 289] width 221 height 46
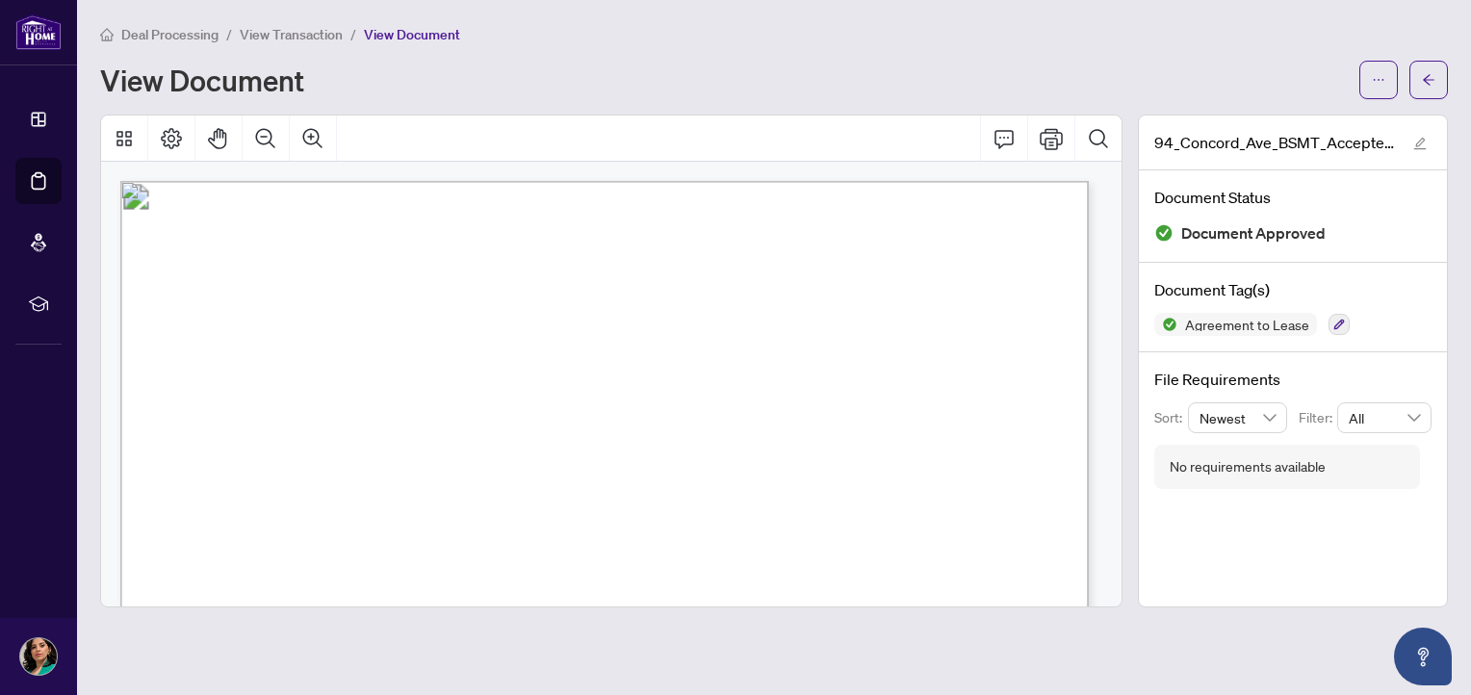
click at [313, 34] on span "View Transaction" at bounding box center [291, 34] width 103 height 17
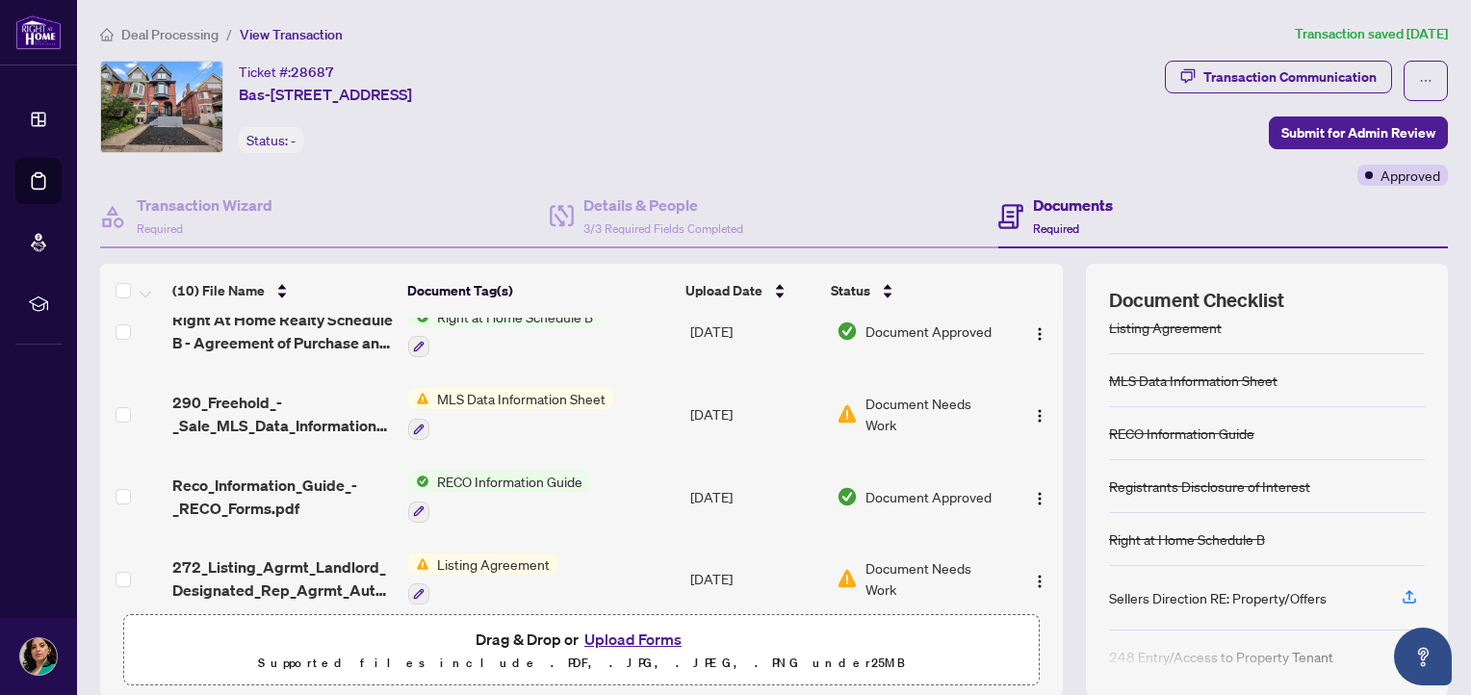
scroll to position [56, 0]
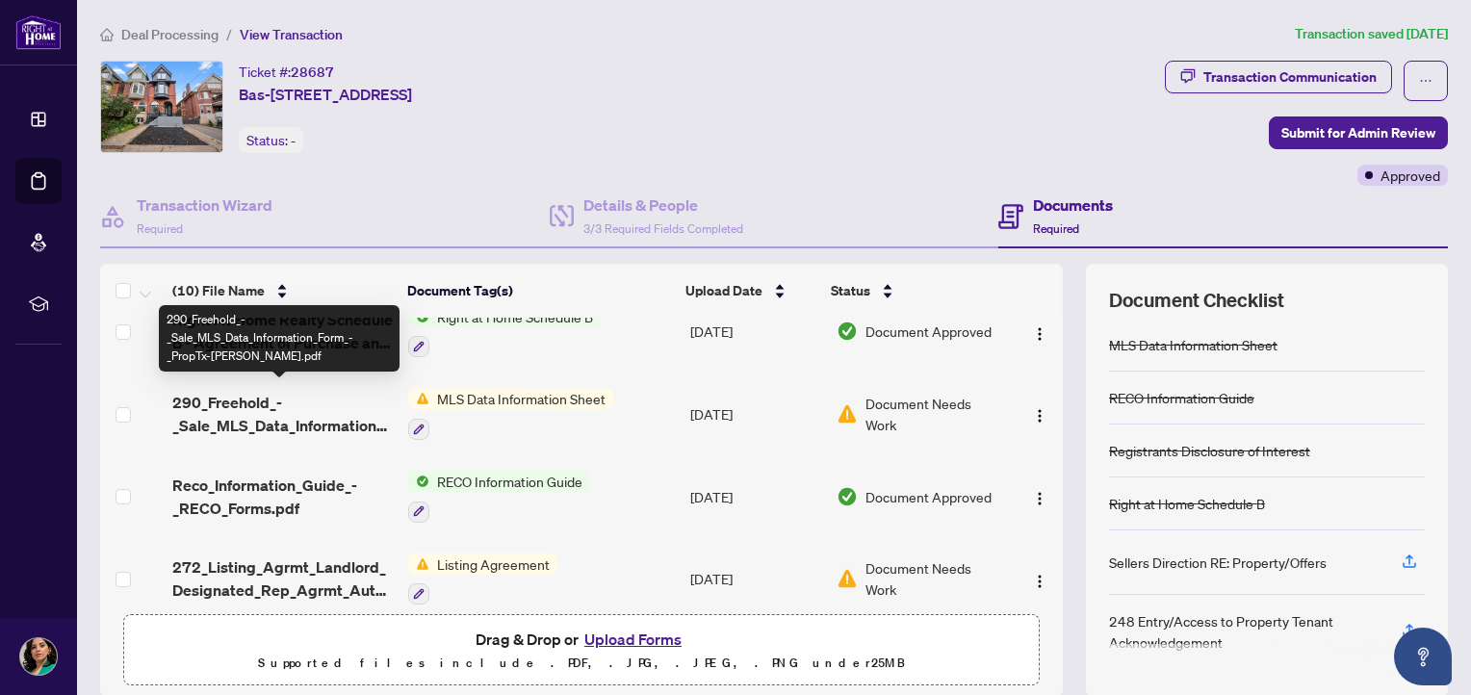
click at [286, 416] on span "290_Freehold_-_Sale_MLS_Data_Information_Form_-_PropTx-OREA.pdf" at bounding box center [282, 414] width 221 height 46
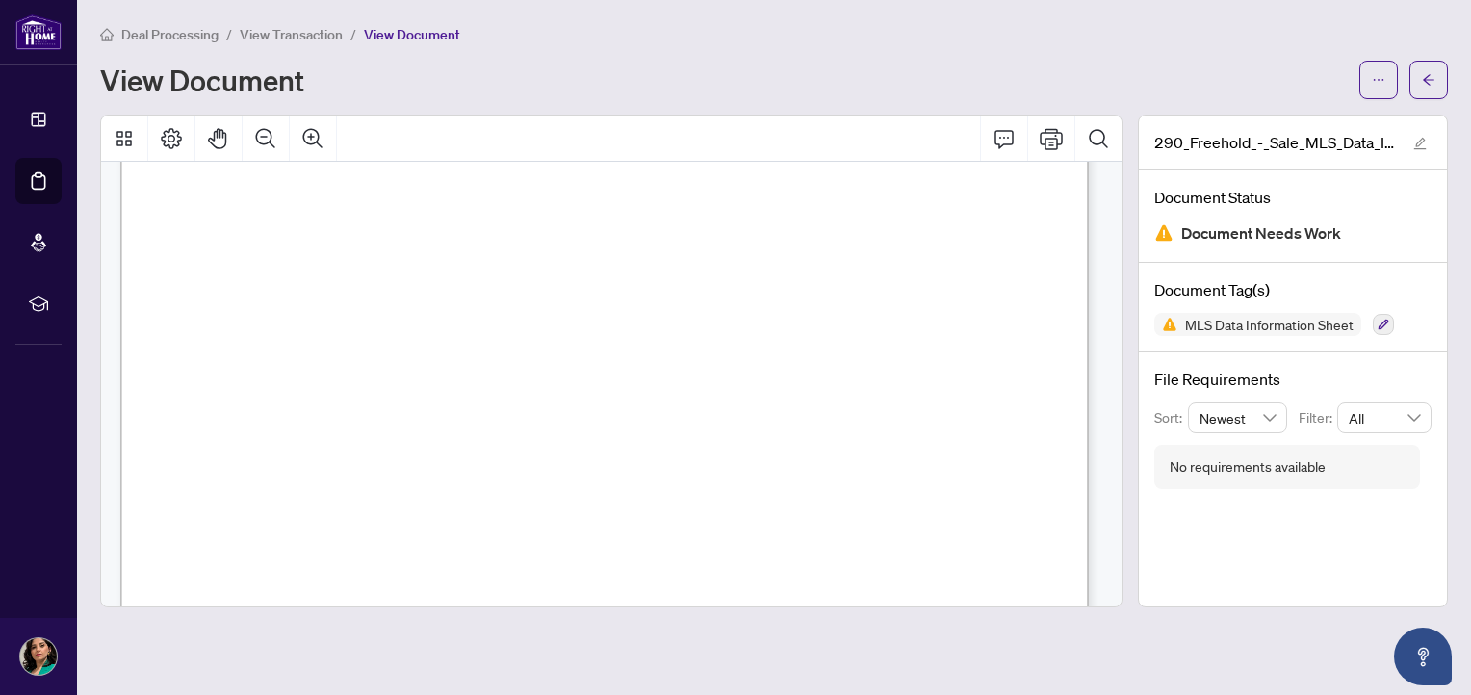
scroll to position [96, 0]
click at [1054, 138] on icon "Print" at bounding box center [1051, 138] width 23 height 23
click at [300, 29] on span "View Transaction" at bounding box center [291, 34] width 103 height 17
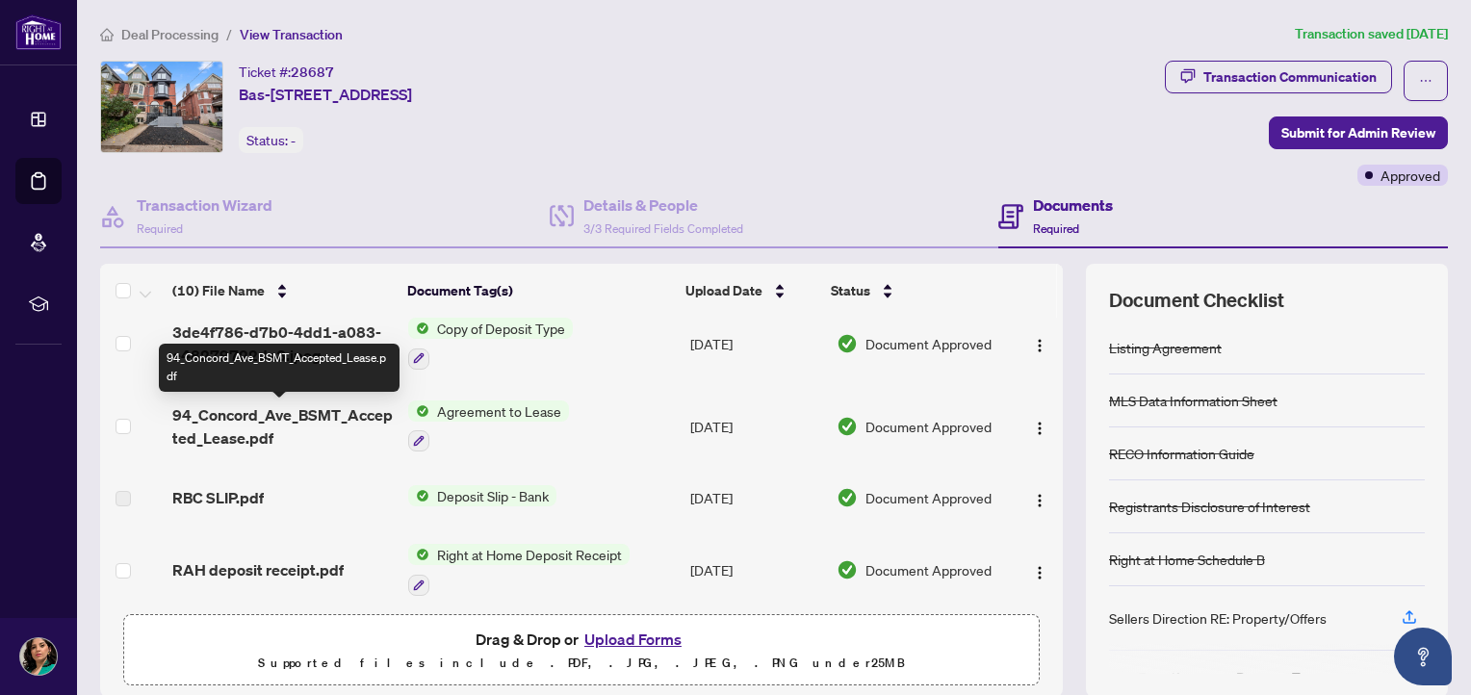
scroll to position [414, 0]
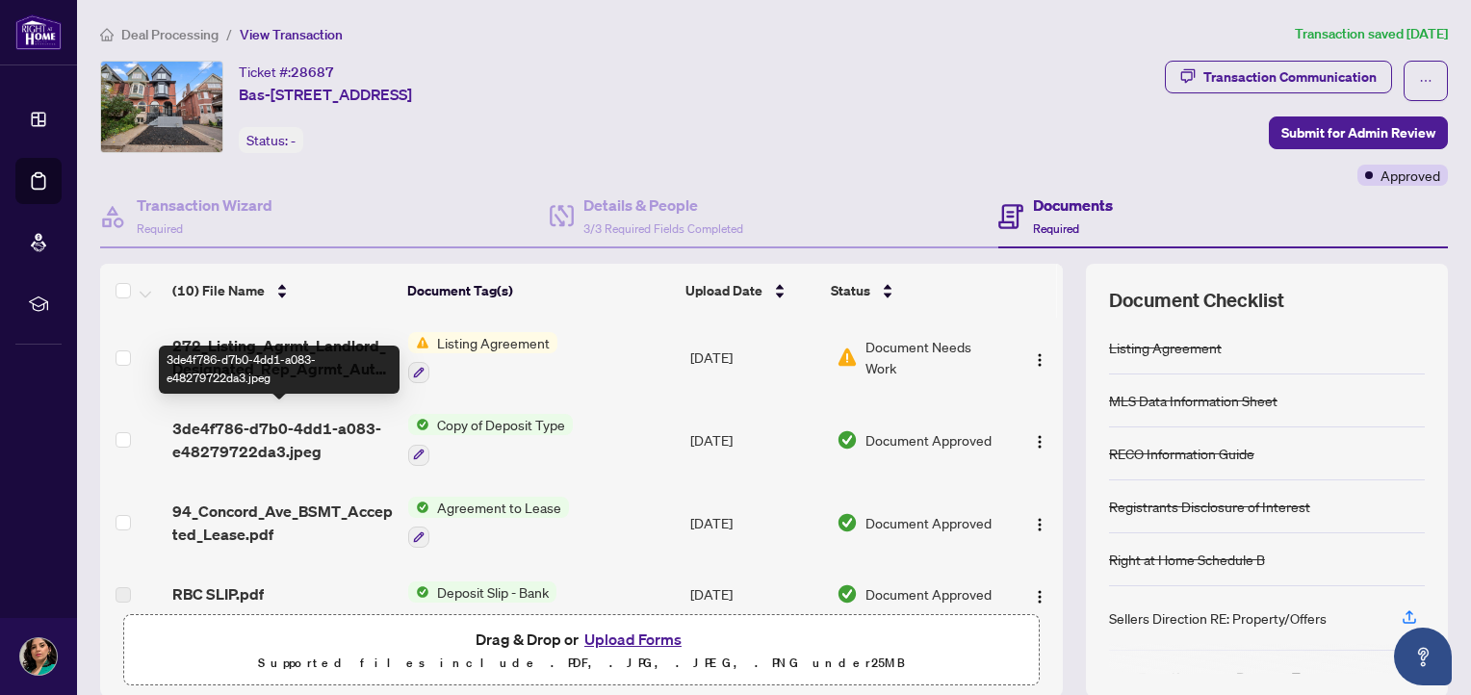
click at [283, 417] on span "3de4f786-d7b0-4dd1-a083-e48279722da3.jpeg" at bounding box center [282, 440] width 221 height 46
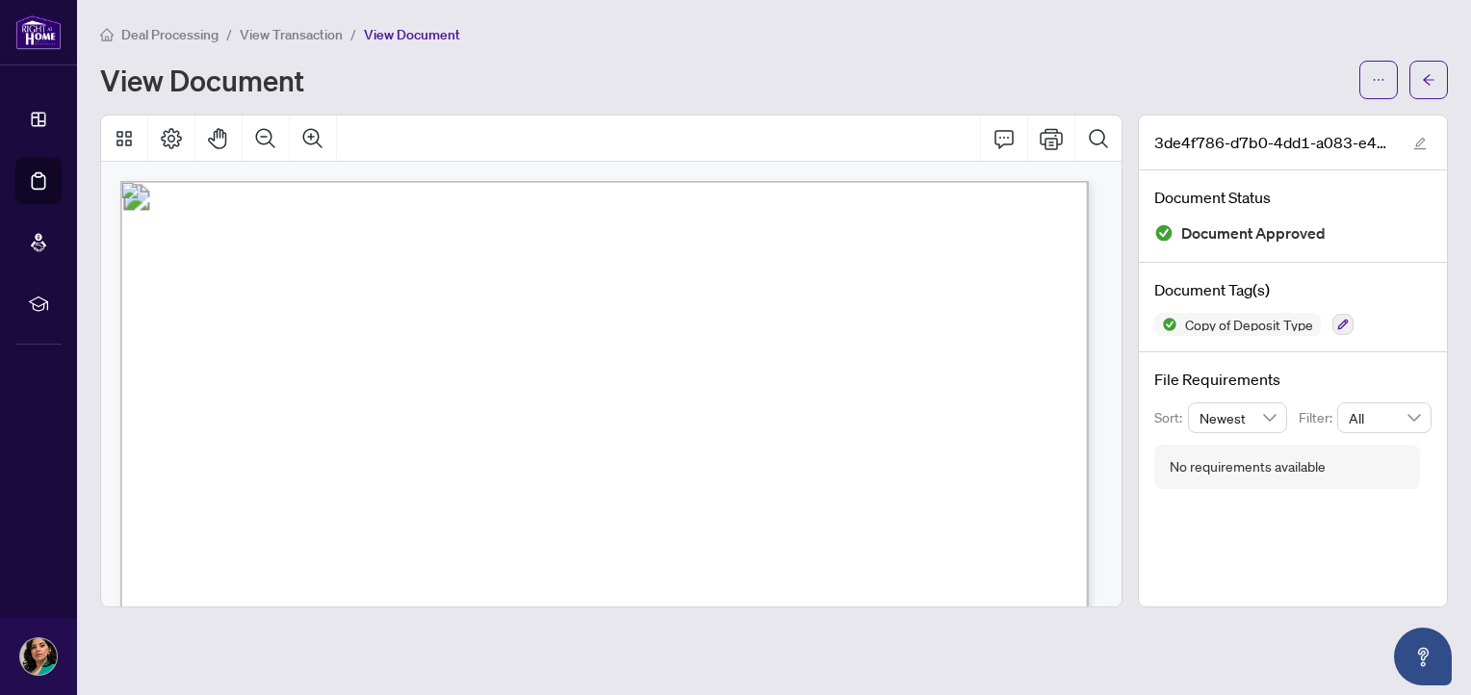
click at [307, 32] on span "View Transaction" at bounding box center [291, 34] width 103 height 17
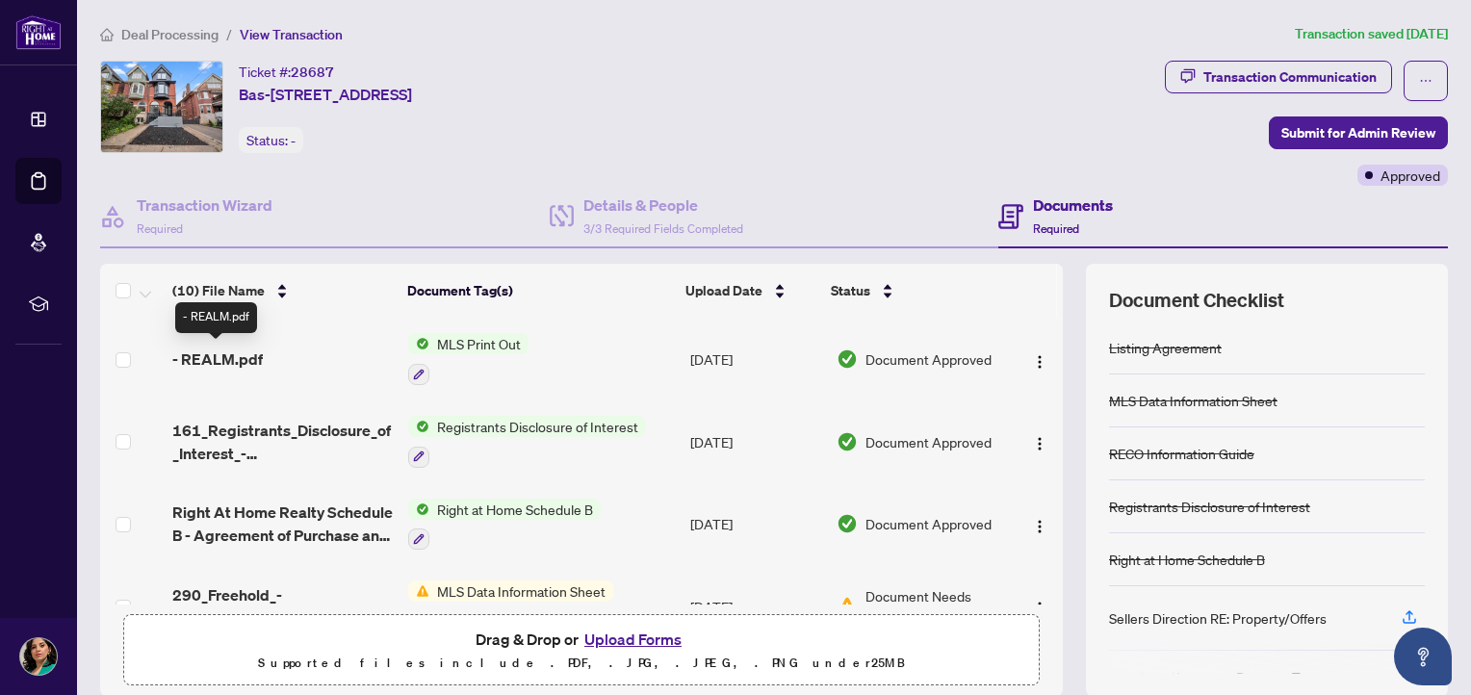
click at [247, 355] on span "- REALM.pdf" at bounding box center [217, 359] width 91 height 23
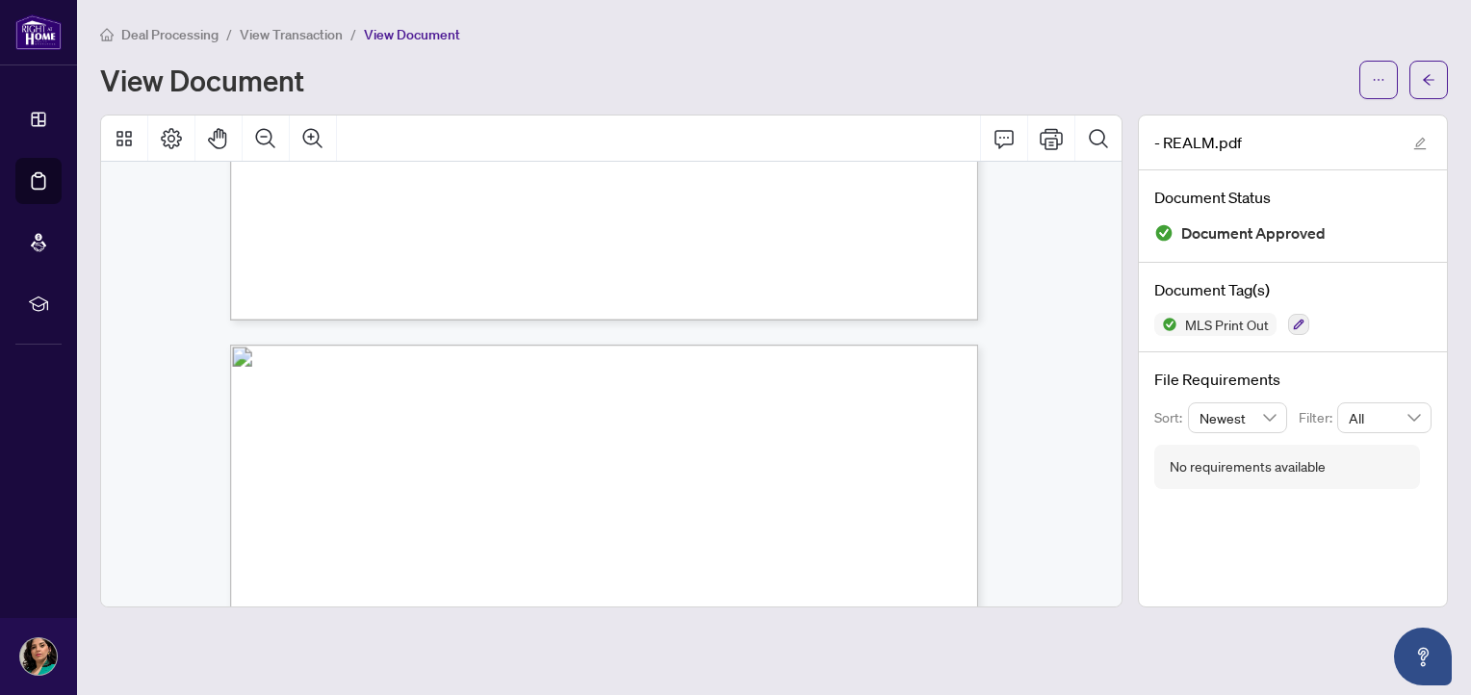
scroll to position [4719, 0]
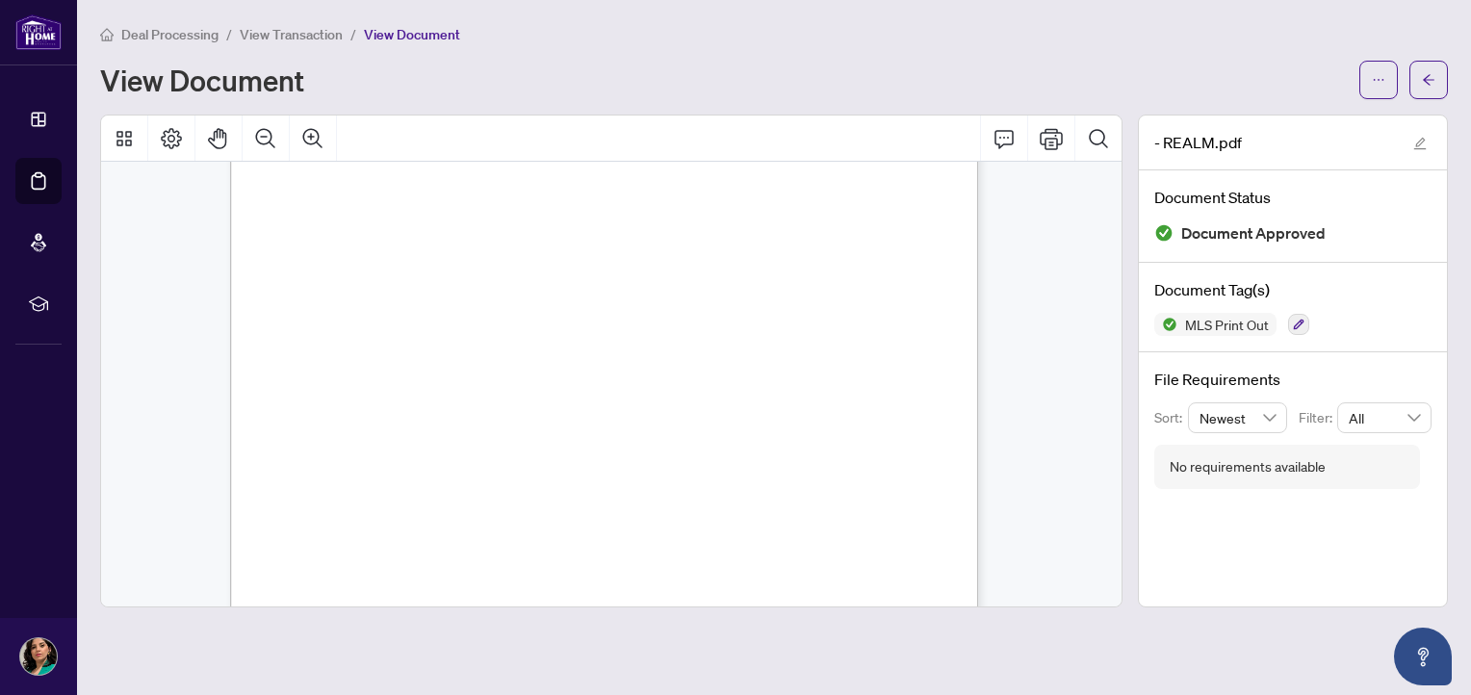
click at [322, 39] on span "View Transaction" at bounding box center [291, 34] width 103 height 17
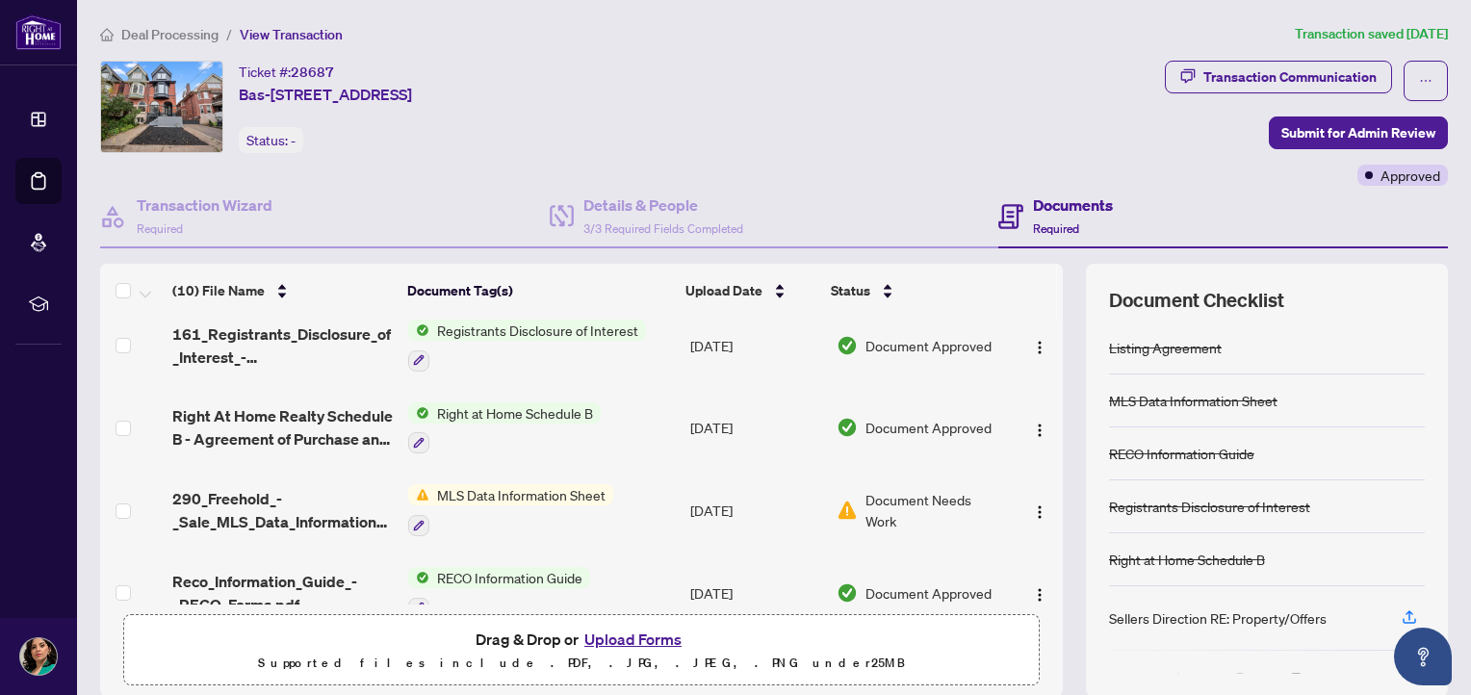
scroll to position [289, 0]
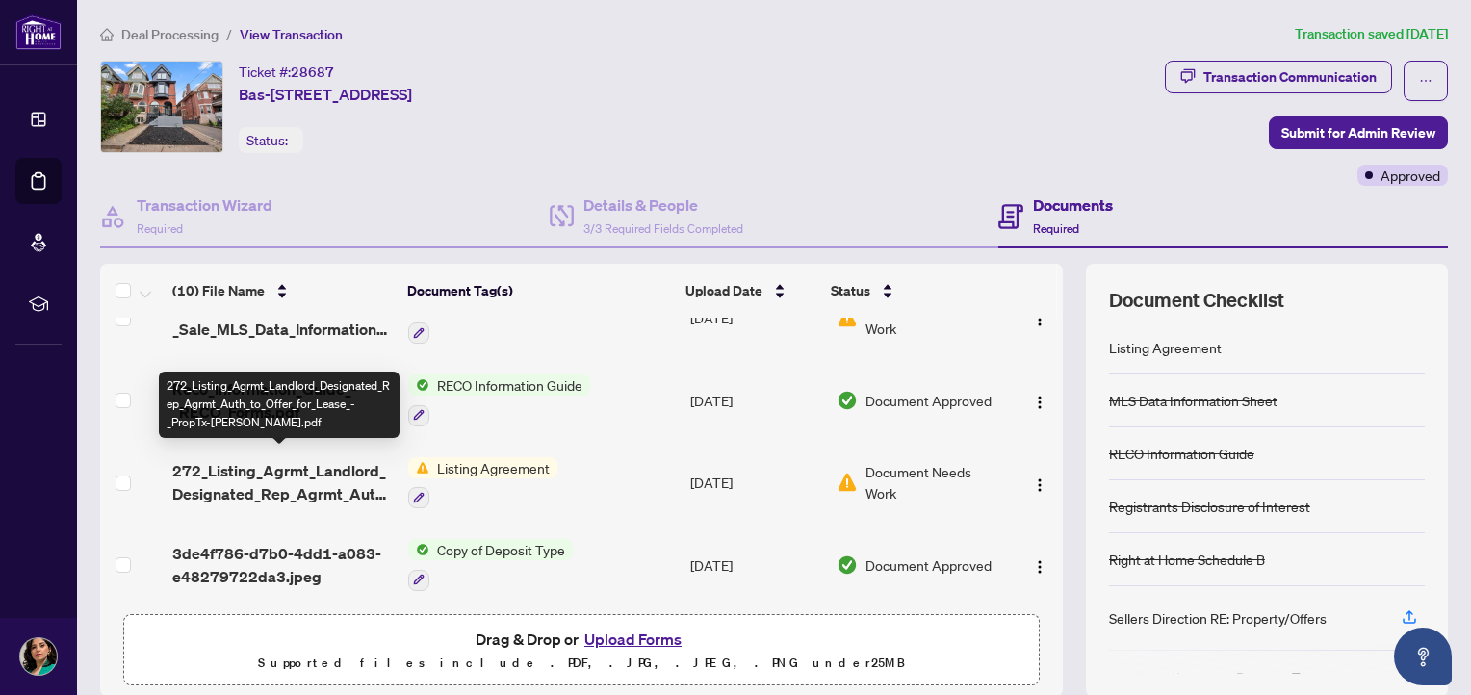
click at [302, 472] on span "272_Listing_Agrmt_Landlord_Designated_Rep_Agrmt_Auth_to_Offer_for_Lease_-_PropT…" at bounding box center [282, 482] width 221 height 46
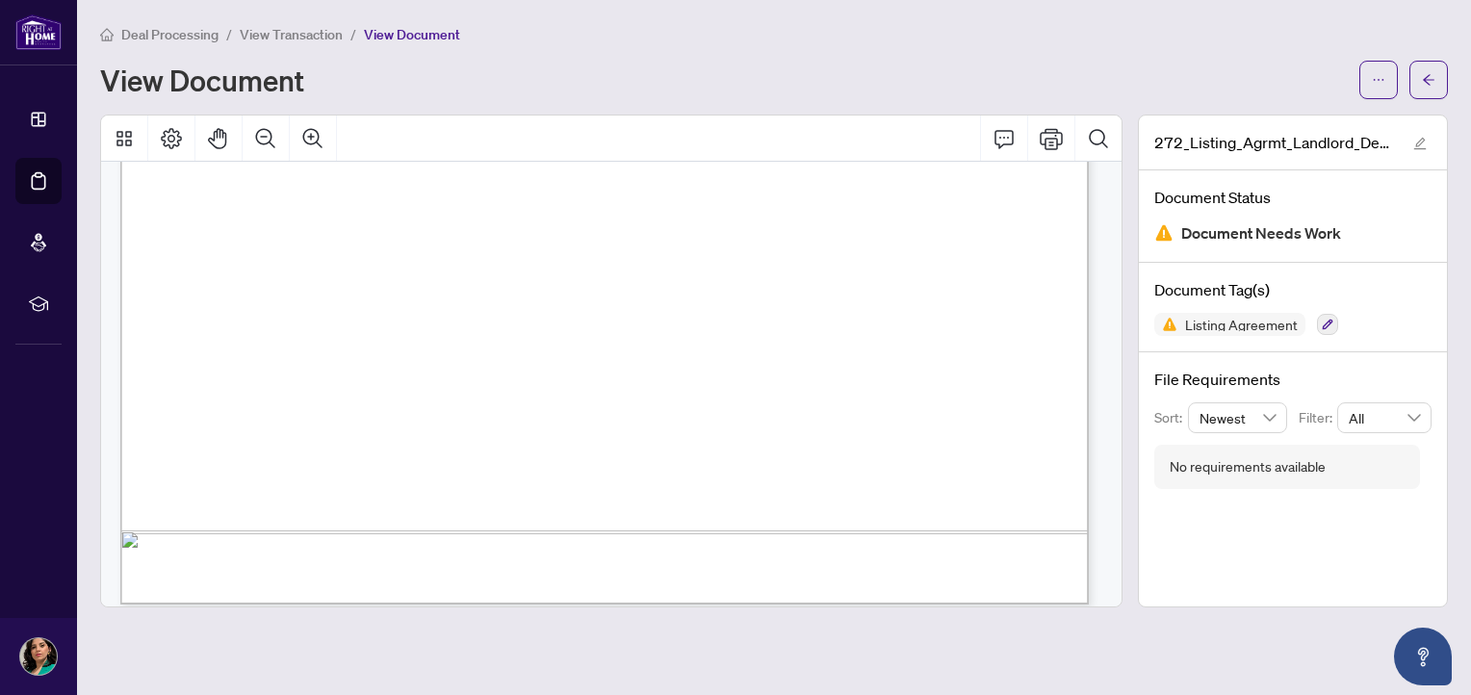
scroll to position [5986, 0]
click at [270, 35] on span "View Transaction" at bounding box center [291, 34] width 103 height 17
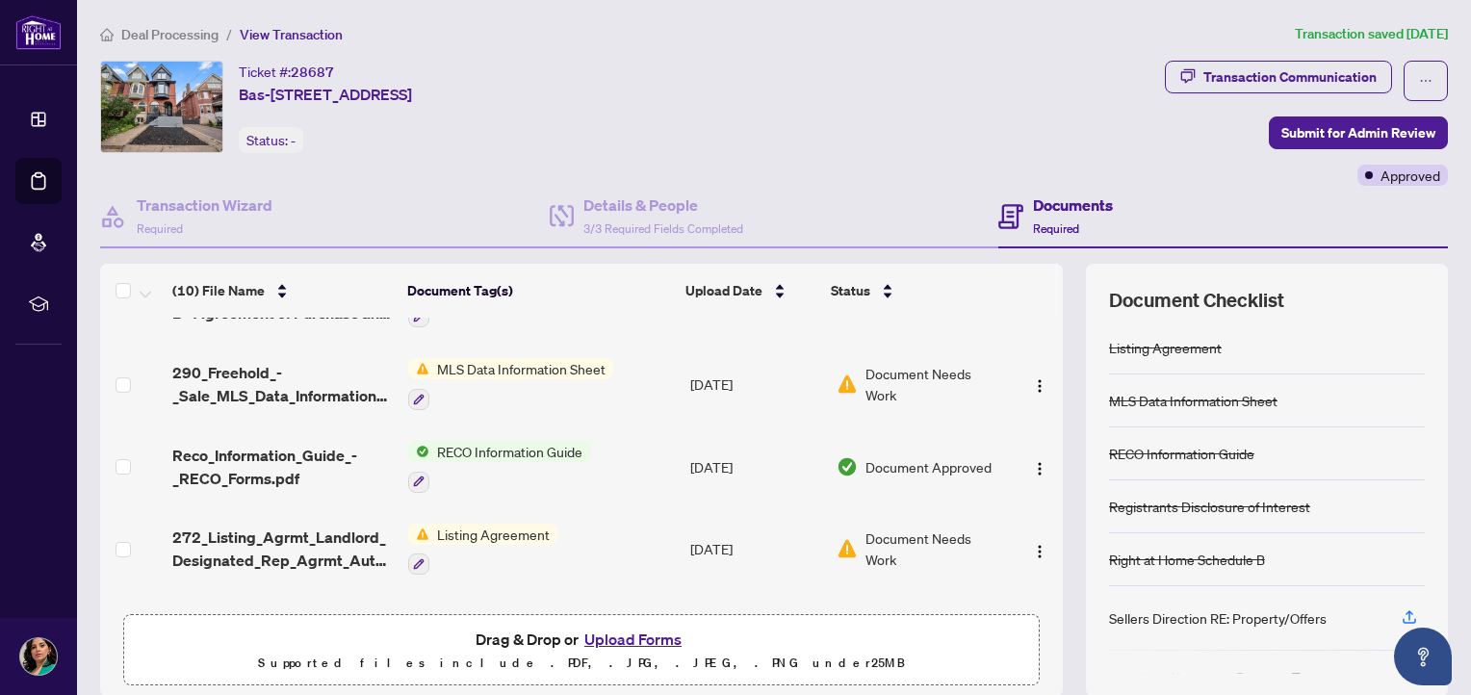
scroll to position [221, 0]
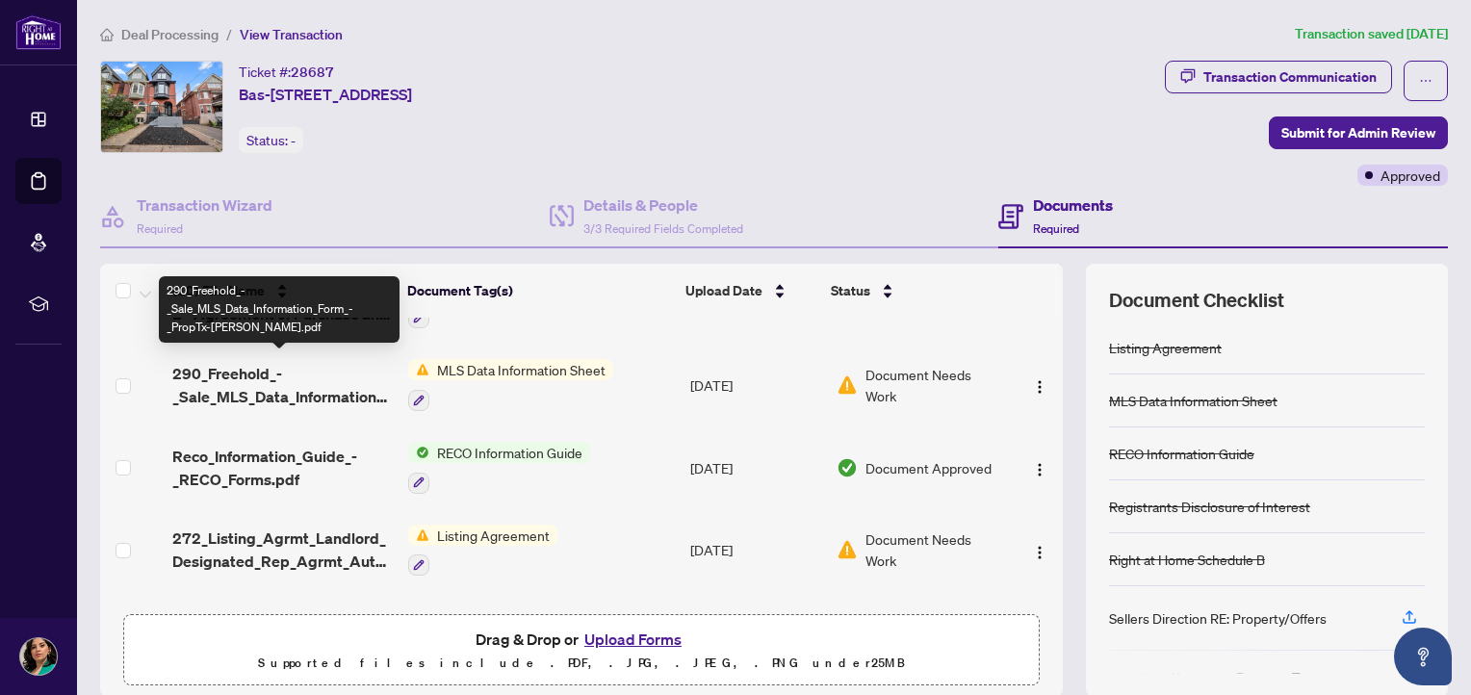
click at [258, 367] on span "290_Freehold_-_Sale_MLS_Data_Information_Form_-_PropTx-OREA.pdf" at bounding box center [282, 385] width 221 height 46
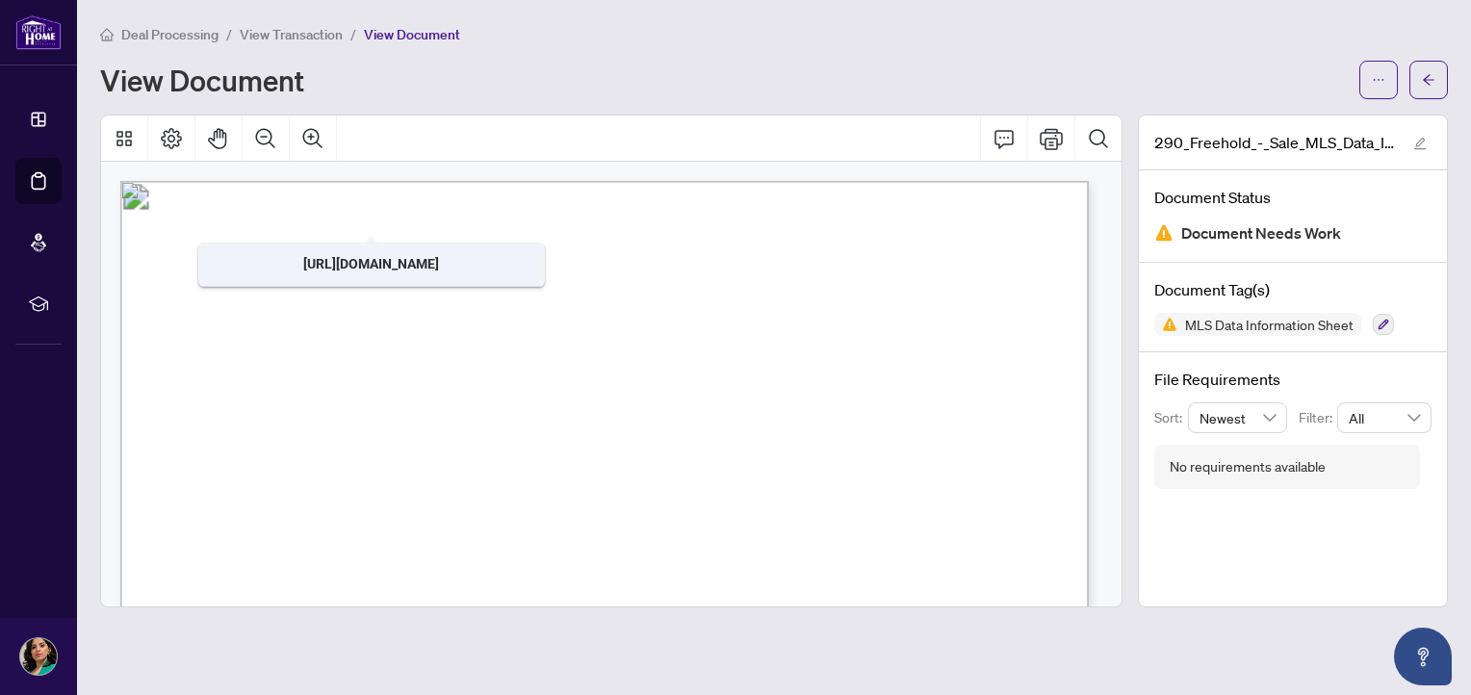
click at [304, 37] on span "View Transaction" at bounding box center [291, 34] width 103 height 17
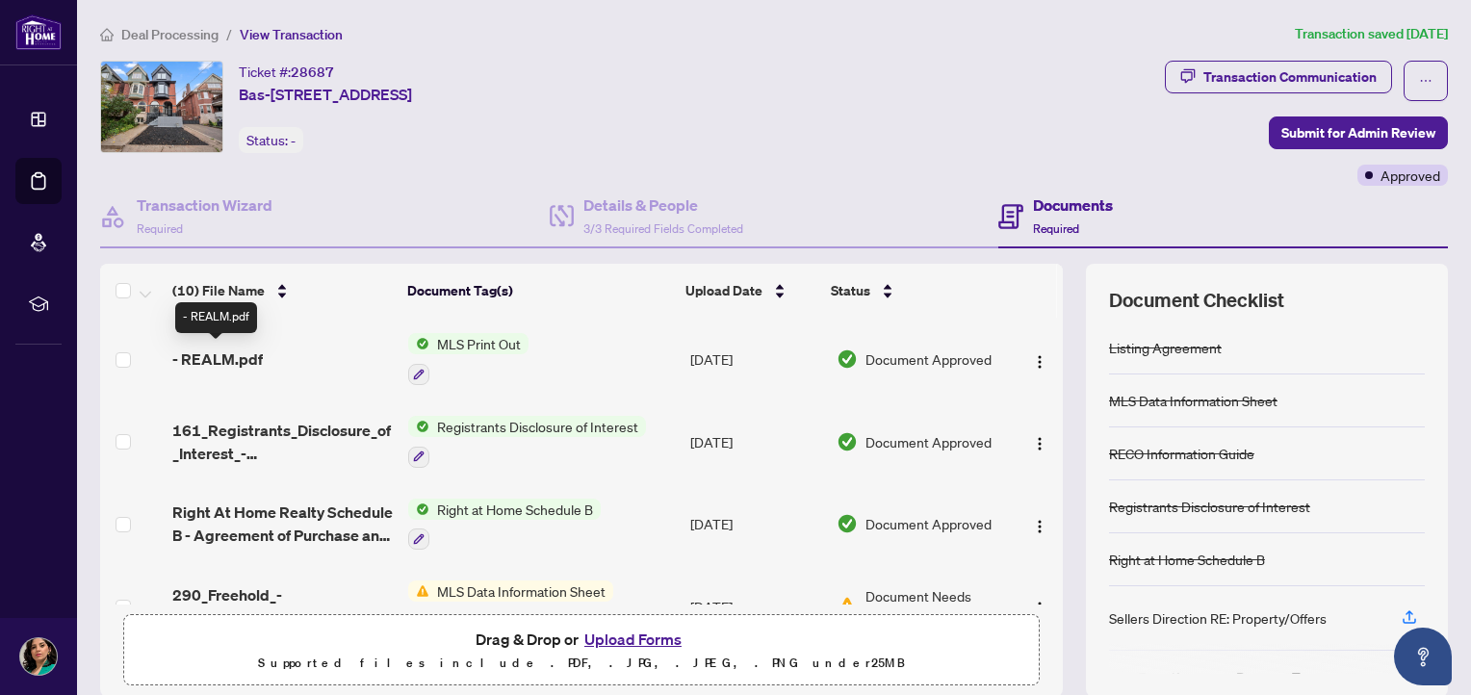
click at [244, 350] on span "- REALM.pdf" at bounding box center [217, 359] width 91 height 23
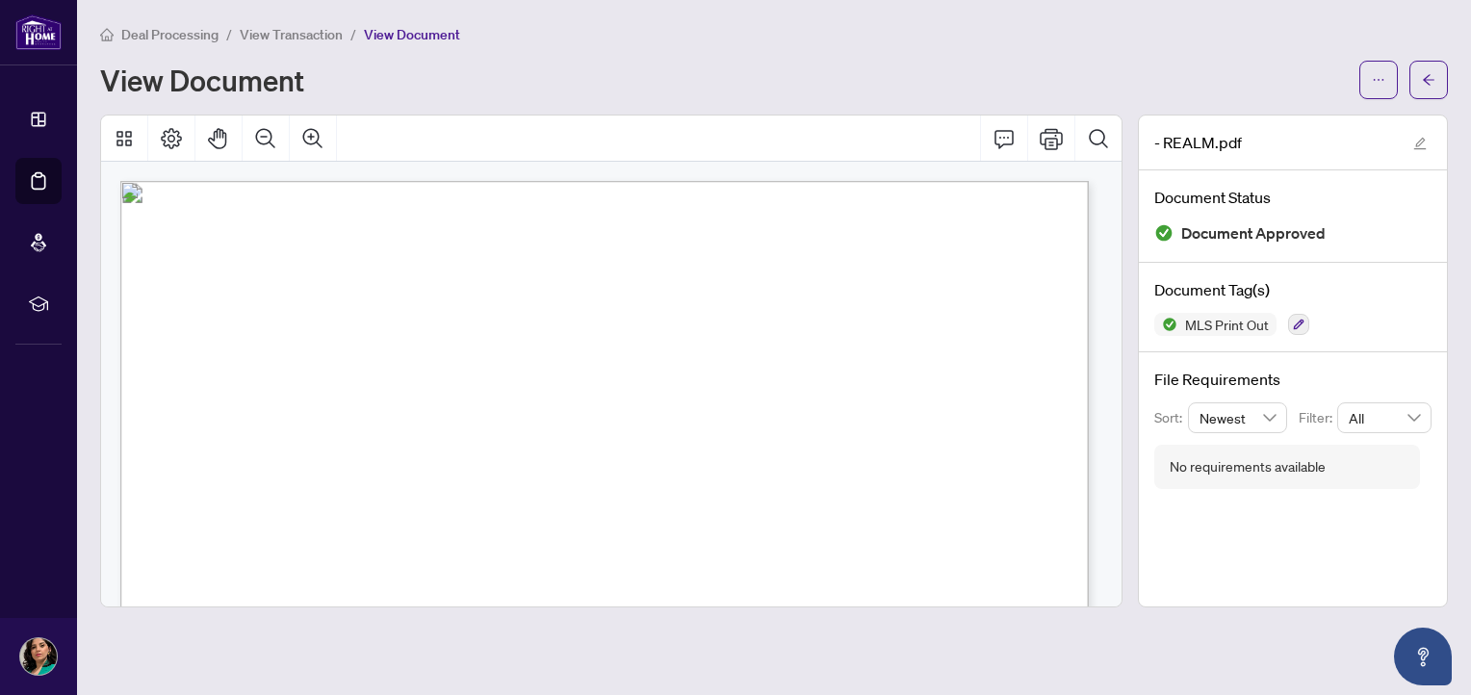
click at [305, 36] on span "View Transaction" at bounding box center [291, 34] width 103 height 17
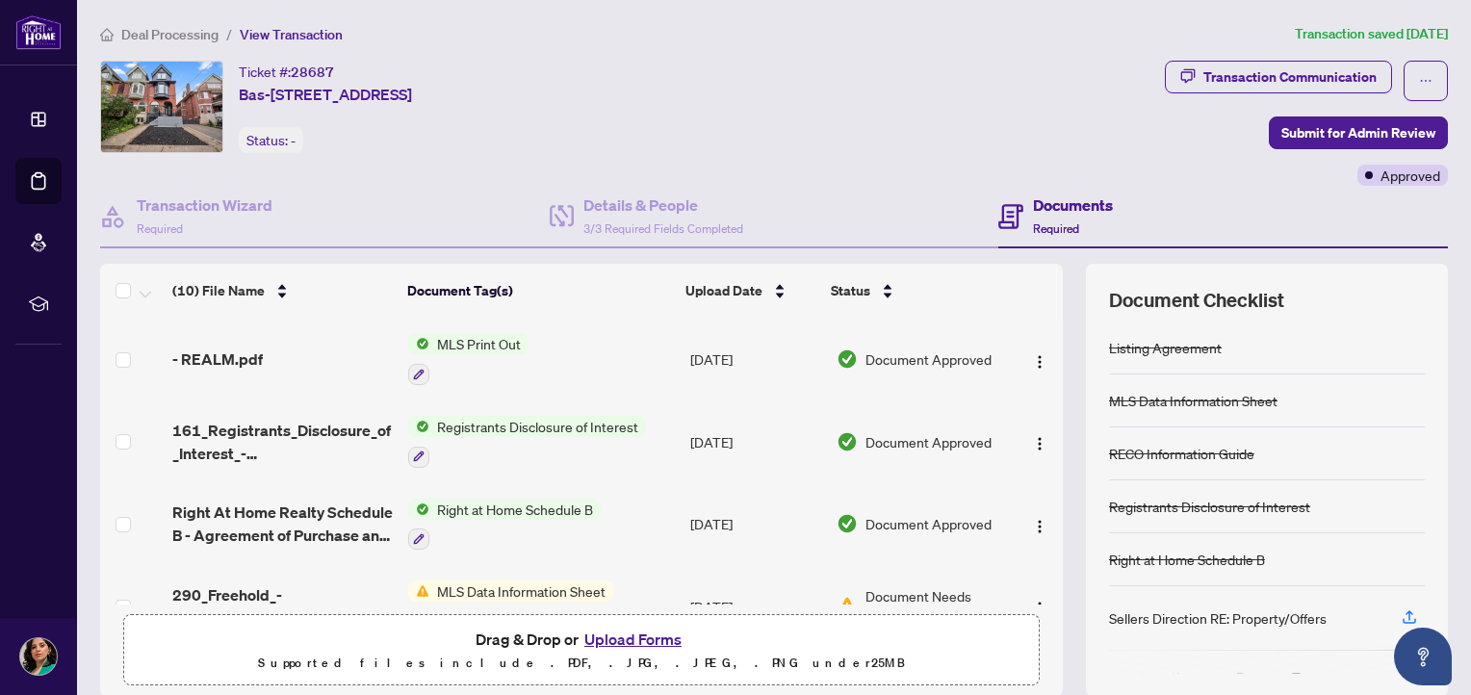
click at [143, 28] on span "Deal Processing" at bounding box center [169, 34] width 97 height 17
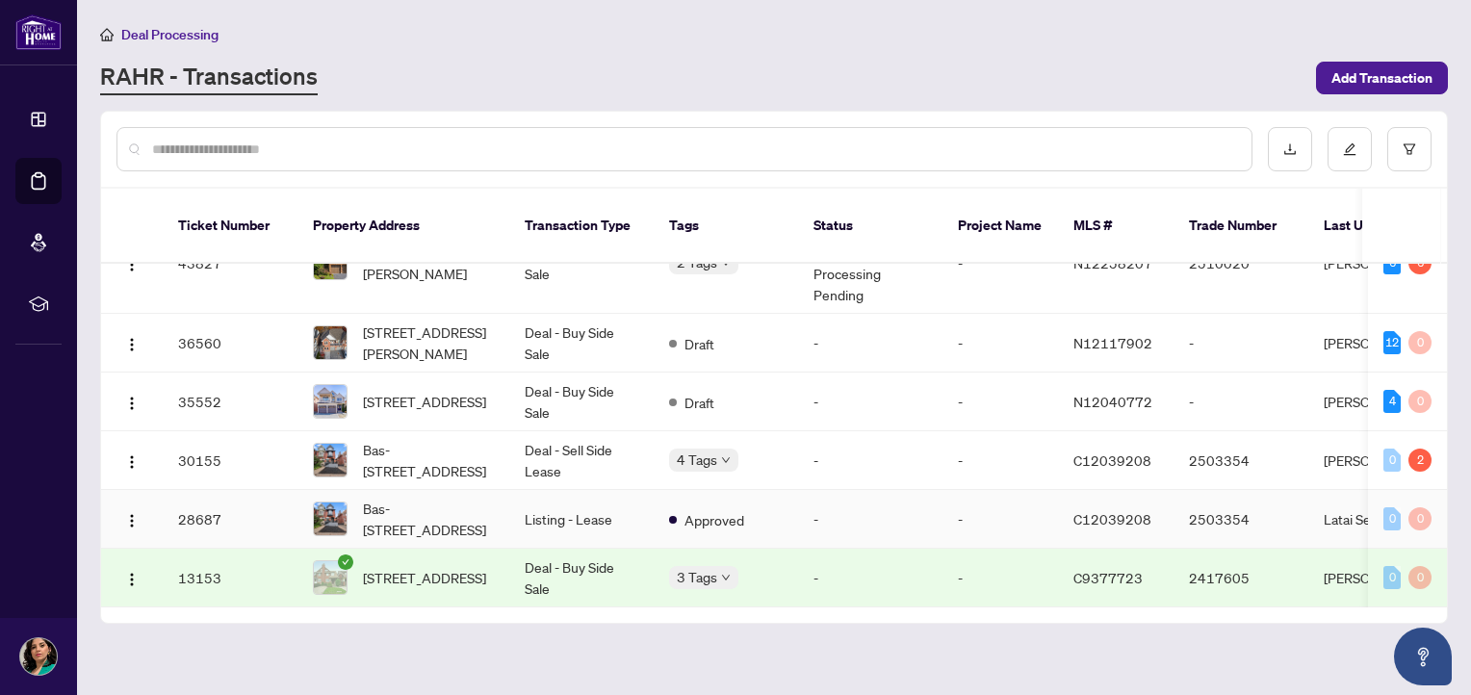
scroll to position [114, 0]
click at [445, 498] on span "Bas-94 Concord Ave, Toronto, Ontario M6H 2P3, Canada" at bounding box center [428, 519] width 131 height 42
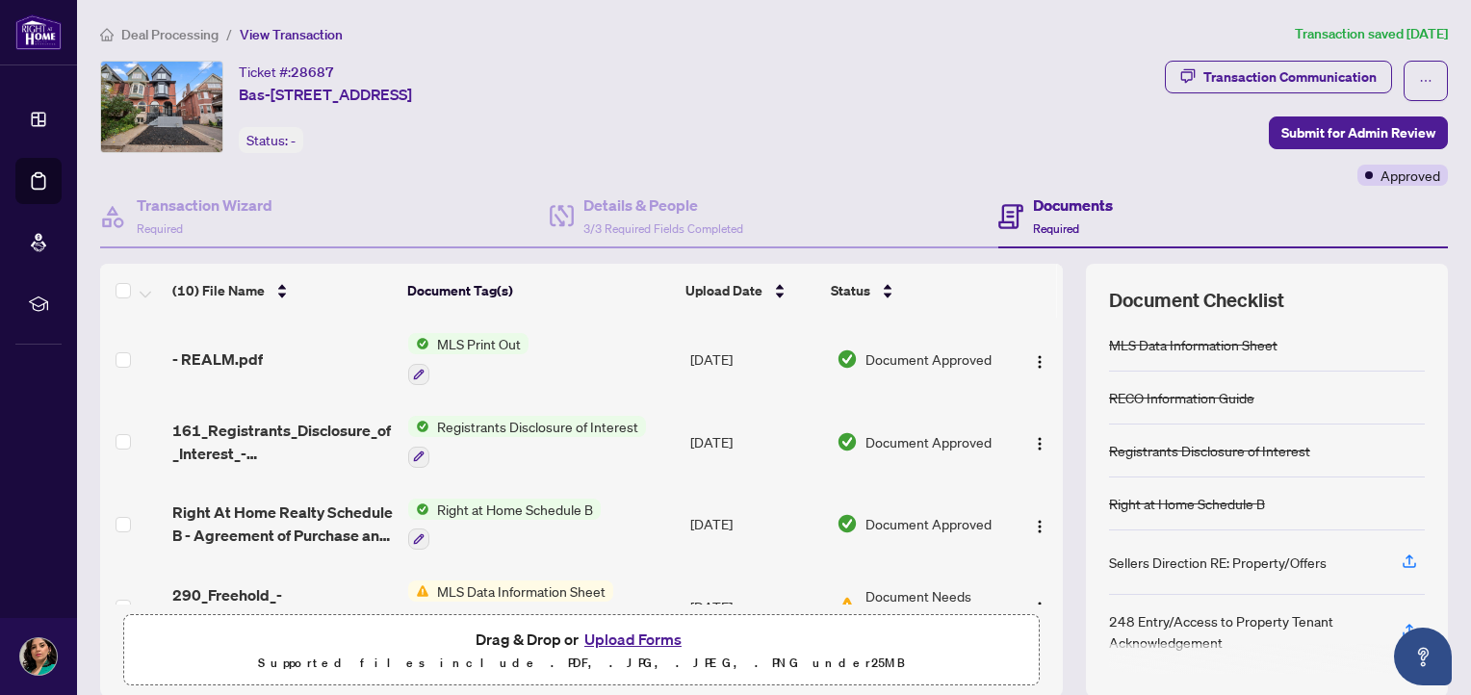
click at [182, 36] on span "Deal Processing" at bounding box center [169, 34] width 97 height 17
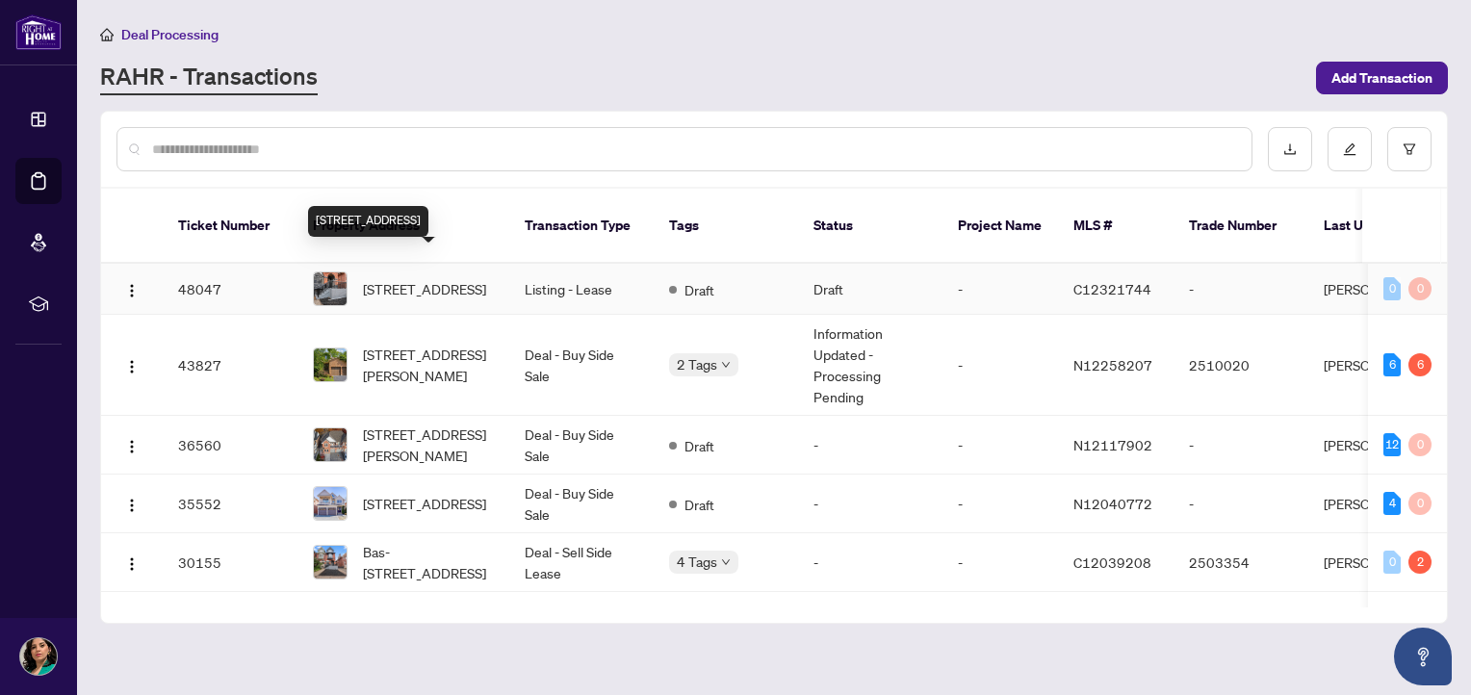
click at [426, 278] on span "[STREET_ADDRESS]" at bounding box center [424, 288] width 123 height 21
